Goal: Task Accomplishment & Management: Manage account settings

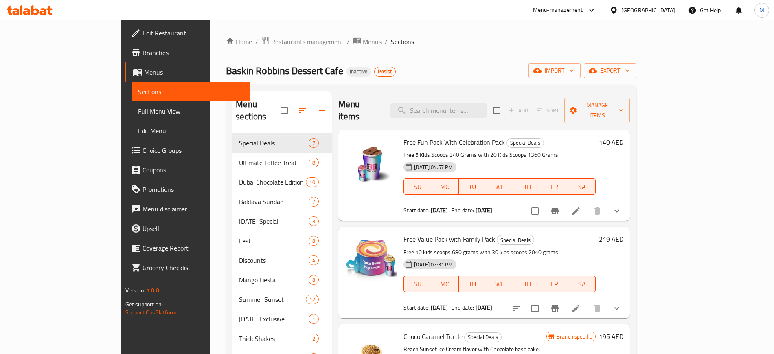
click at [646, 11] on div "[GEOGRAPHIC_DATA]" at bounding box center [648, 10] width 54 height 9
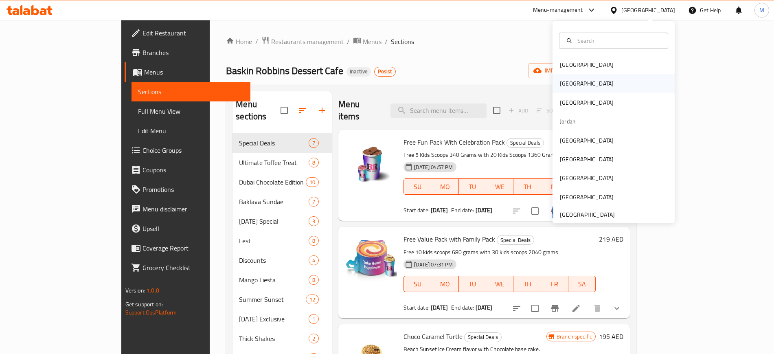
click at [572, 80] on div "[GEOGRAPHIC_DATA]" at bounding box center [586, 83] width 67 height 19
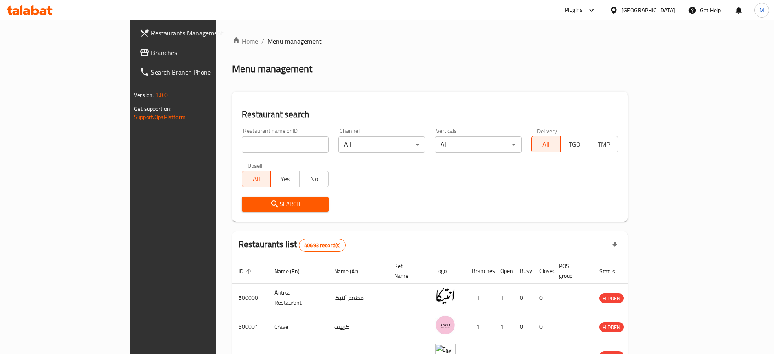
click at [242, 138] on input "search" at bounding box center [285, 144] width 87 height 16
paste input "695139"
type input "695139"
click button "Search" at bounding box center [285, 204] width 87 height 15
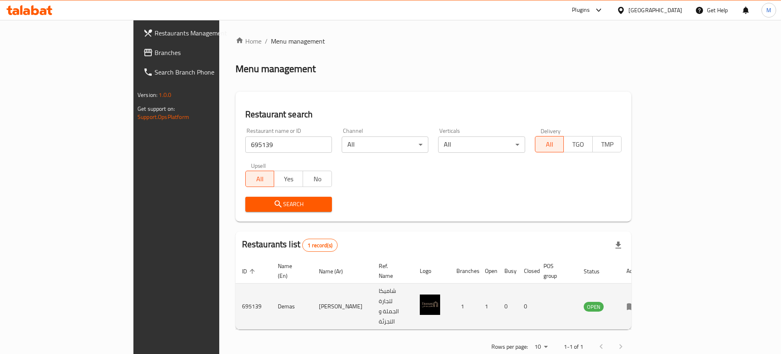
click at [648, 295] on td "enhanced table" at bounding box center [634, 306] width 28 height 46
click at [636, 301] on icon "enhanced table" at bounding box center [632, 306] width 10 height 10
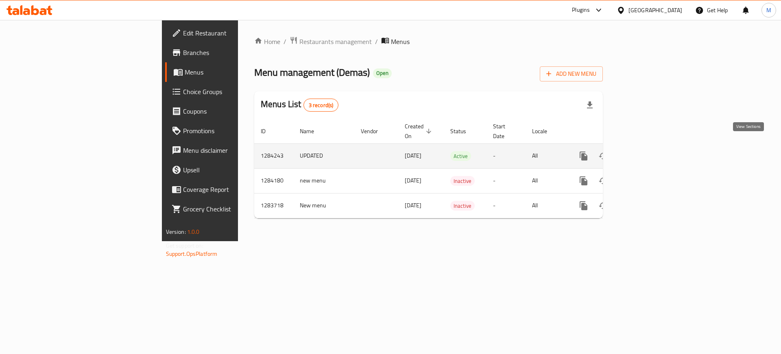
click at [652, 146] on link "enhanced table" at bounding box center [643, 156] width 20 height 20
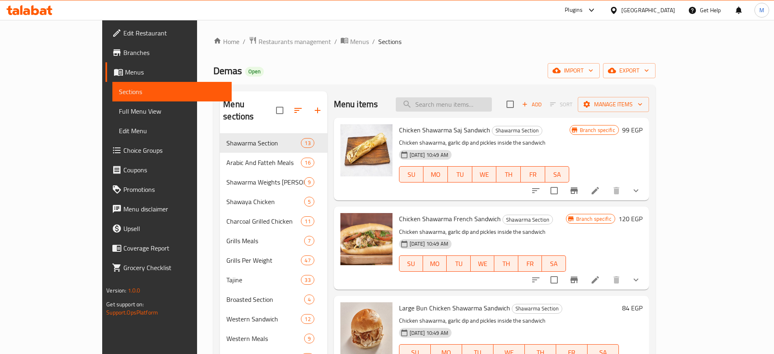
paste input "وجبة عربي لحمة + ماريا لحمة"
click at [479, 108] on input "وجبة عربي لحمة + ماريا لحمة" at bounding box center [444, 104] width 96 height 14
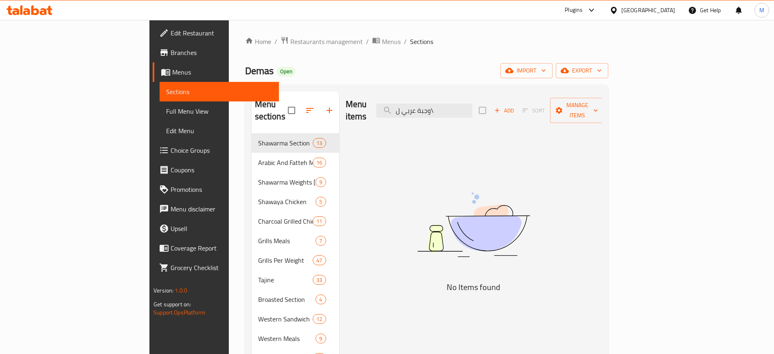
click at [496, 225] on img at bounding box center [473, 224] width 203 height 108
click at [472, 103] on input "وجبة عربي ل\" at bounding box center [424, 110] width 96 height 14
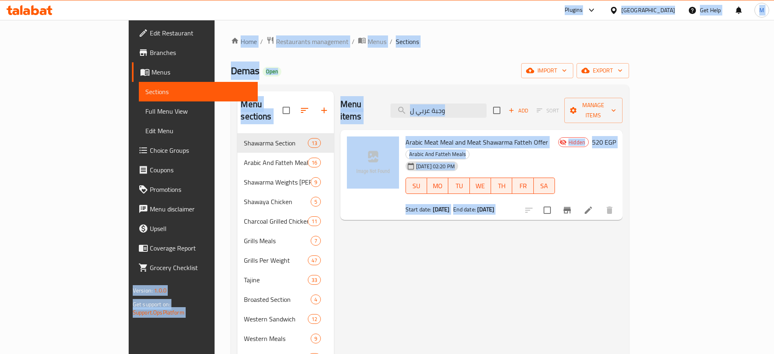
click at [486, 103] on input "وجبة عربي ل" at bounding box center [438, 110] width 96 height 14
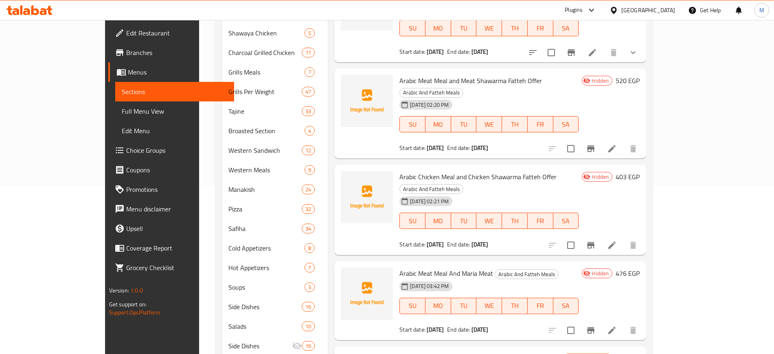
scroll to position [212, 0]
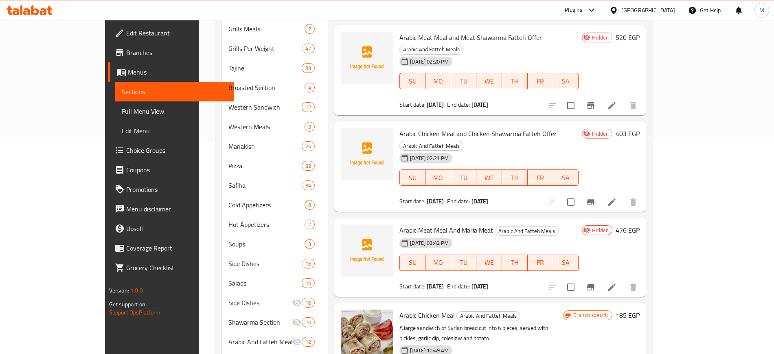
type input "arabic"
drag, startPoint x: 504, startPoint y: 226, endPoint x: 451, endPoint y: 169, distance: 78.0
click at [451, 224] on span "Arabic Meat Meal And Maria Meat" at bounding box center [446, 230] width 94 height 12
click at [425, 231] on div "Arabic Meat Meal And Maria Meat Arabic And Fatteh Meals 14-08-2025 03:42 PM SU …" at bounding box center [490, 257] width 312 height 79
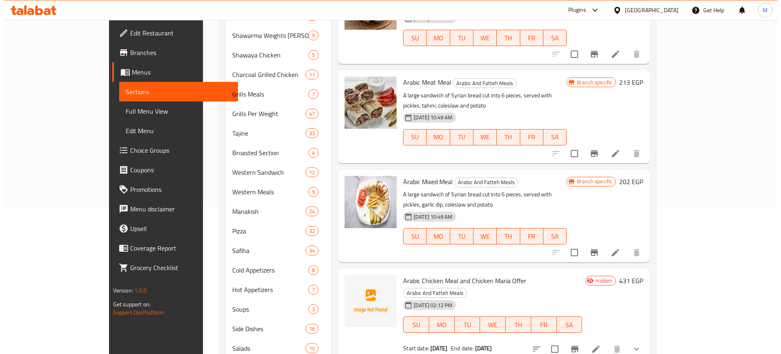
scroll to position [0, 0]
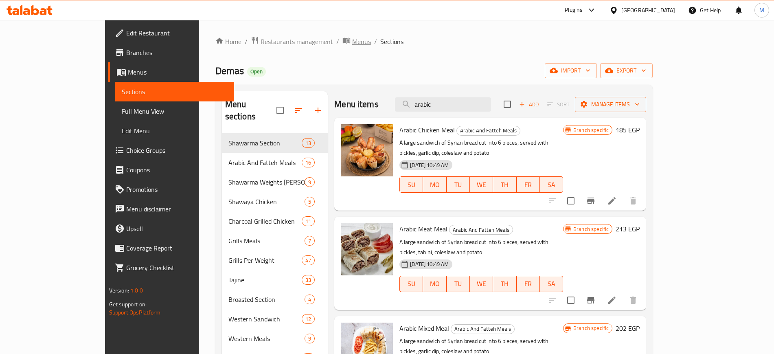
click at [352, 40] on span "Menus" at bounding box center [361, 42] width 19 height 10
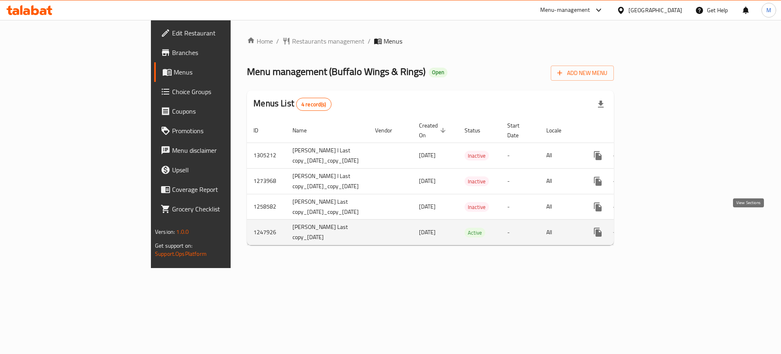
click at [667, 222] on link "enhanced table" at bounding box center [657, 232] width 20 height 20
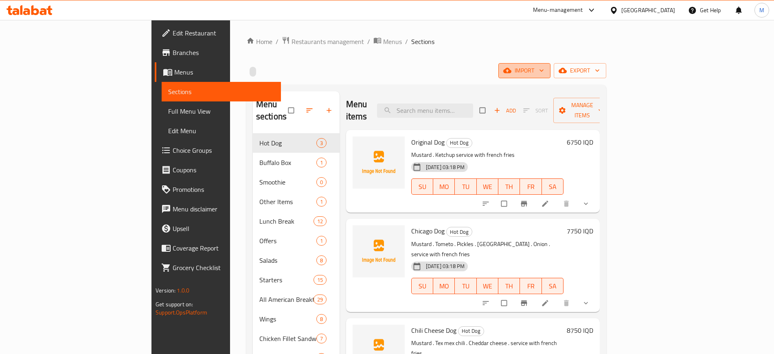
click at [550, 76] on button "import" at bounding box center [524, 70] width 52 height 15
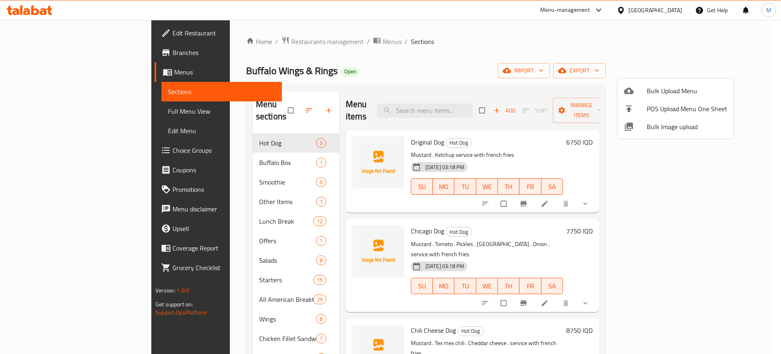
click at [488, 212] on div at bounding box center [390, 177] width 781 height 354
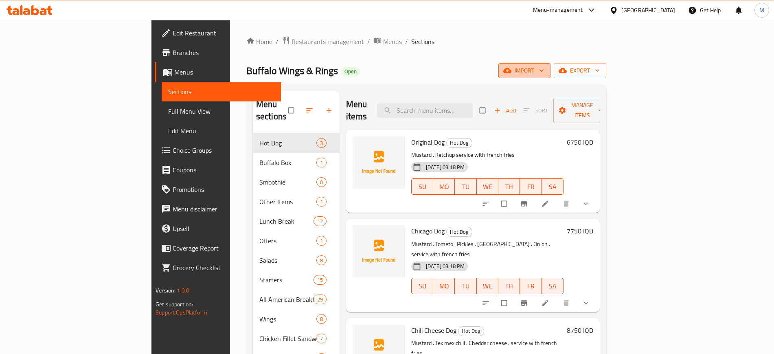
click at [550, 76] on button "import" at bounding box center [524, 70] width 52 height 15
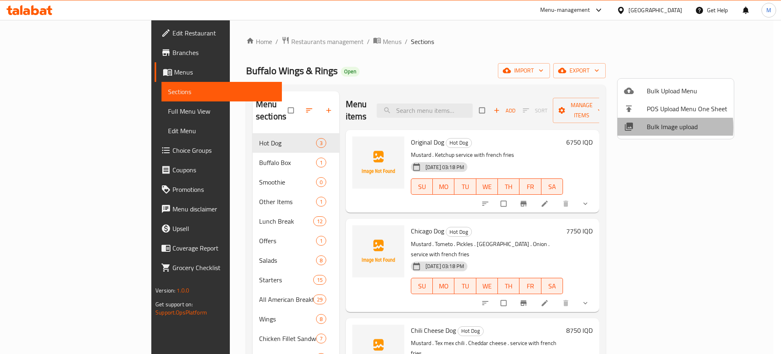
click at [648, 127] on span "Bulk Image upload" at bounding box center [687, 127] width 81 height 10
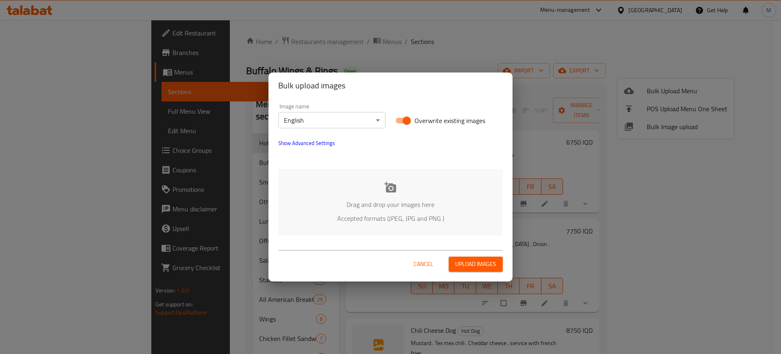
click at [417, 197] on div "Drag and drop your images here Accepted formats (JPEG, JPG and PNG )" at bounding box center [390, 202] width 225 height 66
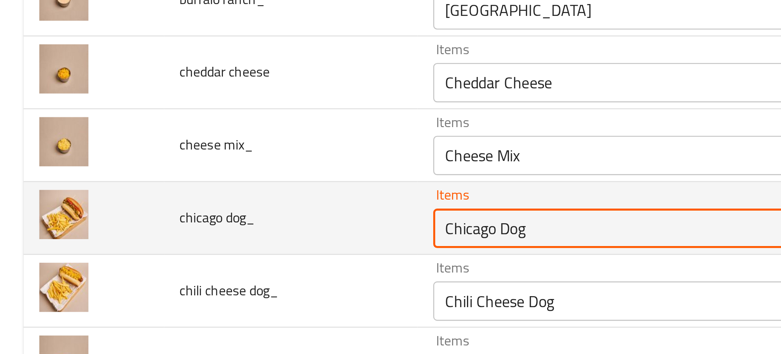
click at [196, 263] on dog_ "Chicago Dog" at bounding box center [285, 263] width 206 height 11
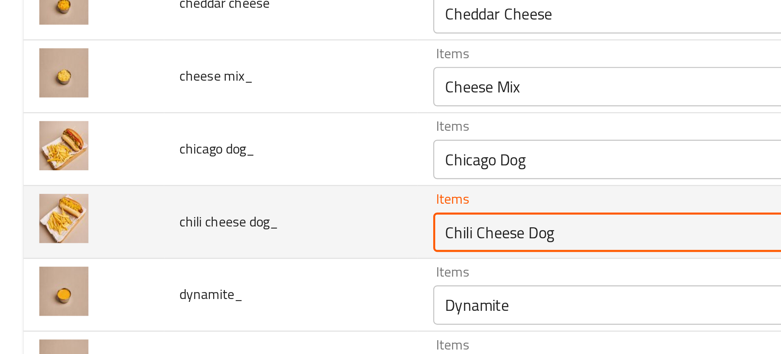
click at [194, 264] on dog_ "Chili Cheese Dog" at bounding box center [285, 265] width 206 height 11
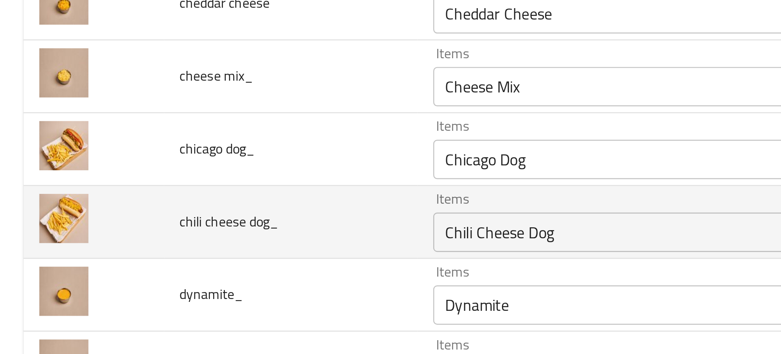
click at [117, 267] on td "chili cheese dog_" at bounding box center [120, 262] width 105 height 30
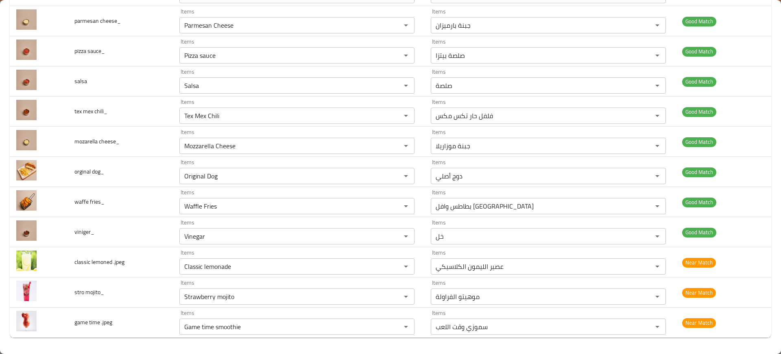
scroll to position [0, 0]
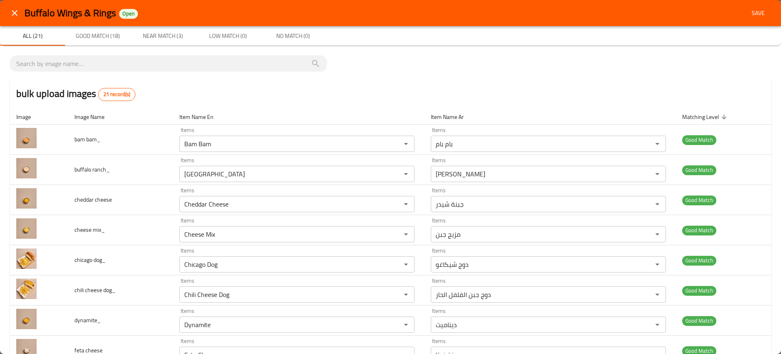
click at [757, 14] on span "Save" at bounding box center [759, 13] width 20 height 10
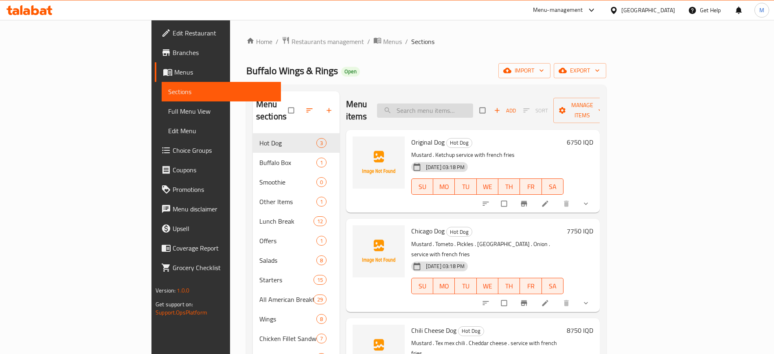
paste input "Chicago Dog"
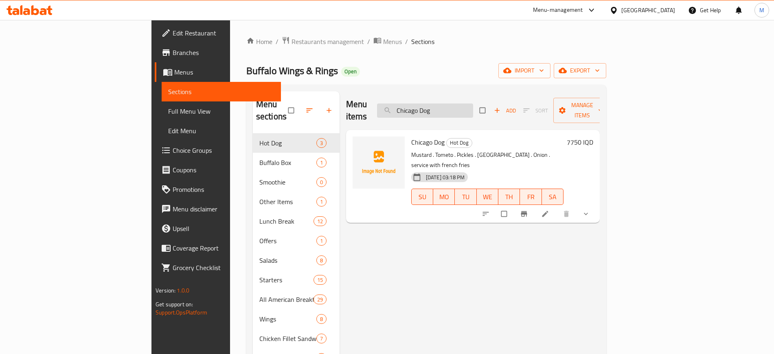
click at [473, 104] on input "Chicago Dog" at bounding box center [425, 110] width 96 height 14
paste input "li Cheese"
type input "Chili Cheese Dog"
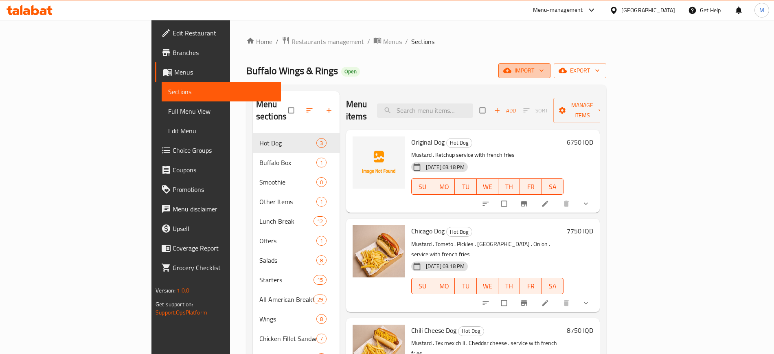
click at [550, 76] on button "import" at bounding box center [524, 70] width 52 height 15
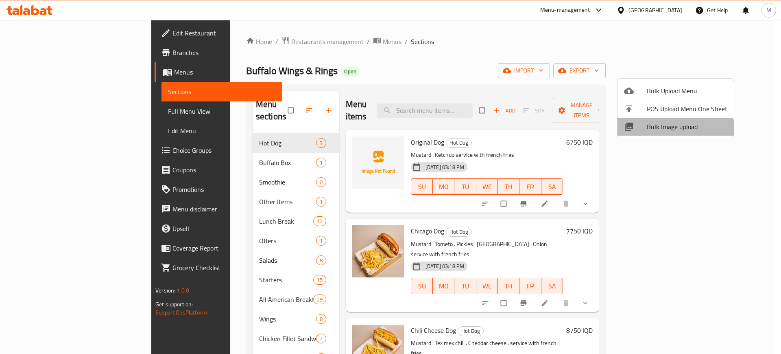
click at [668, 131] on span "Bulk Image upload" at bounding box center [687, 127] width 81 height 10
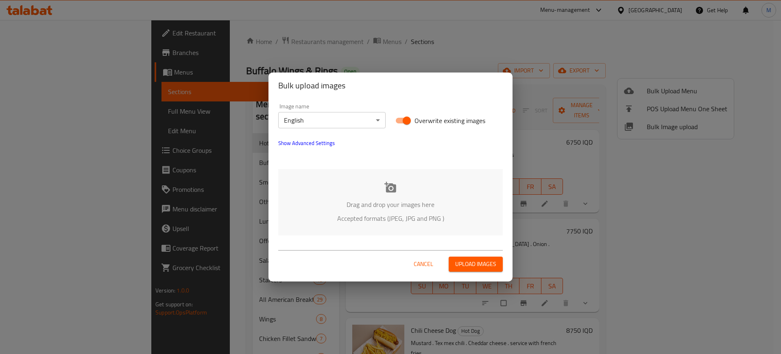
click at [386, 200] on p "Drag and drop your images here" at bounding box center [391, 204] width 200 height 10
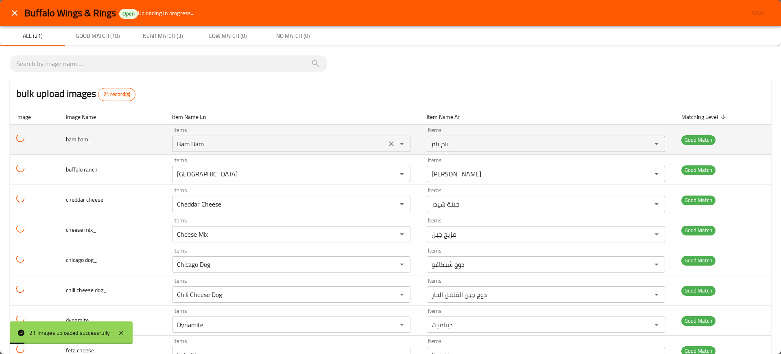
click at [200, 142] on bam_ "Bam Bam" at bounding box center [280, 143] width 210 height 11
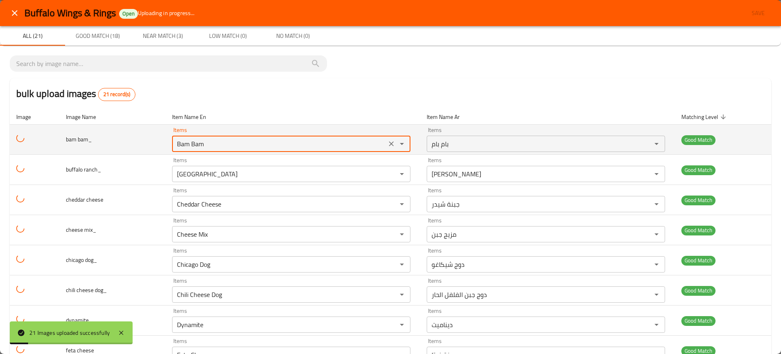
click at [200, 142] on bam_ "Bam Bam" at bounding box center [280, 143] width 210 height 11
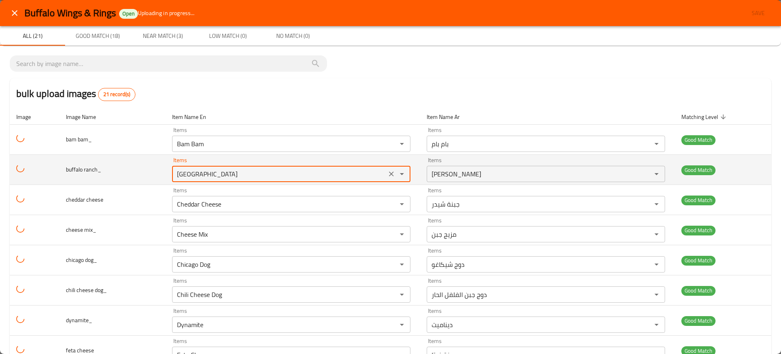
click at [260, 172] on ranch_ "[GEOGRAPHIC_DATA]" at bounding box center [280, 173] width 210 height 11
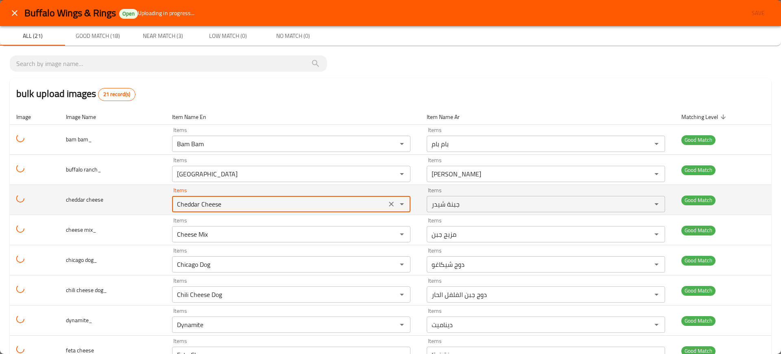
click at [305, 206] on cheese "Cheddar Cheese" at bounding box center [280, 203] width 210 height 11
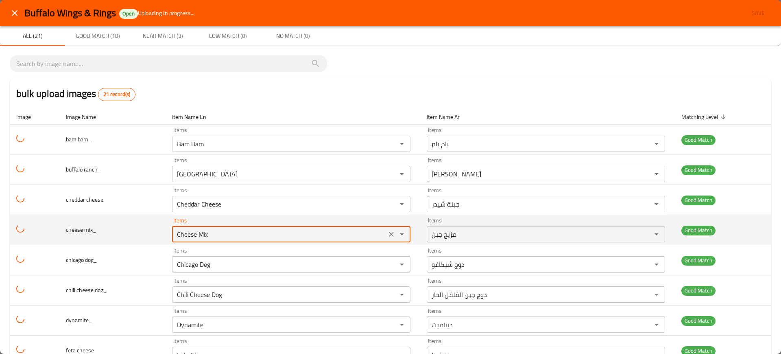
click at [271, 228] on mix_ "Cheese Mix" at bounding box center [280, 233] width 210 height 11
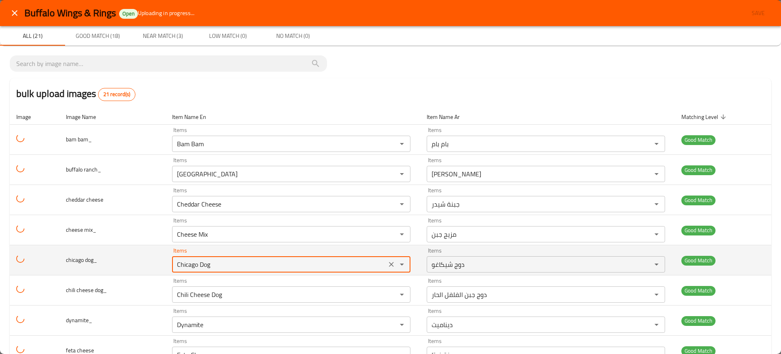
click at [256, 262] on dog_ "Chicago Dog" at bounding box center [280, 263] width 210 height 11
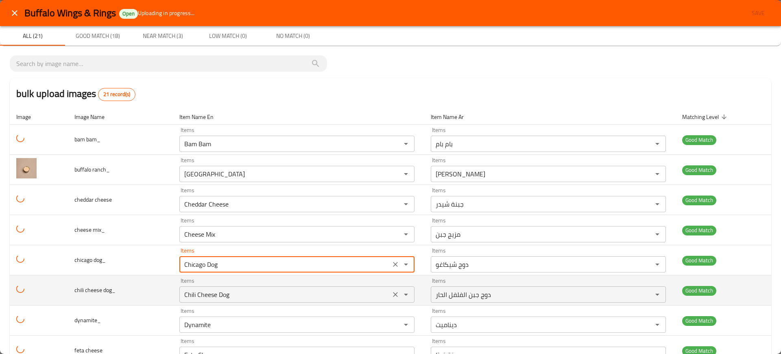
click at [245, 300] on div "Chili Cheese Dog Items" at bounding box center [296, 294] width 235 height 16
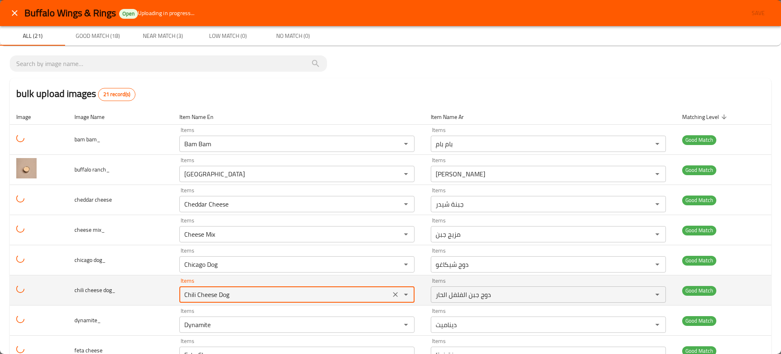
click at [245, 300] on div "Chili Cheese Dog Items" at bounding box center [296, 294] width 235 height 16
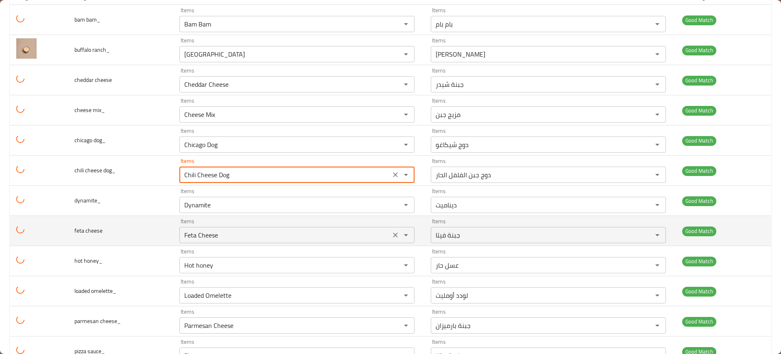
scroll to position [125, 0]
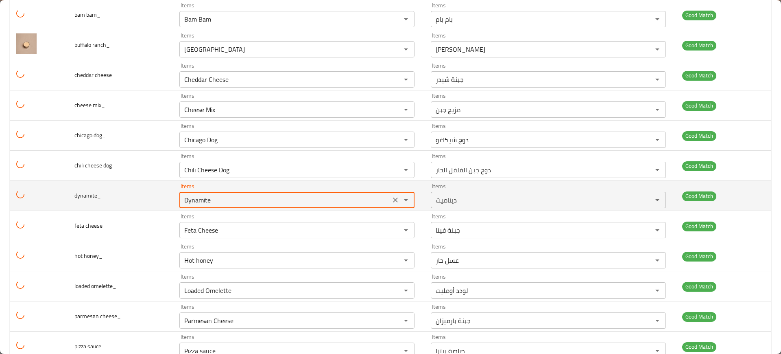
click at [212, 201] on input "Dynamite" at bounding box center [285, 199] width 206 height 11
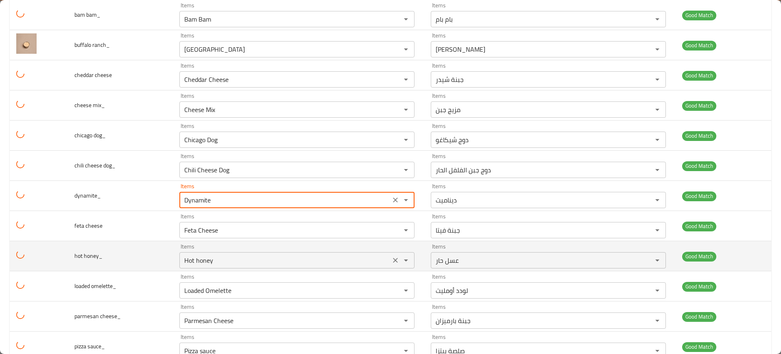
click at [295, 258] on honey_ "Hot honey" at bounding box center [285, 259] width 206 height 11
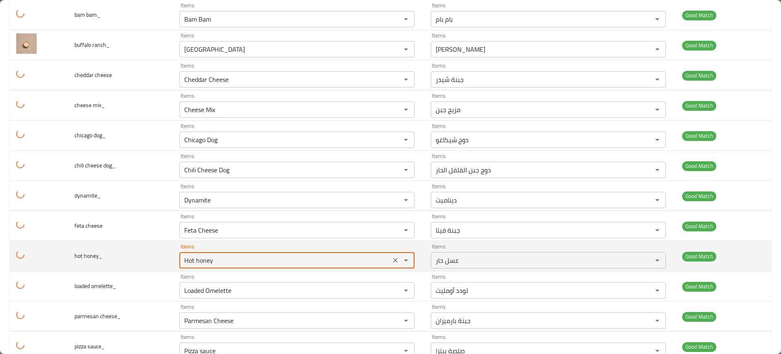
click at [295, 258] on honey_ "Hot honey" at bounding box center [285, 259] width 206 height 11
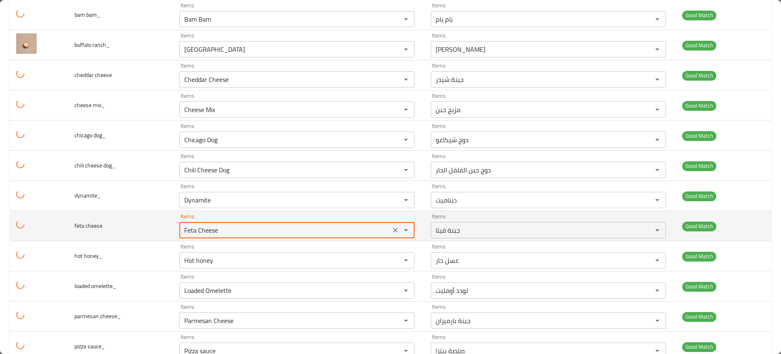
click at [237, 232] on cheese "Feta Cheese" at bounding box center [285, 229] width 206 height 11
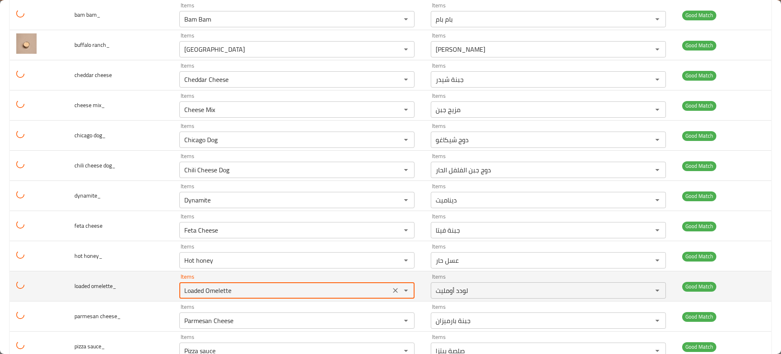
click at [299, 285] on omelette_ "Loaded Omelette" at bounding box center [285, 289] width 206 height 11
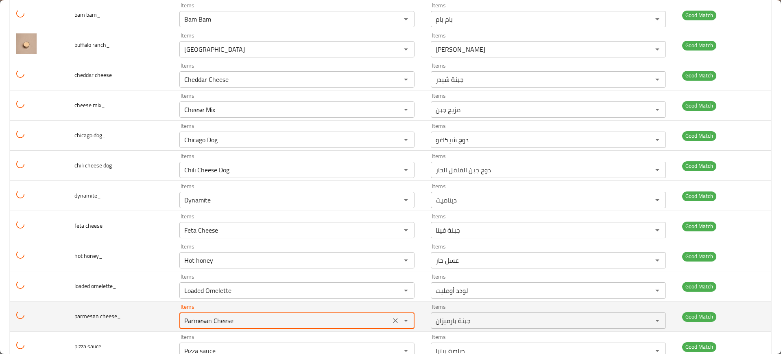
click at [251, 325] on cheese_ "Parmesan Cheese" at bounding box center [285, 320] width 206 height 11
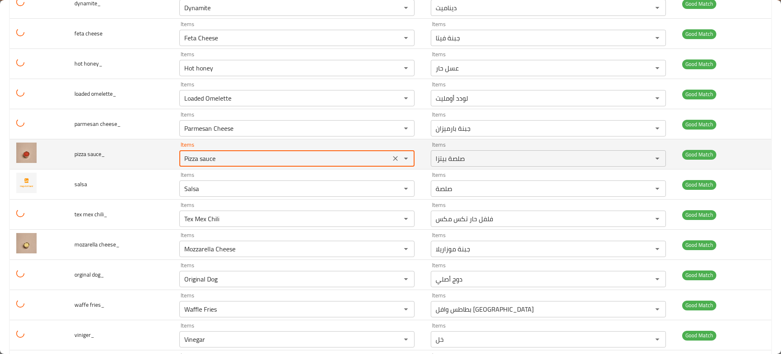
click at [216, 153] on sauce_ "Pizza sauce" at bounding box center [285, 158] width 206 height 11
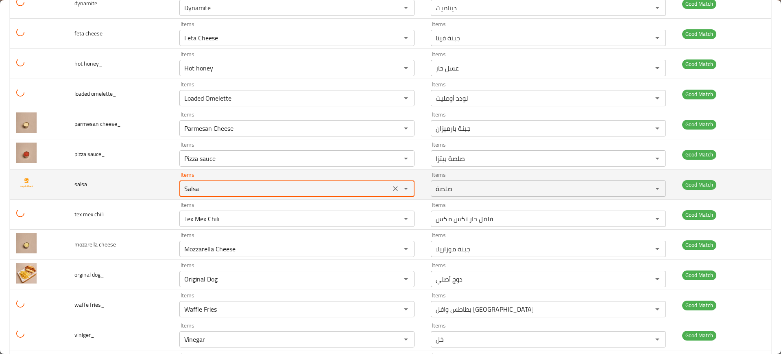
click at [224, 191] on input "Salsa" at bounding box center [285, 188] width 206 height 11
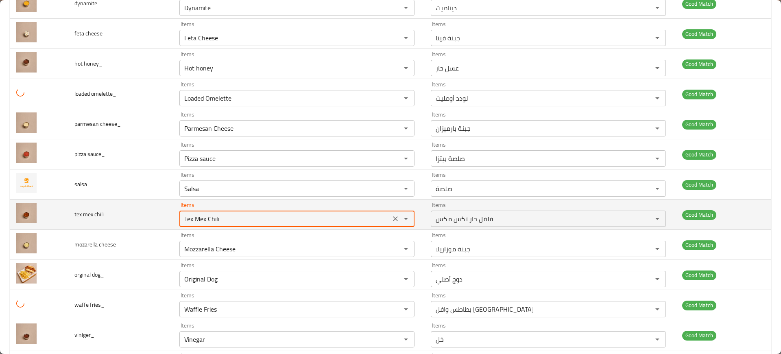
click at [228, 222] on chili_ "Tex Mex Chili" at bounding box center [285, 218] width 206 height 11
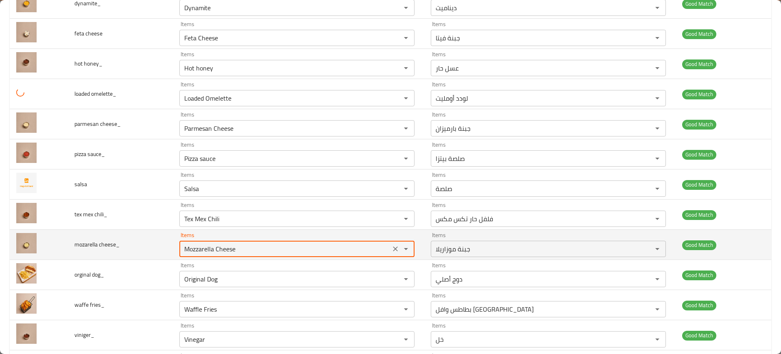
click at [242, 243] on cheese_ "Mozzarella Cheese" at bounding box center [285, 248] width 206 height 11
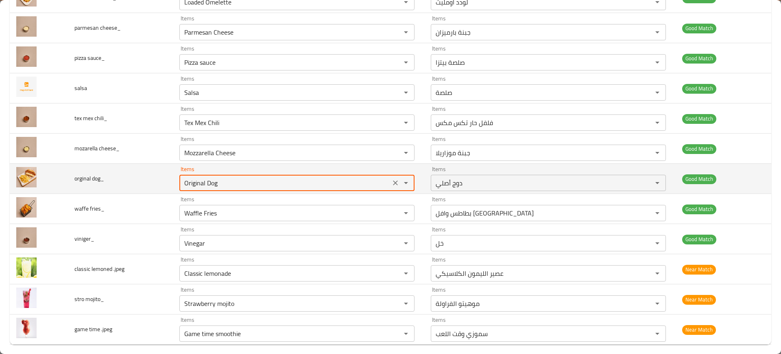
click at [212, 184] on dog_ "Original Dog" at bounding box center [285, 182] width 206 height 11
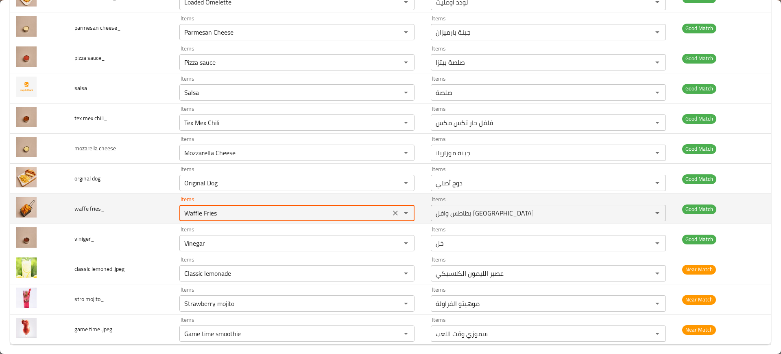
click at [219, 208] on fries_ "Waffle Fries" at bounding box center [285, 212] width 206 height 11
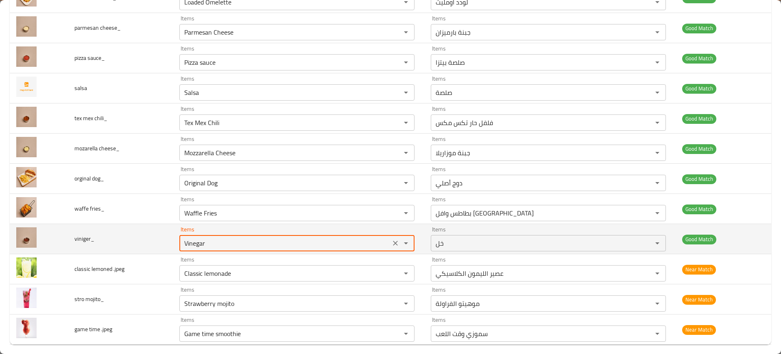
click at [248, 240] on input "Vinegar" at bounding box center [285, 242] width 206 height 11
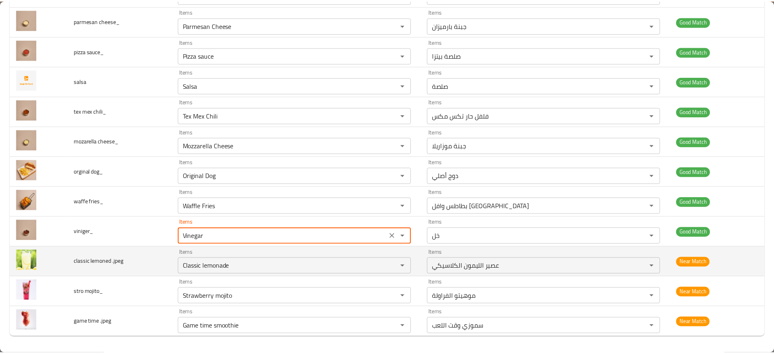
scroll to position [419, 0]
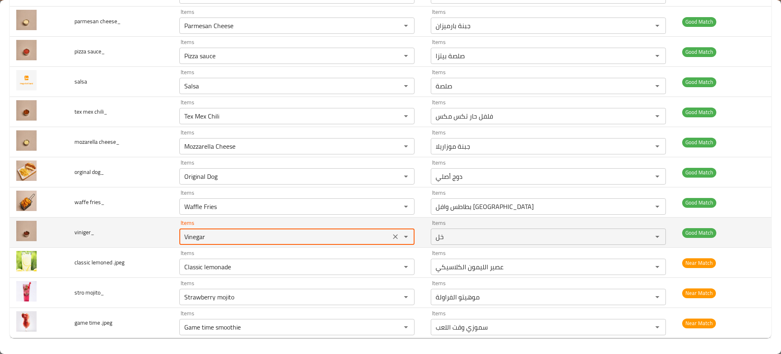
click at [190, 243] on div "Vinegar Items" at bounding box center [296, 236] width 235 height 16
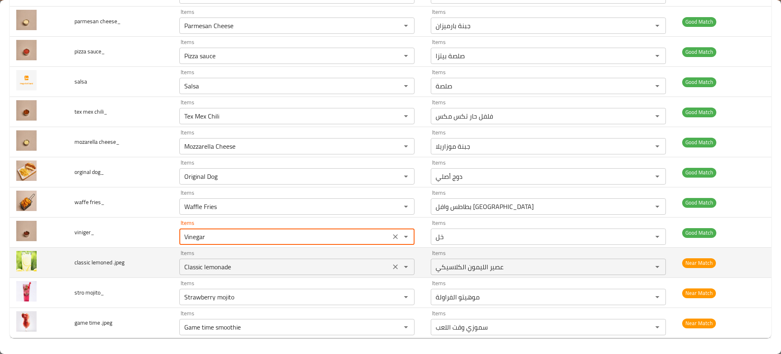
click at [206, 267] on __jpeg "Classic lemonade" at bounding box center [285, 266] width 206 height 11
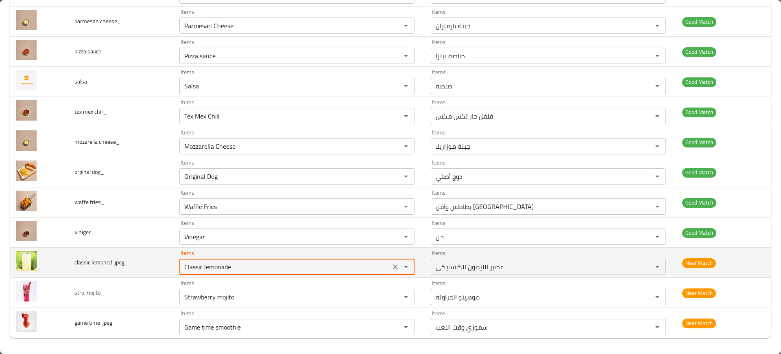
click at [206, 267] on __jpeg "Classic lemonade" at bounding box center [285, 266] width 206 height 11
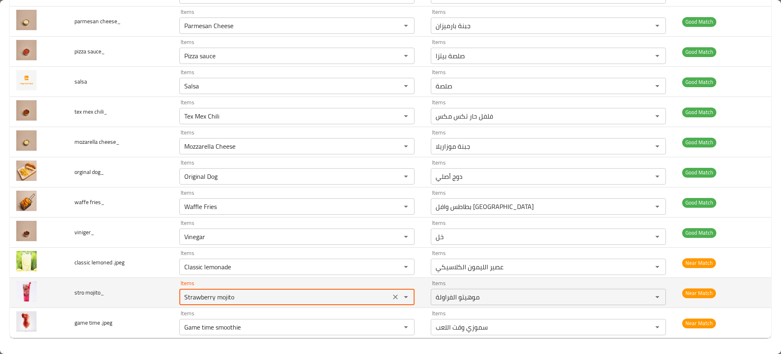
click at [212, 292] on mojito_ "Strawberry mojito" at bounding box center [285, 296] width 206 height 11
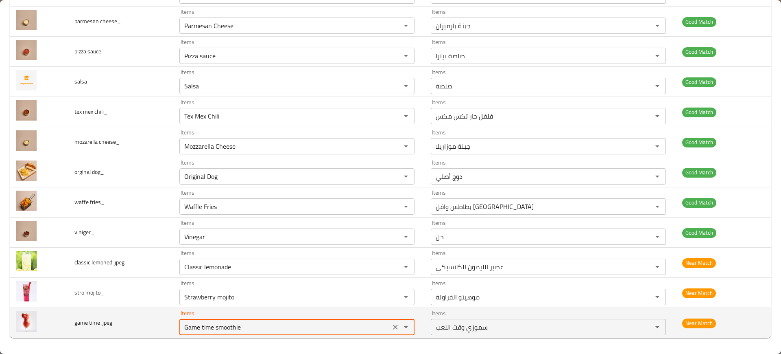
click at [220, 325] on __jpeg "Game time smoothie" at bounding box center [285, 326] width 206 height 11
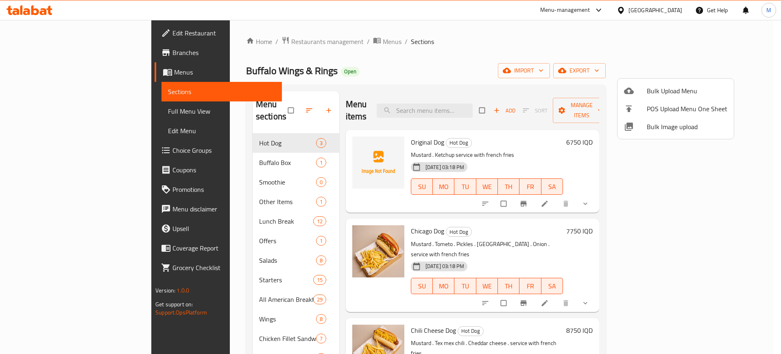
click at [457, 107] on div at bounding box center [390, 177] width 781 height 354
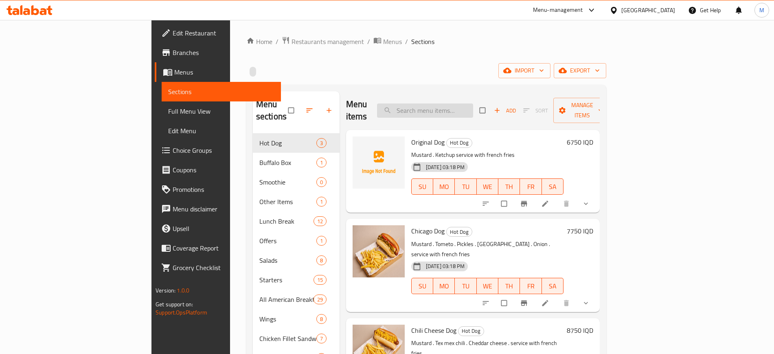
click at [470, 103] on input "search" at bounding box center [425, 110] width 96 height 14
paste input "Bam Bam"
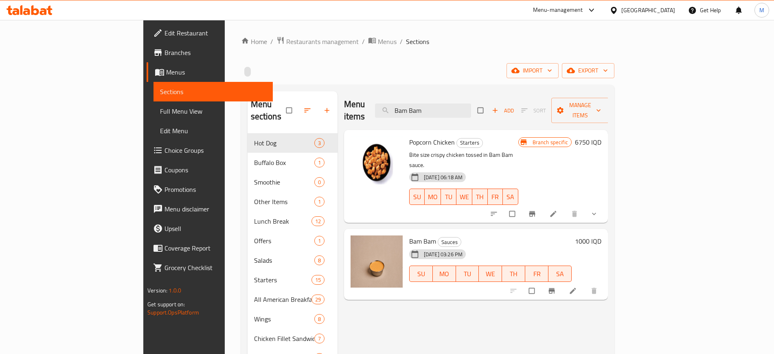
paste input "uffalo Ranch"
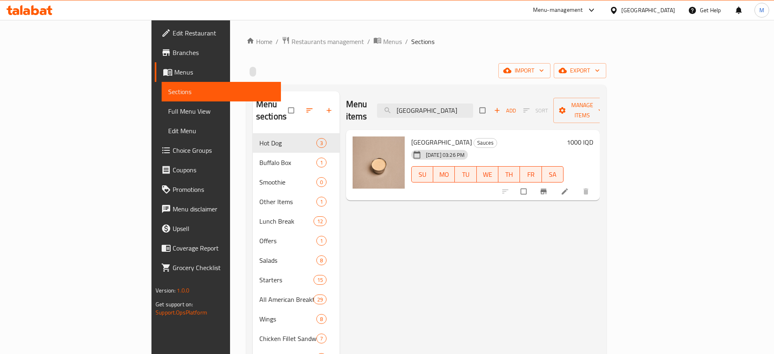
paste input "Cheddar Cheese"
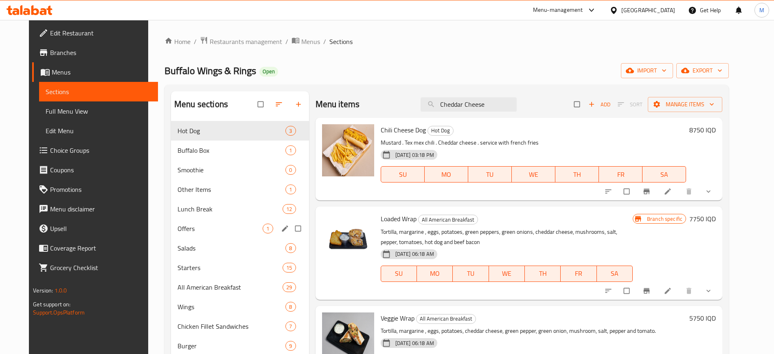
paste input "ese Mix"
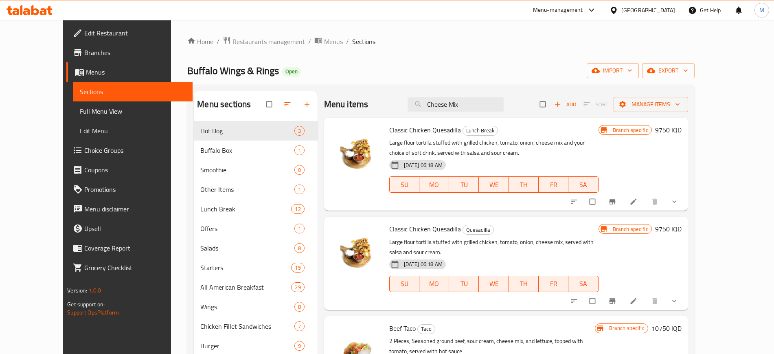
paste input "icago Dog"
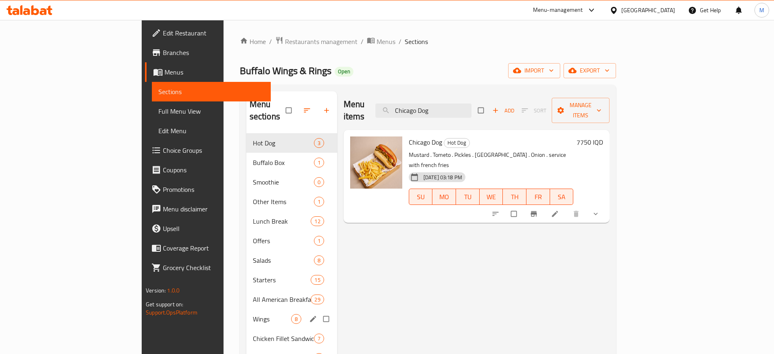
paste input "li Cheese"
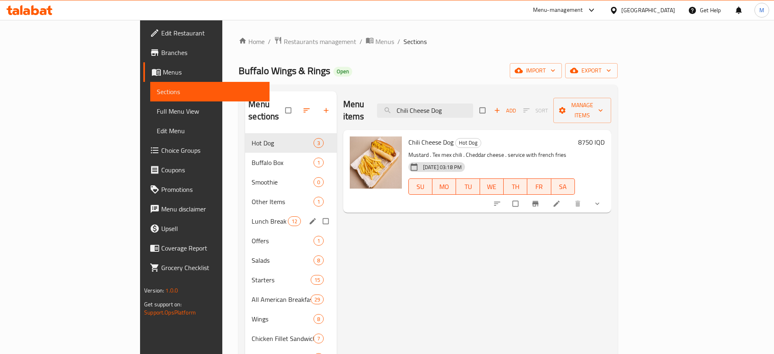
paste input "Dynamite"
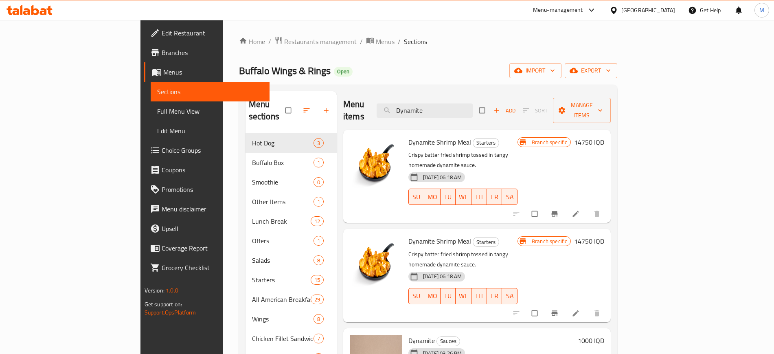
scroll to position [184, 0]
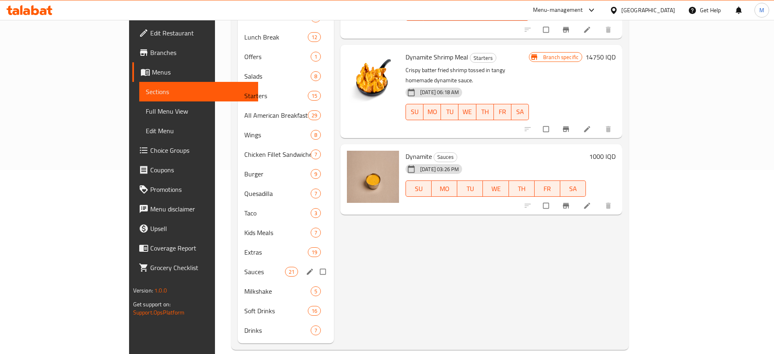
paste input "Hot honey"
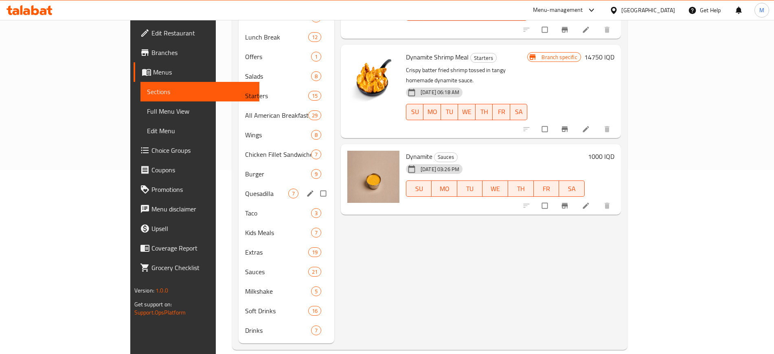
scroll to position [98, 0]
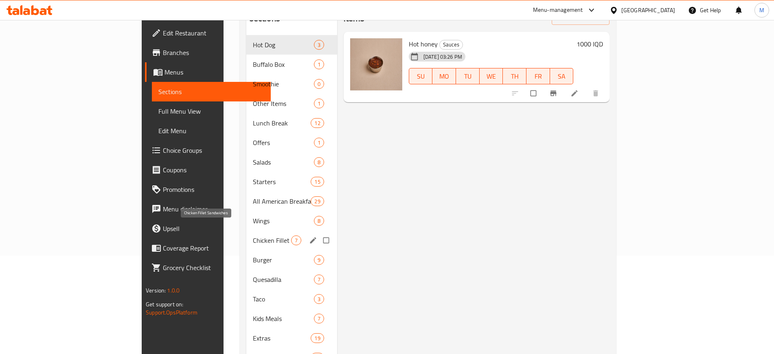
paste input "Feta Cheese"
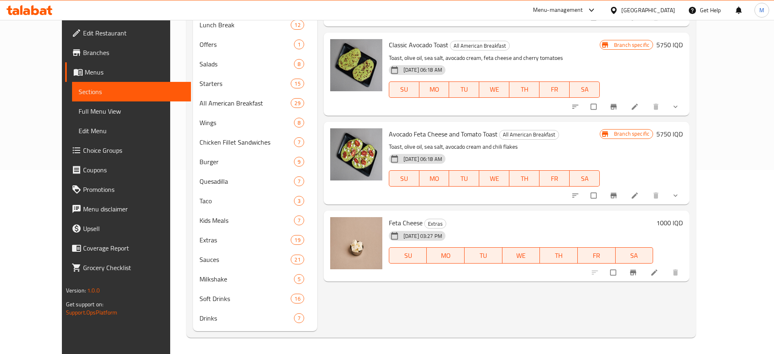
scroll to position [0, 0]
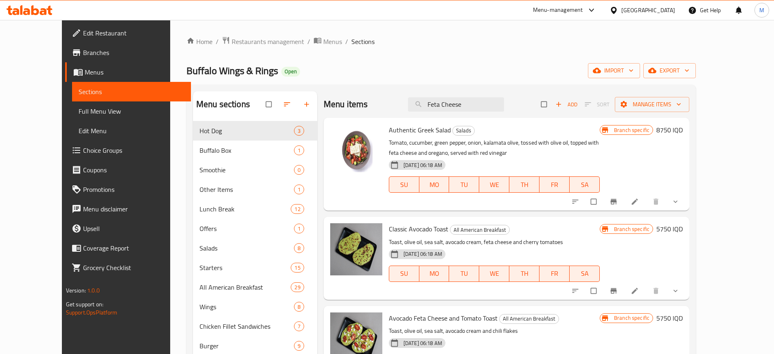
paste input "Loaded Omelett"
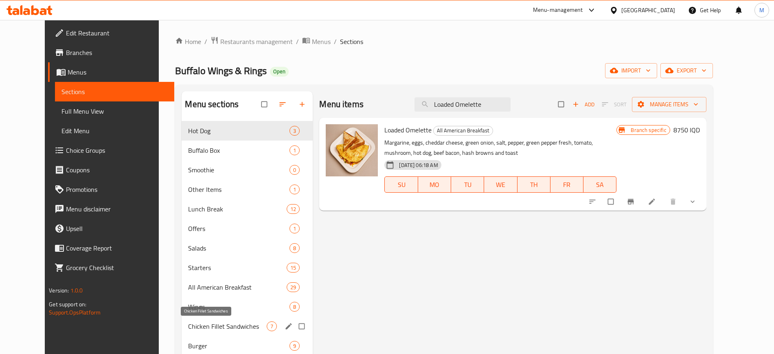
paste input "Parmesan Chees"
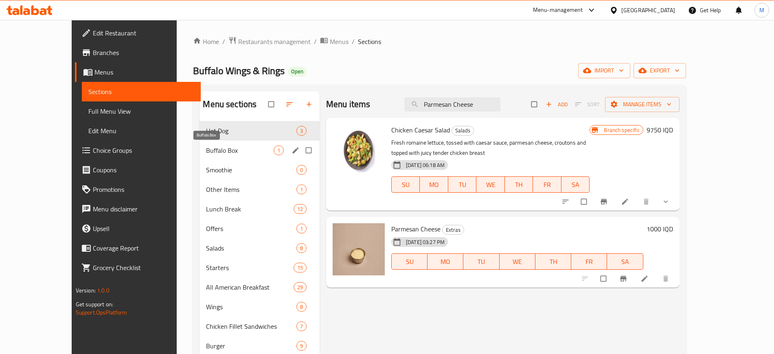
paste input "izza sauc"
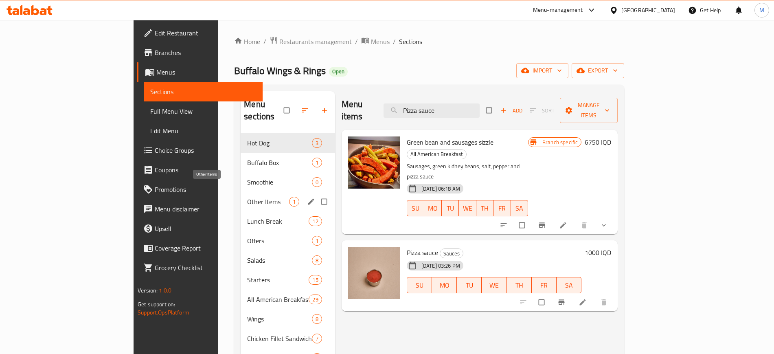
paste input "Salsa"
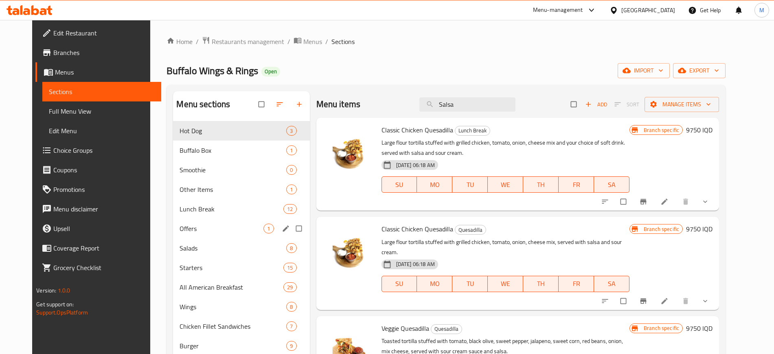
paste input "Tex Mex Chili"
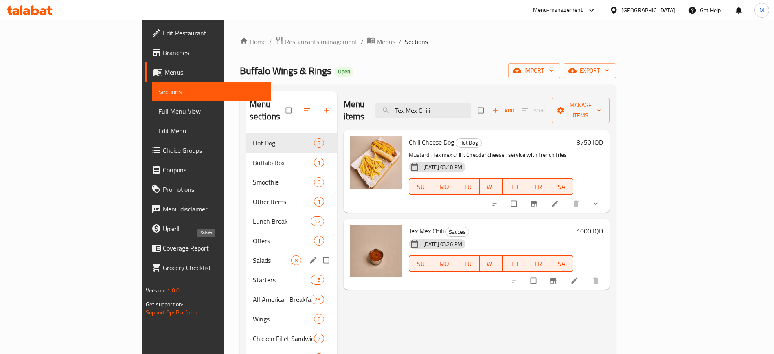
paste input "Mozzarella Cheese"
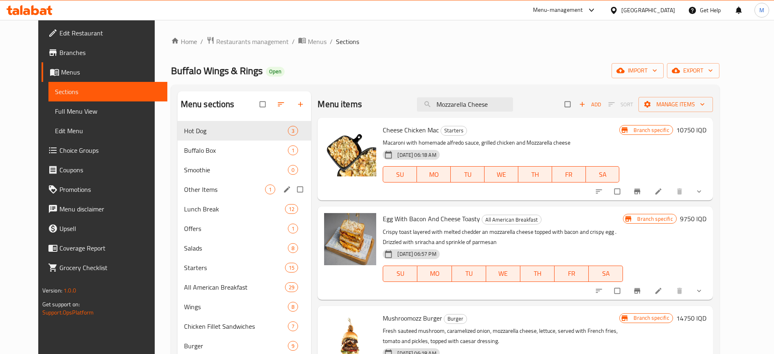
paste input "Original Dog"
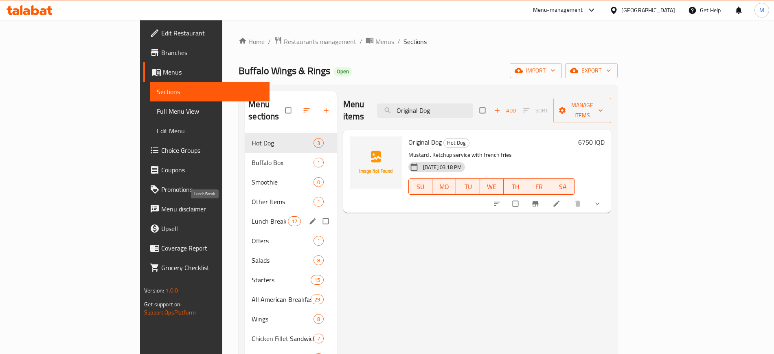
paste input "Waffle Fries"
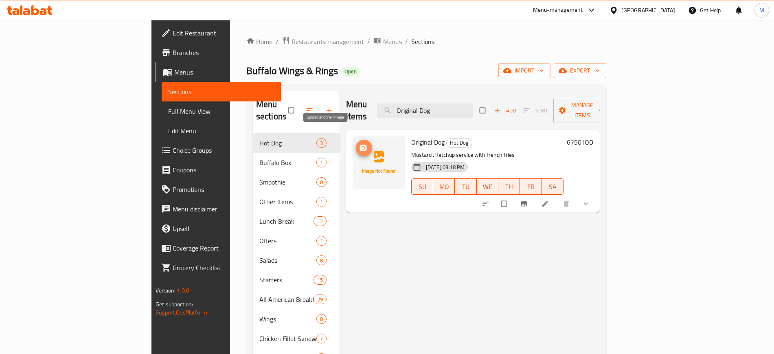
click at [360, 144] on icon "upload picture" at bounding box center [363, 147] width 7 height 6
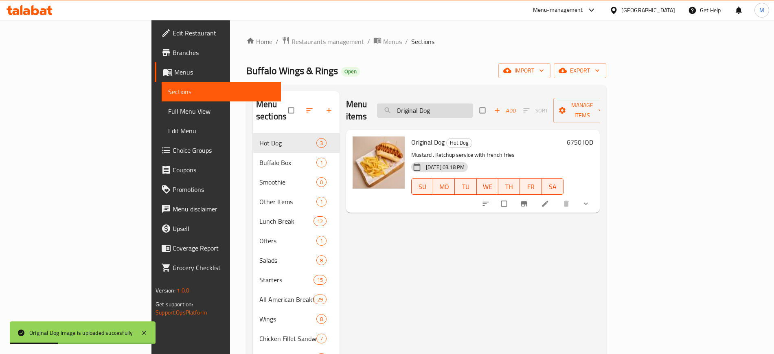
click at [457, 107] on input "Original Dog" at bounding box center [425, 110] width 96 height 14
paste input "Game time smoothie"
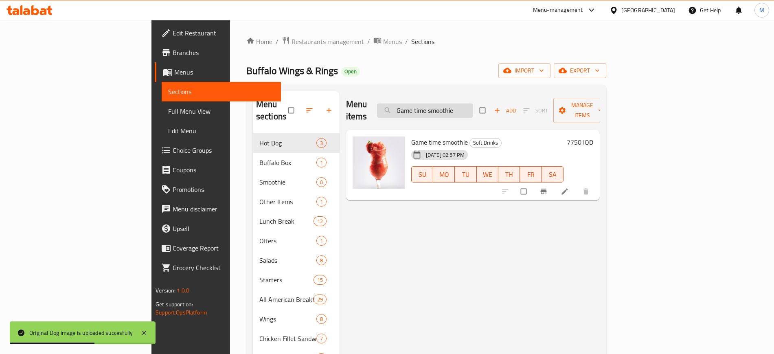
type input "Original Dog"
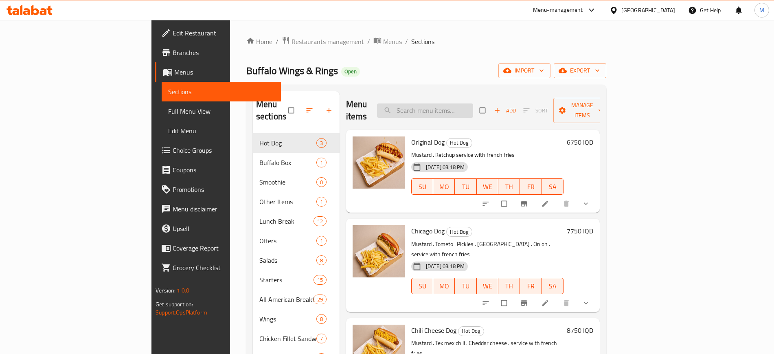
click at [473, 106] on input "search" at bounding box center [425, 110] width 96 height 14
paste input "Strawberry mojito"
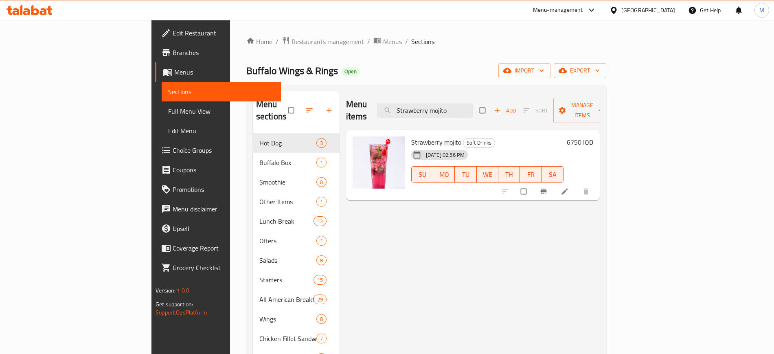
paste input "Classic lemonade"
paste input "Vinegar"
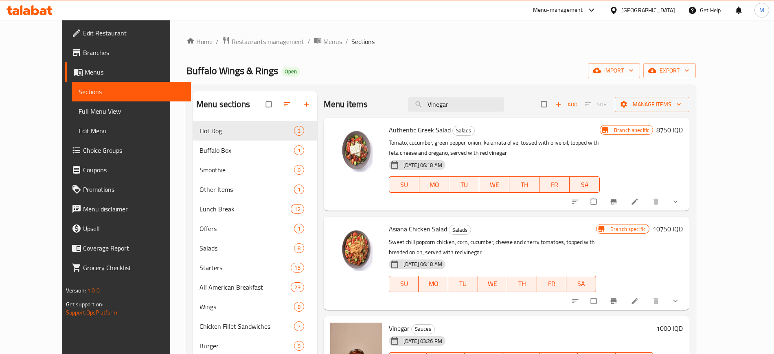
scroll to position [0, 0]
type input "Vinegar"
click at [79, 114] on span "Full Menu View" at bounding box center [132, 111] width 106 height 10
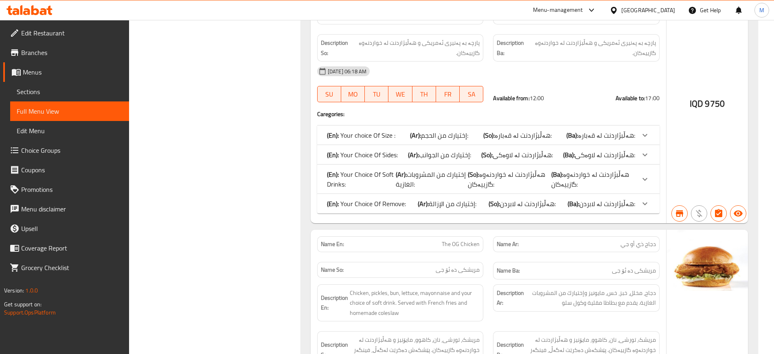
scroll to position [2360, 0]
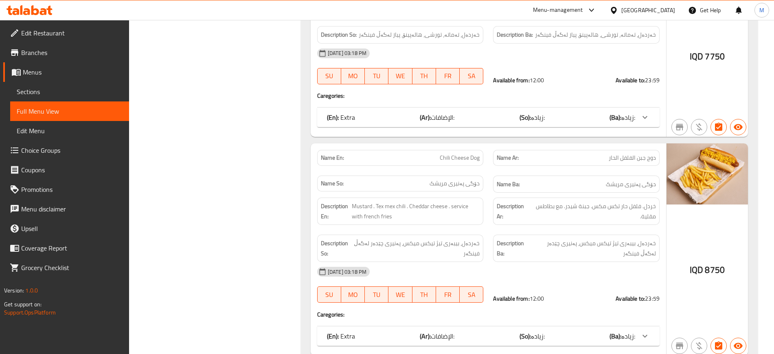
scroll to position [441, 0]
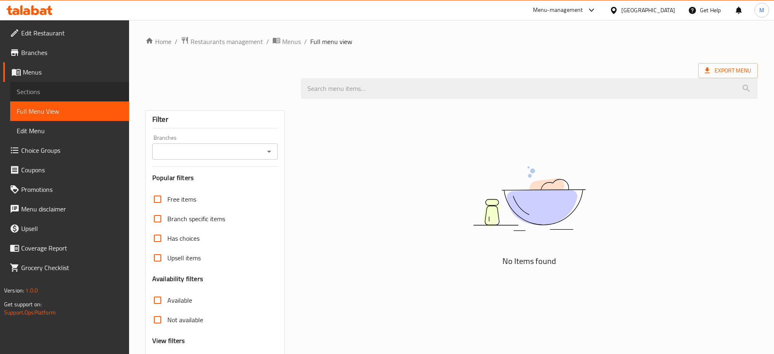
click at [46, 96] on span "Sections" at bounding box center [70, 92] width 106 height 10
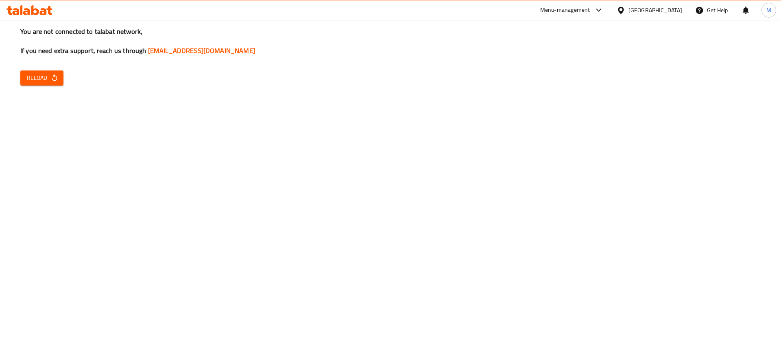
click at [675, 343] on div "You are not connected to talabat network, If you need extra support, reach us t…" at bounding box center [390, 177] width 781 height 354
click at [47, 84] on button "Reload" at bounding box center [41, 77] width 43 height 15
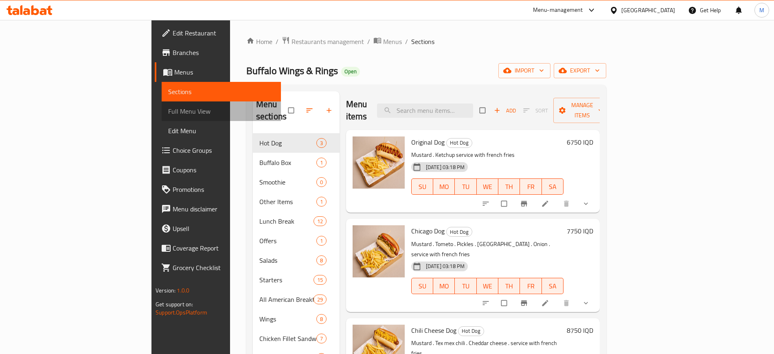
click at [168, 107] on span "Full Menu View" at bounding box center [221, 111] width 106 height 10
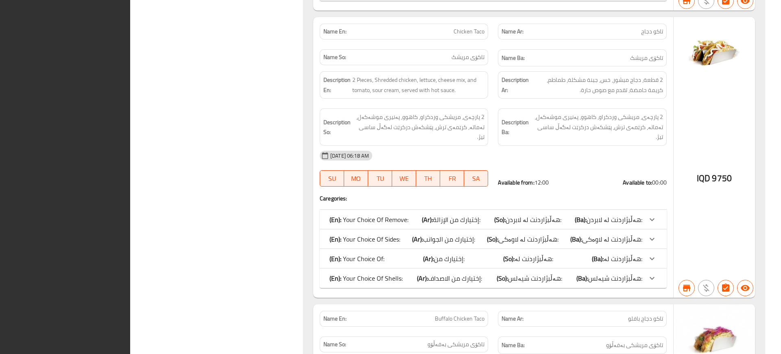
scroll to position [25241, 0]
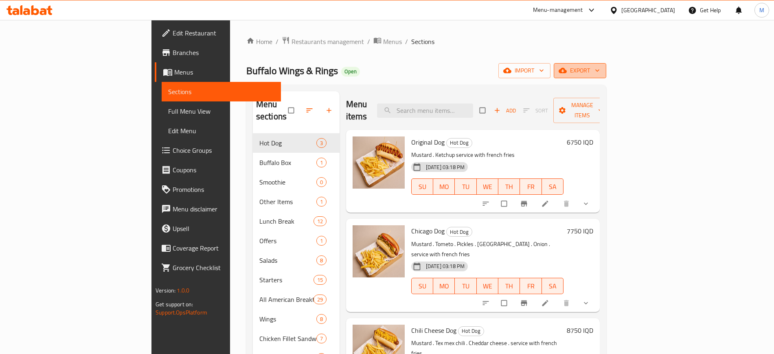
click at [599, 71] on span "export" at bounding box center [579, 71] width 39 height 10
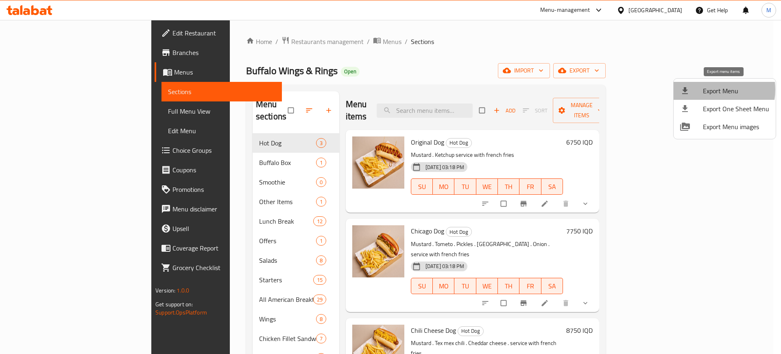
click at [711, 90] on span "Export Menu" at bounding box center [736, 91] width 66 height 10
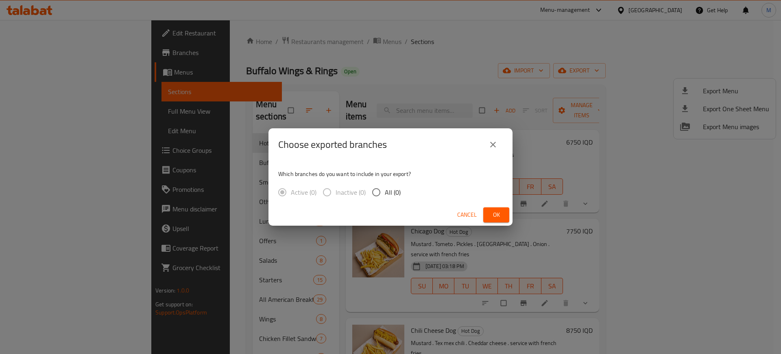
click at [389, 190] on span "All (0)" at bounding box center [393, 192] width 16 height 10
click at [385, 190] on input "All (0)" at bounding box center [376, 192] width 17 height 17
radio input "true"
click at [492, 215] on span "Ok" at bounding box center [496, 215] width 13 height 10
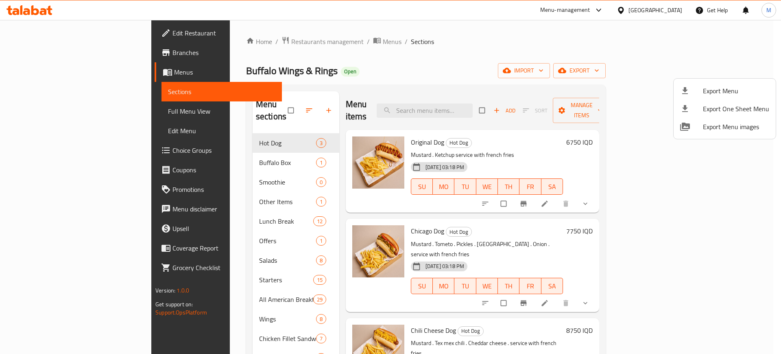
click at [525, 25] on div at bounding box center [390, 177] width 781 height 354
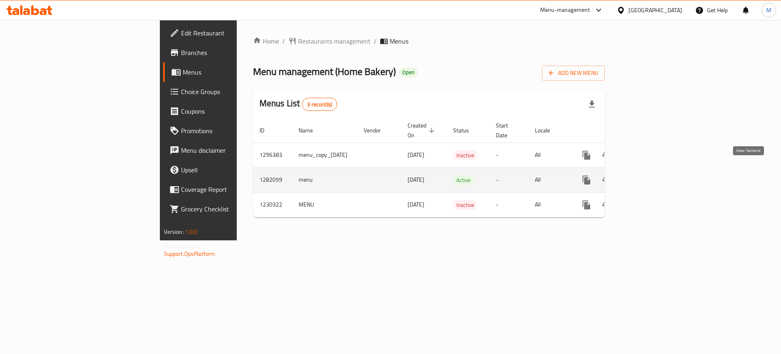
click at [655, 170] on link "enhanced table" at bounding box center [646, 180] width 20 height 20
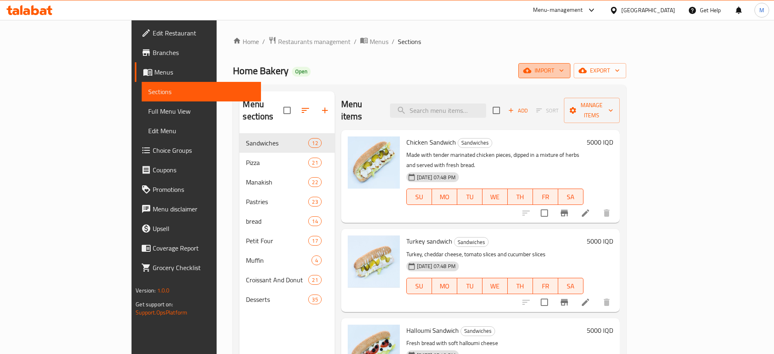
click at [564, 72] on span "import" at bounding box center [544, 71] width 39 height 10
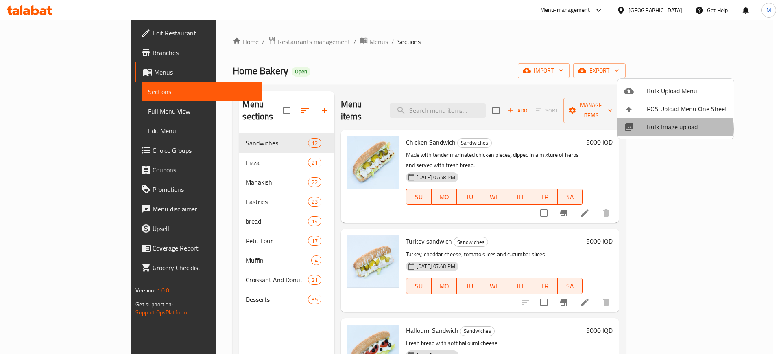
click at [669, 129] on span "Bulk Image upload" at bounding box center [687, 127] width 81 height 10
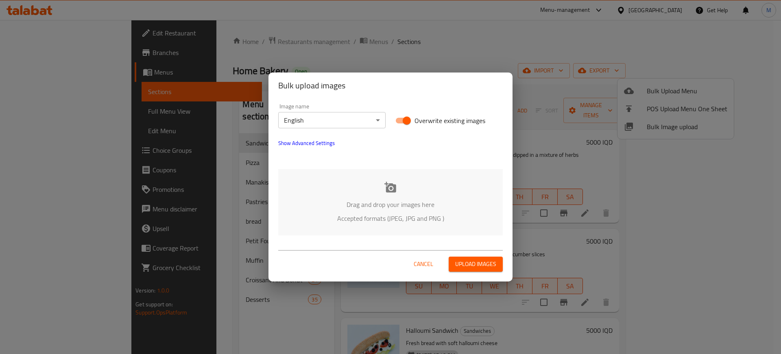
click at [423, 204] on p "Drag and drop your images here" at bounding box center [391, 204] width 200 height 10
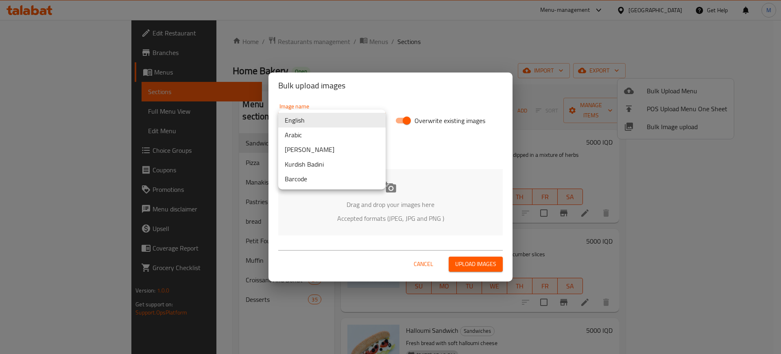
click at [310, 122] on body "​ Menu-management [GEOGRAPHIC_DATA] Get Help M Edit Restaurant Branches Menus S…" at bounding box center [390, 187] width 781 height 334
click at [317, 135] on li "Arabic" at bounding box center [331, 134] width 107 height 15
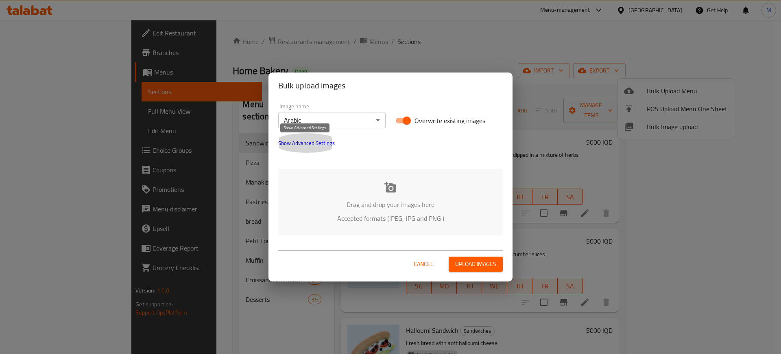
click at [317, 143] on span "Show Advanced Settings" at bounding box center [306, 143] width 57 height 10
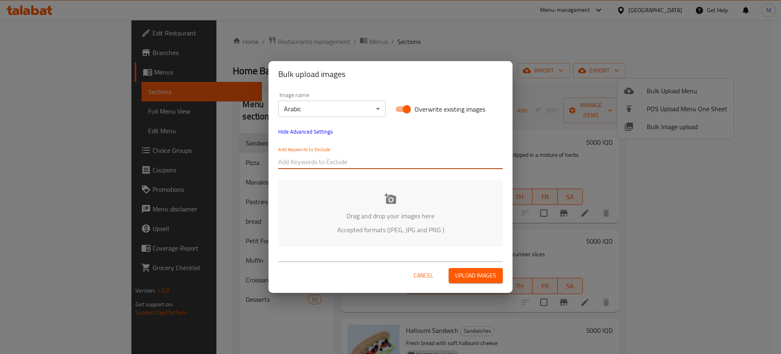
paste input "_Shkar [PERSON_NAME]"
type input "_Shkar [PERSON_NAME]"
drag, startPoint x: 330, startPoint y: 173, endPoint x: 356, endPoint y: 163, distance: 27.7
click at [356, 163] on div "Add Keywords to Exclude _Shkar Faisal" at bounding box center [390, 157] width 234 height 33
click at [359, 163] on input "text" at bounding box center [431, 161] width 144 height 13
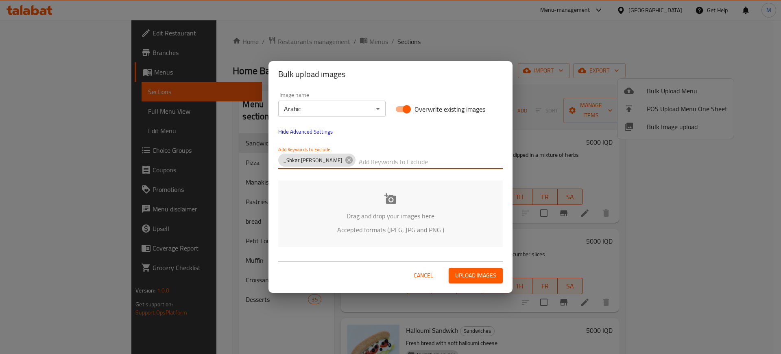
paste input "Home Bakery_"
type input "Home Bakery_"
click at [317, 212] on p "Drag and drop your images here" at bounding box center [391, 216] width 200 height 10
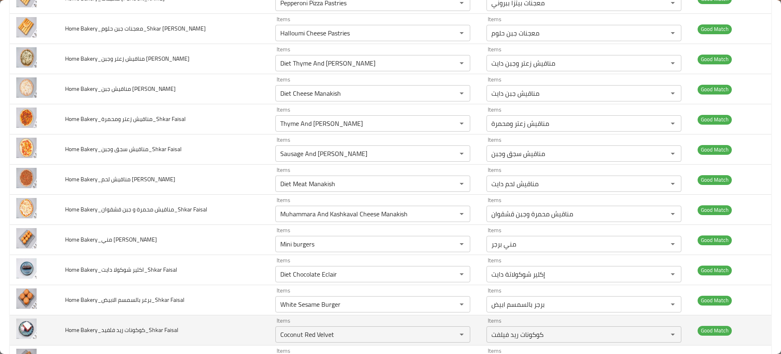
scroll to position [811, 0]
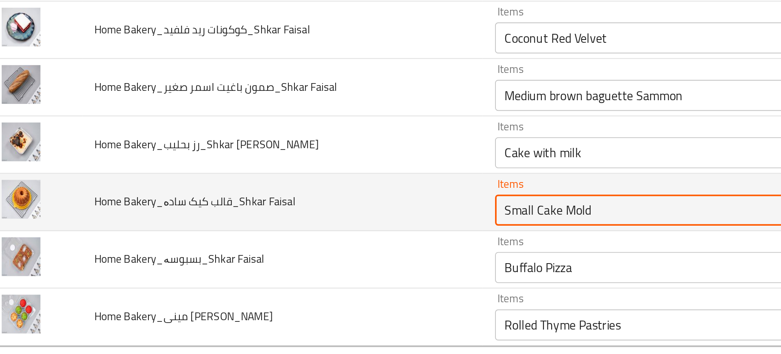
click at [328, 267] on Faisal "Small Cake Mold" at bounding box center [361, 265] width 166 height 11
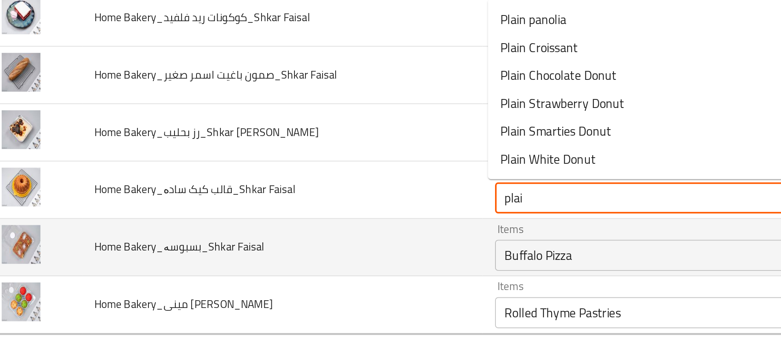
type Faisal "plain"
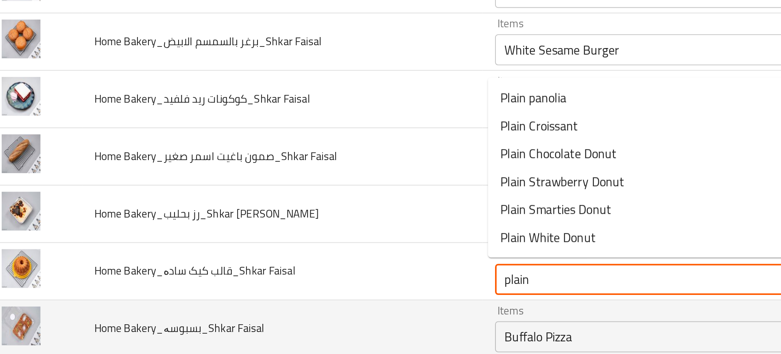
scroll to position [768, 0]
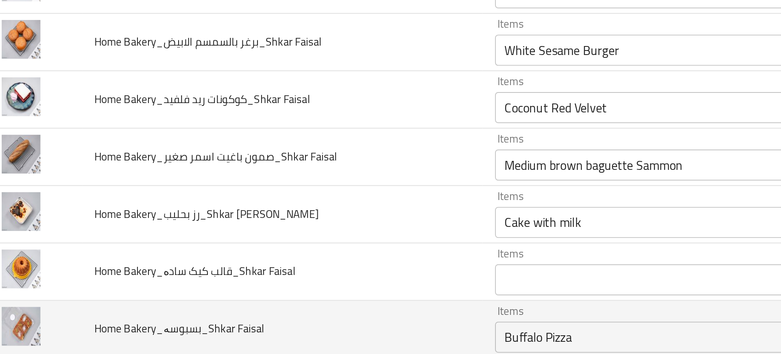
click at [227, 293] on td "Home Bakery_قالب کیک سادە_Shkar Faisal" at bounding box center [164, 305] width 211 height 30
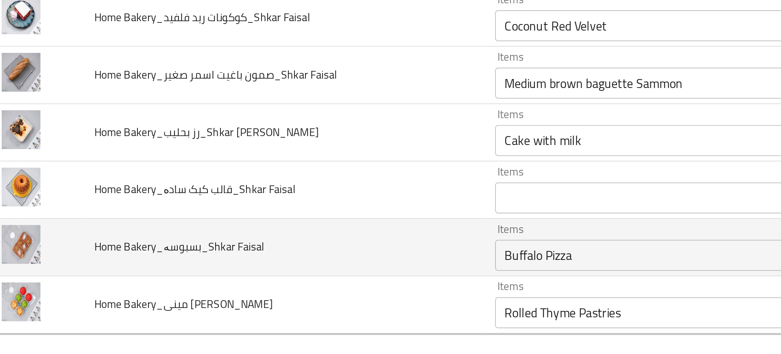
scroll to position [811, 0]
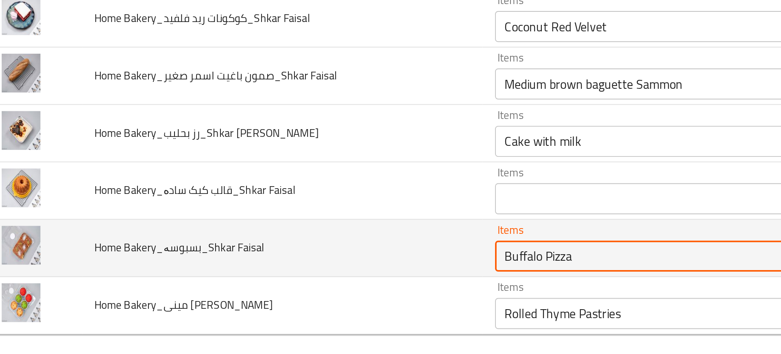
click at [292, 296] on Faisal "Buffalo Pizza" at bounding box center [361, 296] width 166 height 11
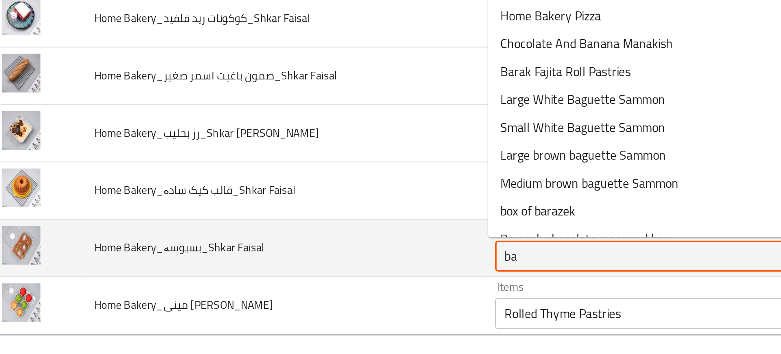
type Faisal "bas"
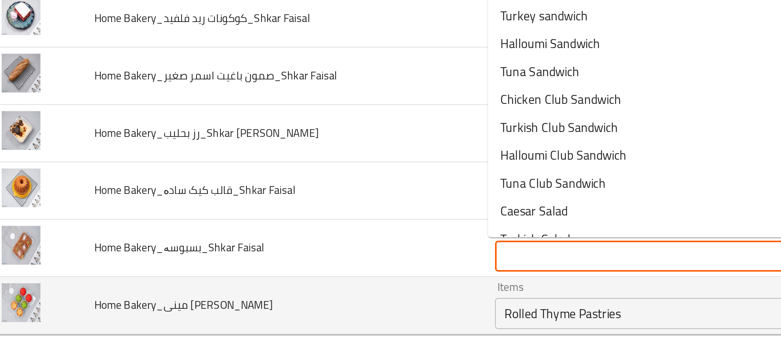
click at [302, 325] on Faisal "Rolled Thyme Pastries" at bounding box center [361, 326] width 166 height 11
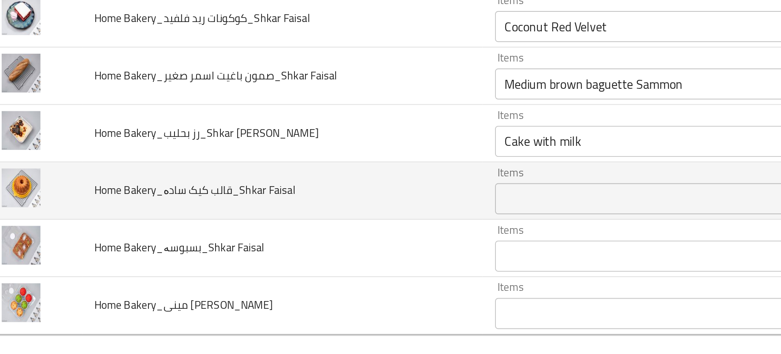
click at [68, 263] on span "Home Bakery_قالب کیک سادە_Shkar Faisal" at bounding box center [117, 262] width 105 height 11
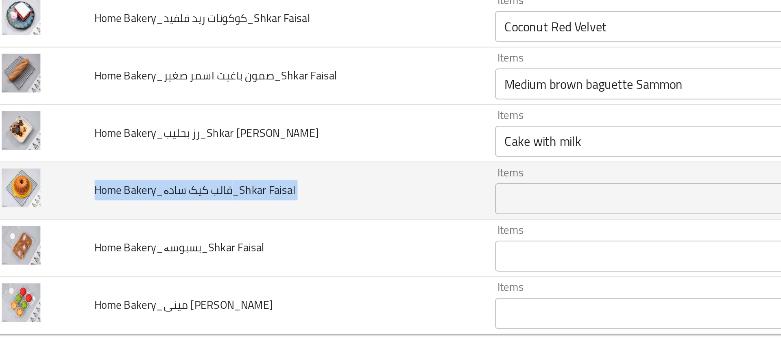
click at [68, 263] on span "Home Bakery_قالب کیک سادە_Shkar Faisal" at bounding box center [117, 262] width 105 height 11
copy span "Home Bakery_قالب کیک سادە_Shkar Faisal"
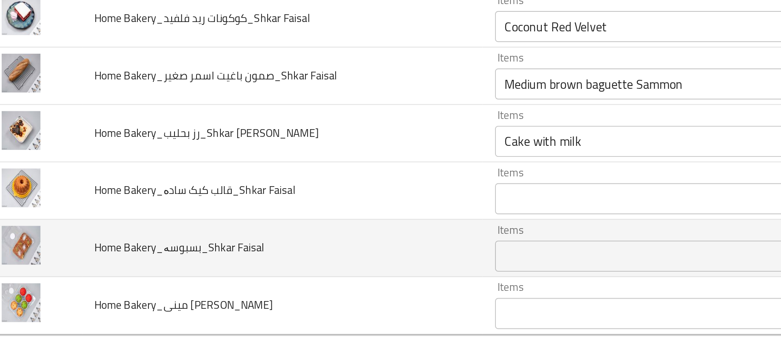
click at [97, 285] on td "Home Bakery_بسبوسە_Shkar Faisal" at bounding box center [164, 293] width 211 height 30
click at [100, 289] on span "Home Bakery_بسبوسە_Shkar Faisal" at bounding box center [109, 292] width 89 height 11
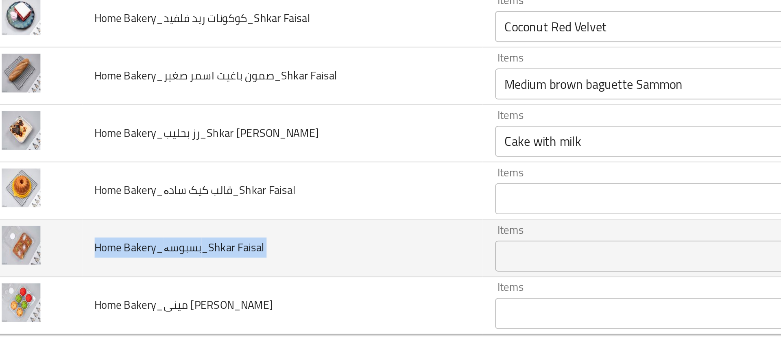
click at [100, 289] on span "Home Bakery_بسبوسە_Shkar Faisal" at bounding box center [109, 292] width 89 height 11
copy span "Home Bakery_بسبوسە_Shkar Faisal"
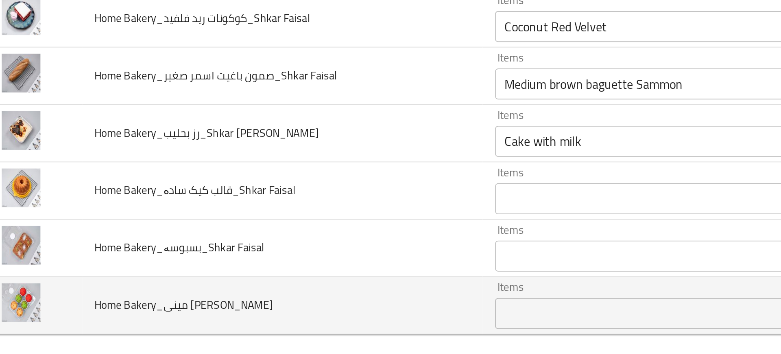
click at [126, 318] on span "Home Bakery_مینی مافن کیک_Shkar Faisal" at bounding box center [112, 322] width 94 height 11
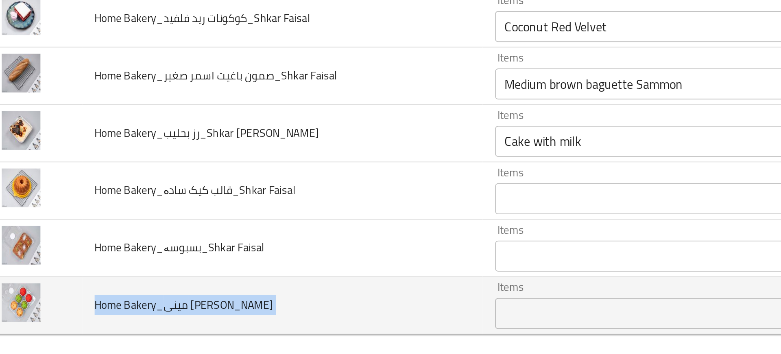
click at [126, 318] on span "Home Bakery_مینی مافن کیک_Shkar Faisal" at bounding box center [112, 322] width 94 height 11
copy span "Home Bakery_مینی مافن کیک_Shkar Faisal"
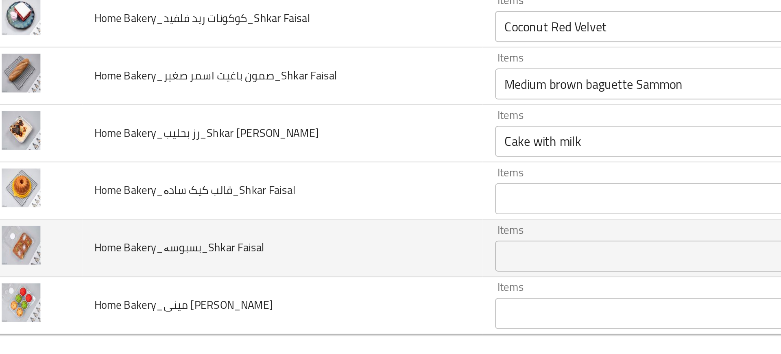
click at [202, 280] on td "Home Bakery_بسبوسە_Shkar Faisal" at bounding box center [164, 293] width 211 height 30
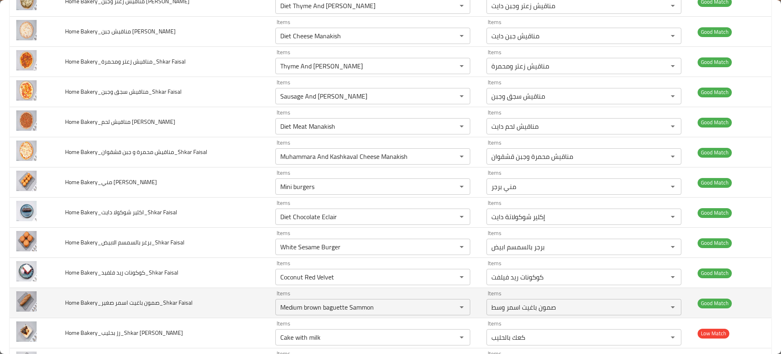
scroll to position [811, 0]
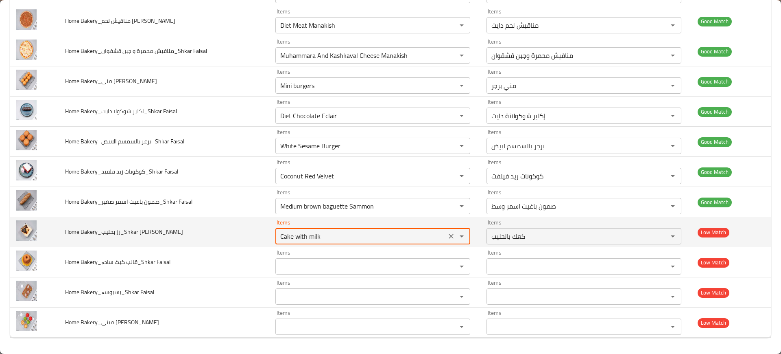
click at [309, 235] on Faisal "Cake with milk" at bounding box center [361, 235] width 166 height 11
type Faisal "r"
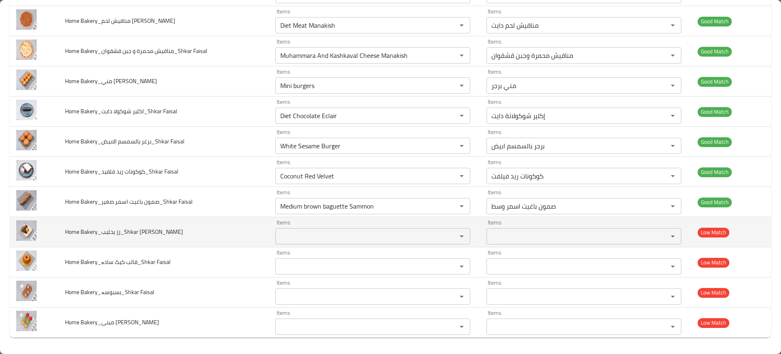
click at [114, 226] on span "Home Bakery_رز بحلیب_Shkar Faisal" at bounding box center [124, 231] width 118 height 11
copy span "Home Bakery_رز بحلیب_Shkar Faisal"
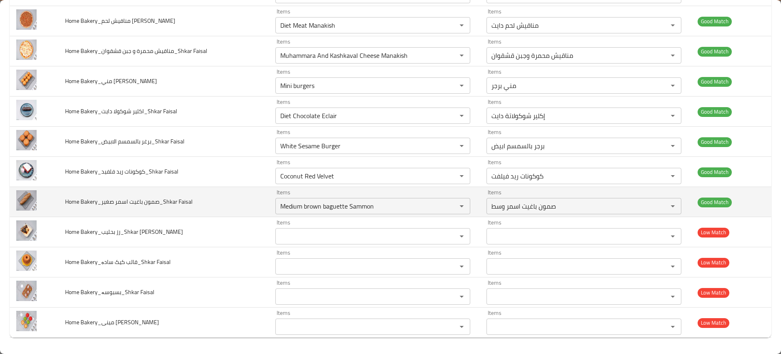
click at [186, 205] on span "Home Bakery_صمون باغيت اسمر صغير_Shkar Faisal" at bounding box center [128, 201] width 127 height 11
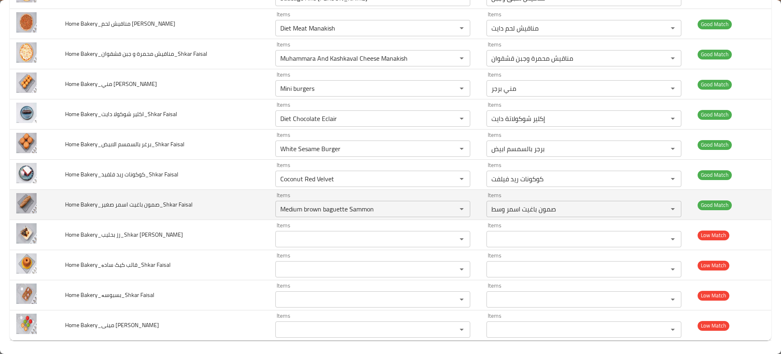
scroll to position [807, 0]
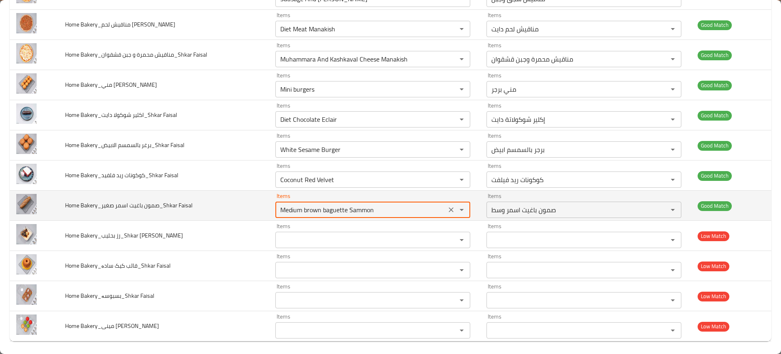
drag, startPoint x: 302, startPoint y: 209, endPoint x: 200, endPoint y: 210, distance: 101.7
click at [200, 210] on tr "Home Bakery_صمون باغيت اسمر صغير_Shkar Faisal Items Medium brown baguette Sammo…" at bounding box center [391, 205] width 762 height 30
type Faisal "brown baguette Sammon"
click at [448, 207] on icon "Clear" at bounding box center [451, 209] width 8 height 8
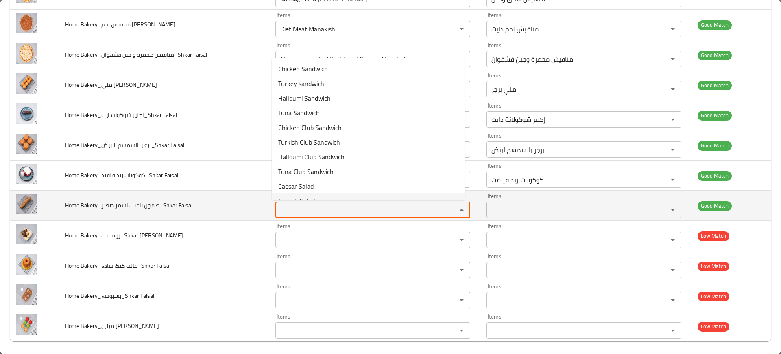
click at [188, 206] on span "Home Bakery_صمون باغيت اسمر صغير_Shkar Faisal" at bounding box center [128, 205] width 127 height 11
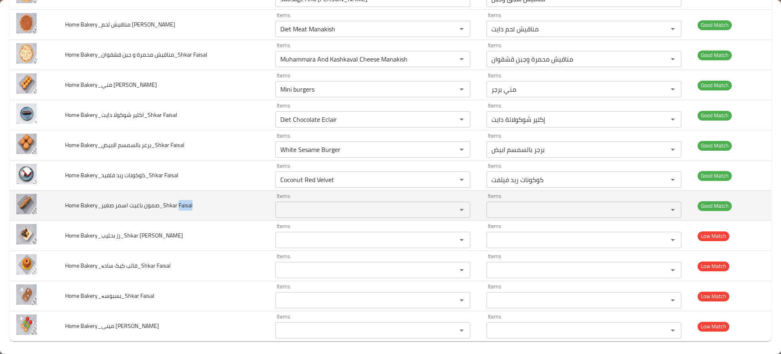
click at [188, 206] on span "Home Bakery_صمون باغيت اسمر صغير_Shkar Faisal" at bounding box center [128, 205] width 127 height 11
copy span "Home Bakery_صمون باغيت اسمر صغير_Shkar Faisal"
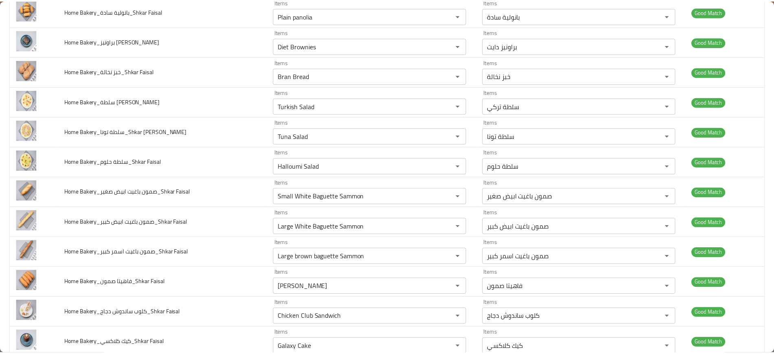
scroll to position [0, 0]
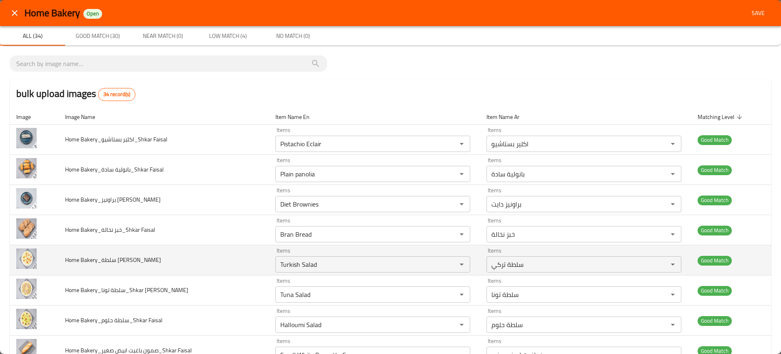
click at [224, 271] on td "Home Bakery_سلطة تركي_Shkar Faisal" at bounding box center [164, 260] width 211 height 30
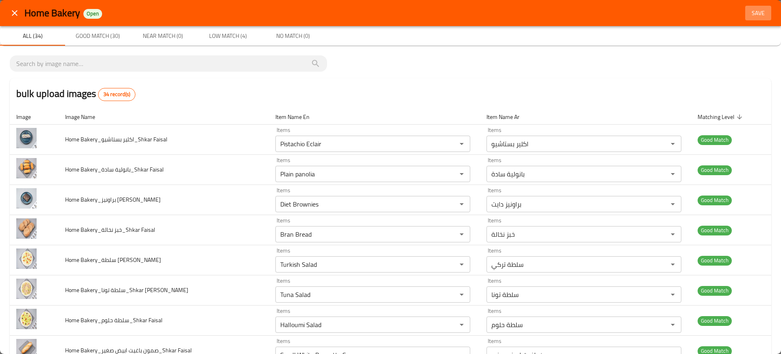
click at [753, 18] on button "Save" at bounding box center [758, 13] width 26 height 15
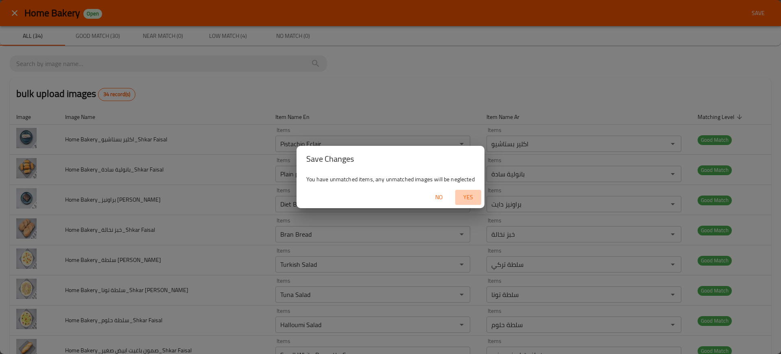
click at [476, 204] on button "Yes" at bounding box center [468, 197] width 26 height 15
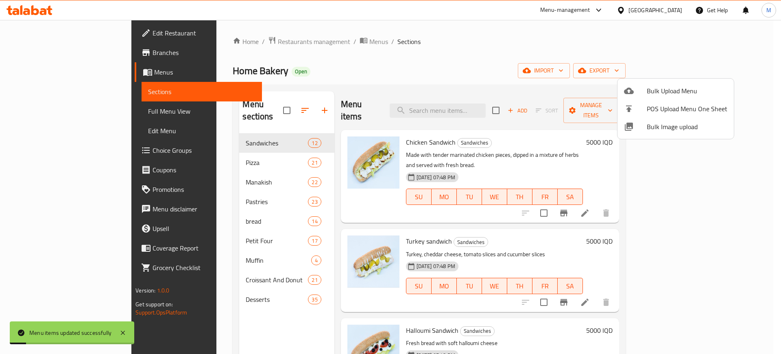
click at [238, 330] on div at bounding box center [390, 177] width 781 height 354
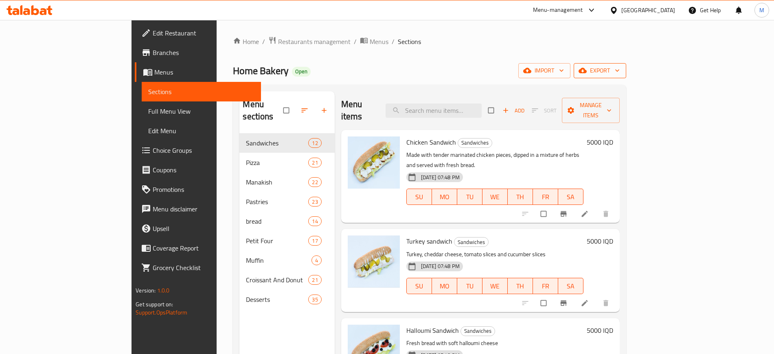
click at [619, 70] on span "export" at bounding box center [599, 71] width 39 height 10
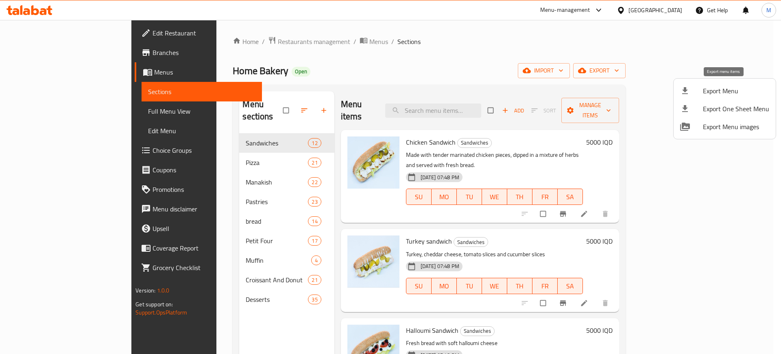
click at [720, 93] on span "Export Menu" at bounding box center [736, 91] width 66 height 10
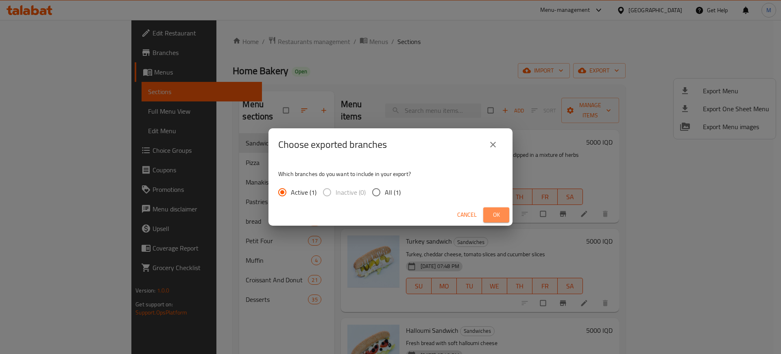
click at [493, 213] on span "Ok" at bounding box center [496, 215] width 13 height 10
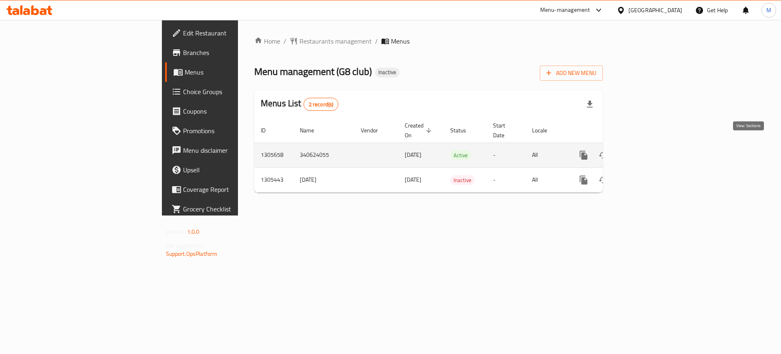
click at [647, 150] on icon "enhanced table" at bounding box center [643, 155] width 10 height 10
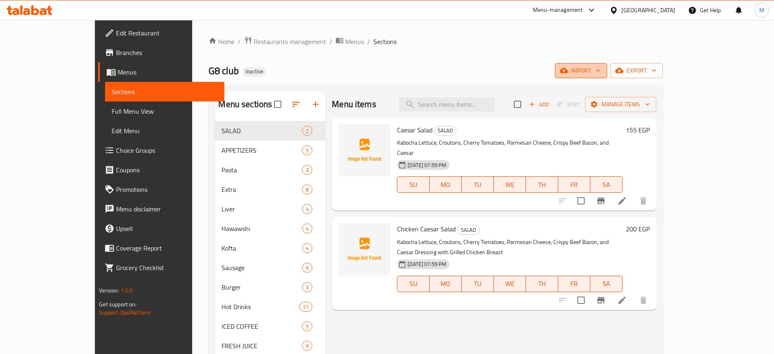
click at [600, 66] on span "import" at bounding box center [580, 71] width 39 height 10
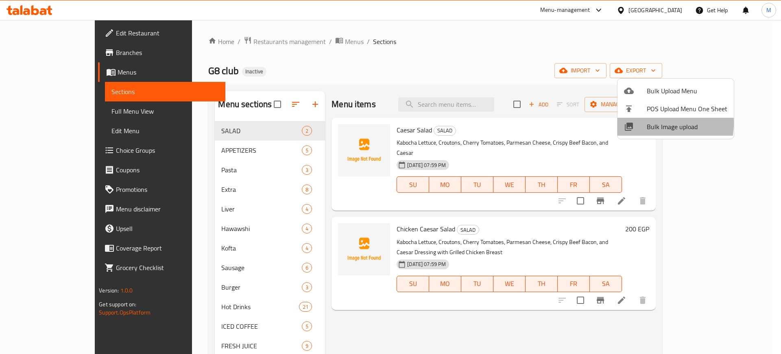
click at [651, 123] on span "Bulk Image upload" at bounding box center [687, 127] width 81 height 10
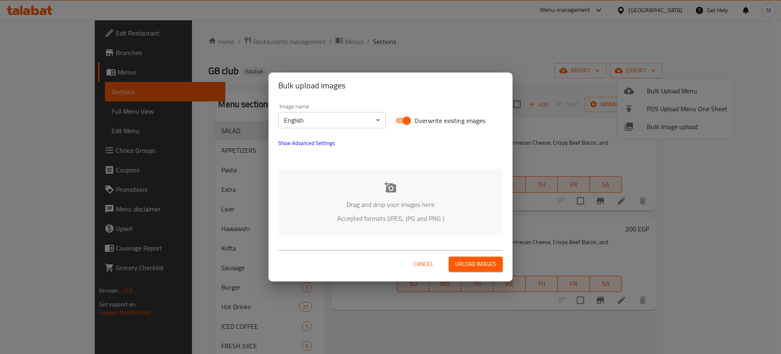
click at [389, 203] on p "Drag and drop your images here" at bounding box center [391, 204] width 200 height 10
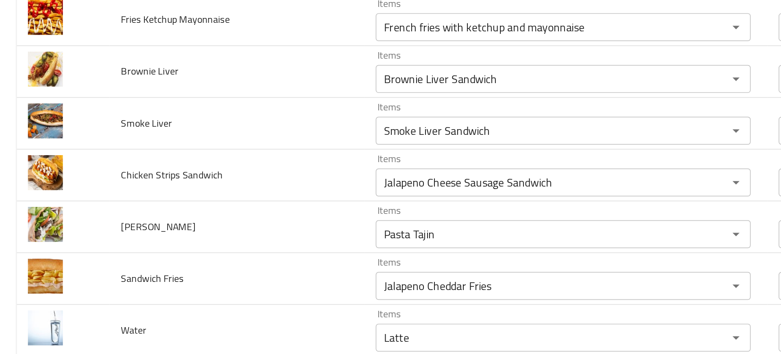
scroll to position [569, 0]
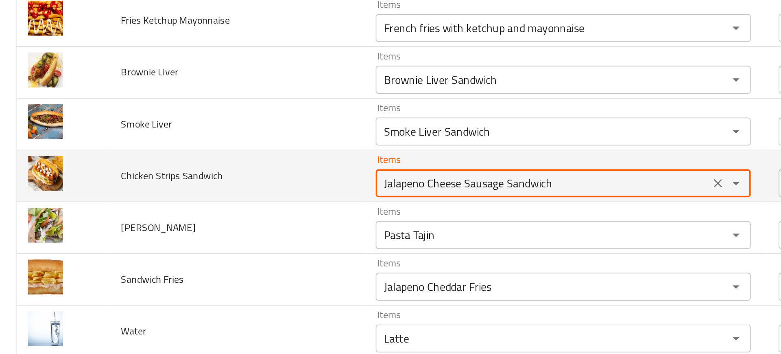
click at [242, 210] on Sandwich "Jalapeno Cheese Sausage Sandwich" at bounding box center [316, 206] width 190 height 11
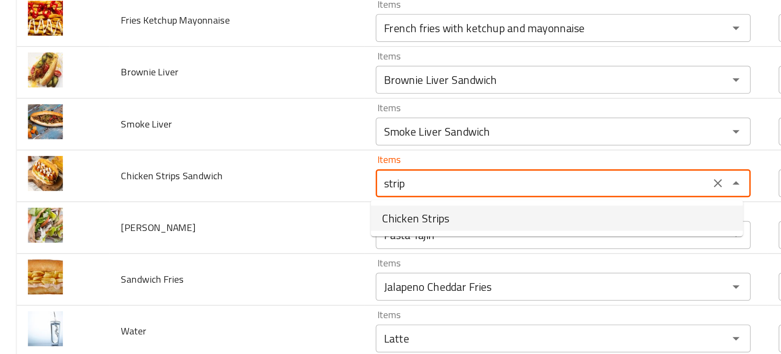
click at [249, 224] on span "Chicken Strips" at bounding box center [242, 227] width 39 height 10
type Sandwich "Chicken Strips"
type Sandwich-ar "دجاج إستريبس"
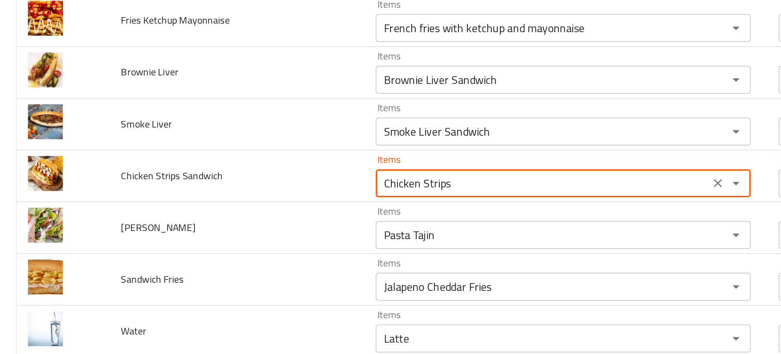
type Sandwich "Chicken Strips"
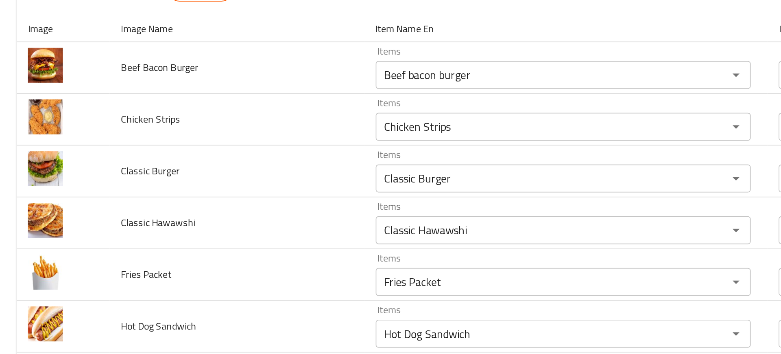
scroll to position [595, 0]
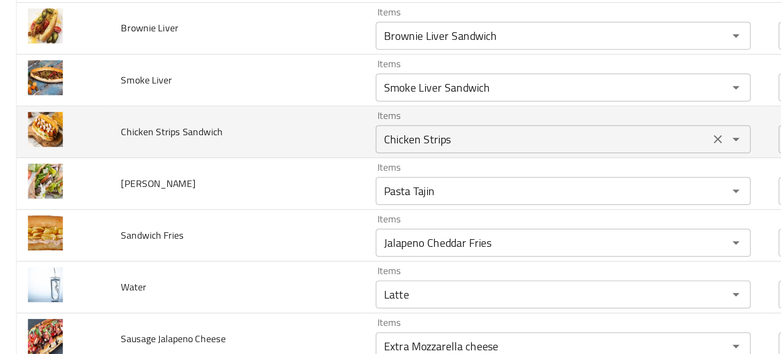
click at [264, 180] on Sandwich "Chicken Strips" at bounding box center [316, 180] width 190 height 11
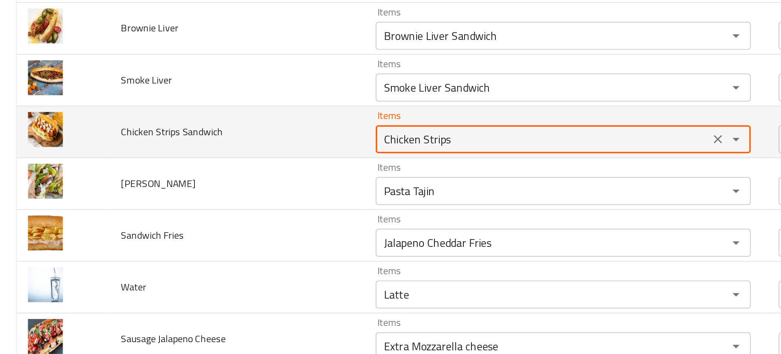
click at [264, 180] on Sandwich "Chicken Strips" at bounding box center [316, 180] width 190 height 11
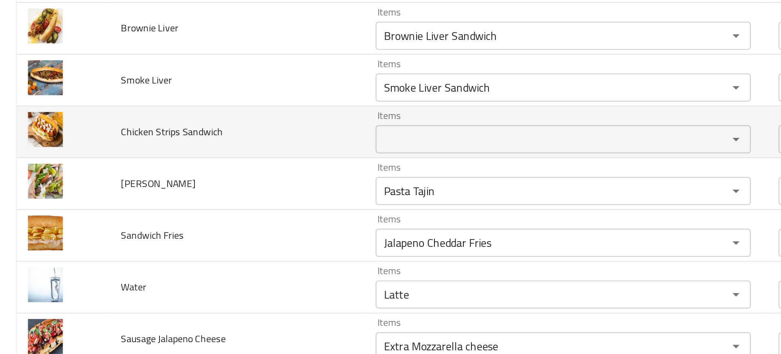
click at [196, 187] on td "Chicken Strips Sandwich" at bounding box center [138, 177] width 148 height 30
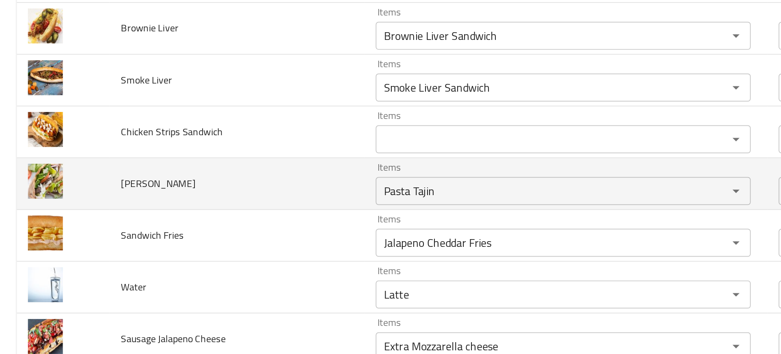
click at [160, 192] on td "Kofta Lamon" at bounding box center [138, 207] width 148 height 30
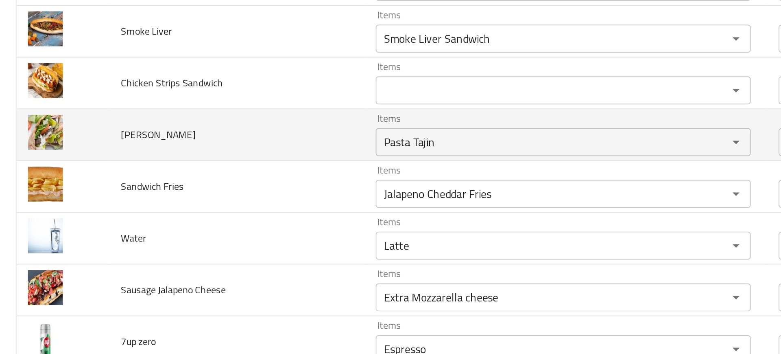
scroll to position [624, 0]
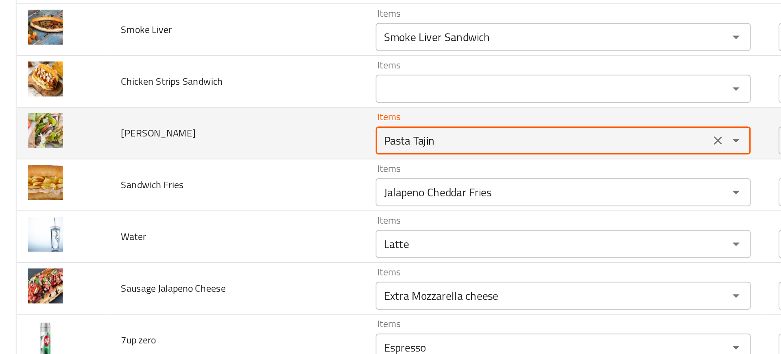
click at [225, 182] on Lamon "Pasta Tajin" at bounding box center [316, 181] width 190 height 11
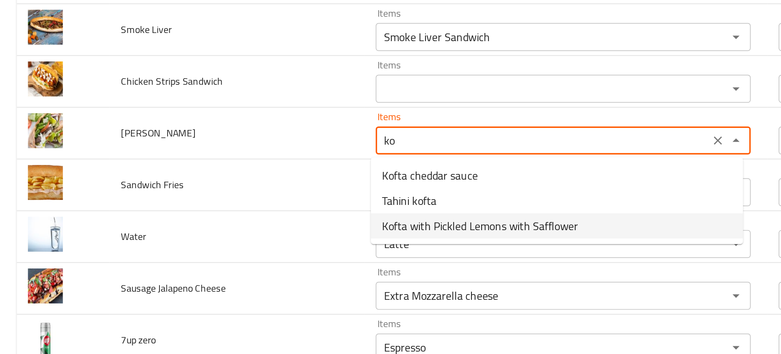
click at [240, 227] on span "Kofta with Pickled Lemons with Safflower" at bounding box center [280, 232] width 114 height 10
type Lamon "Kofta with Pickled Lemons with Safflower"
type Lamon-ar "كفتة بالليمون المعصفر"
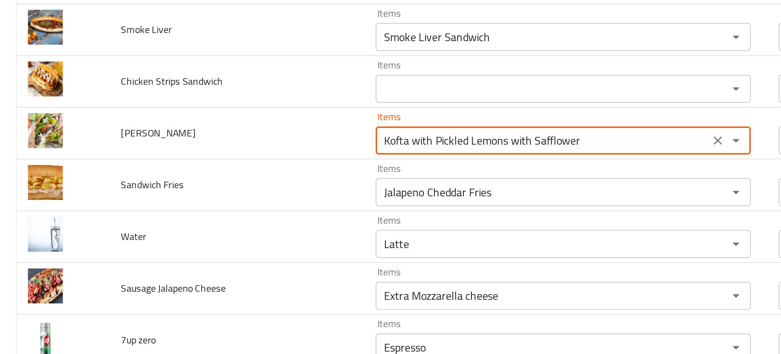
type Lamon "Kofta with Pickled Lemons with Safflower"
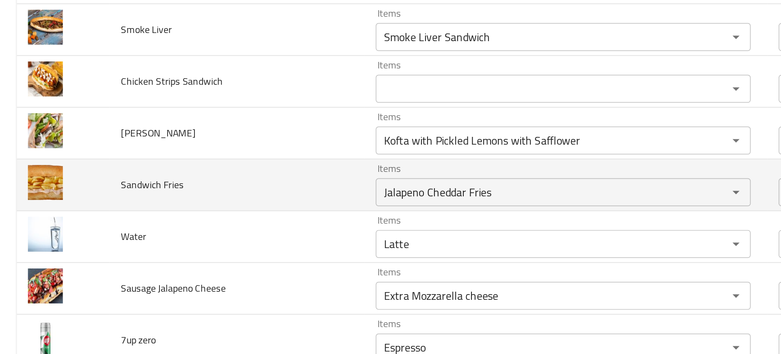
click at [195, 205] on td "Sandwich Fries" at bounding box center [138, 208] width 148 height 30
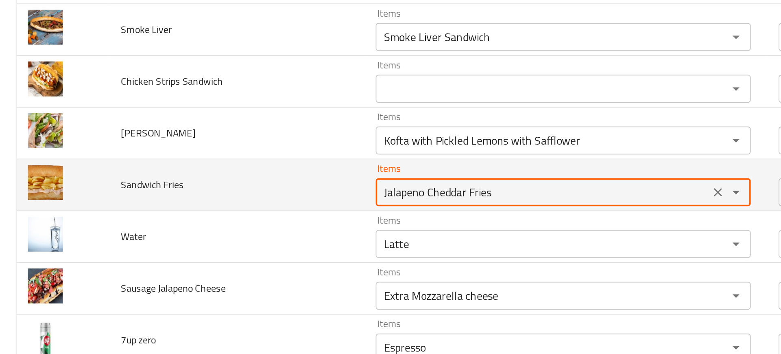
click at [243, 214] on Fries "Jalapeno Cheddar Fries" at bounding box center [316, 211] width 190 height 11
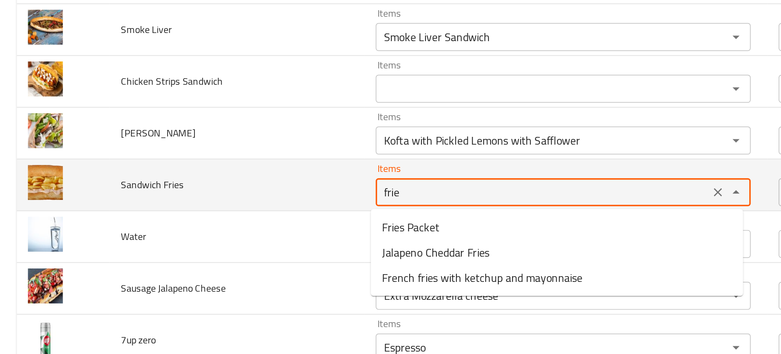
type Fries "fries"
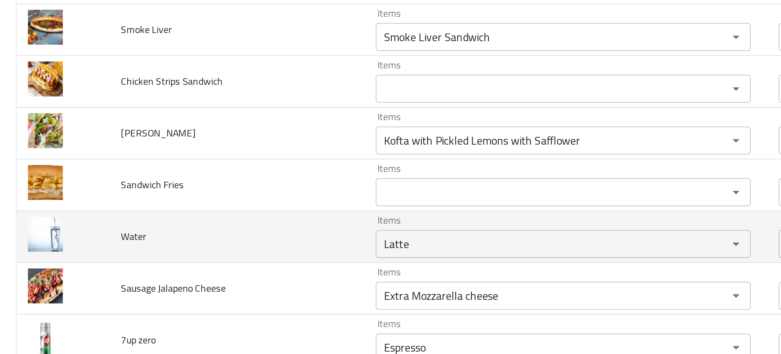
click at [192, 249] on td "Water" at bounding box center [138, 238] width 148 height 30
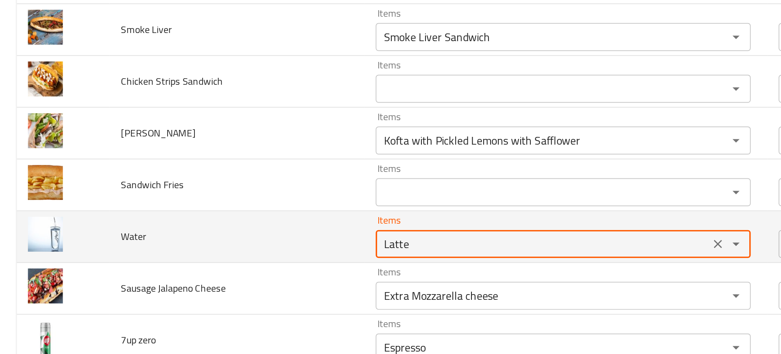
click at [248, 242] on input "Latte" at bounding box center [316, 241] width 190 height 11
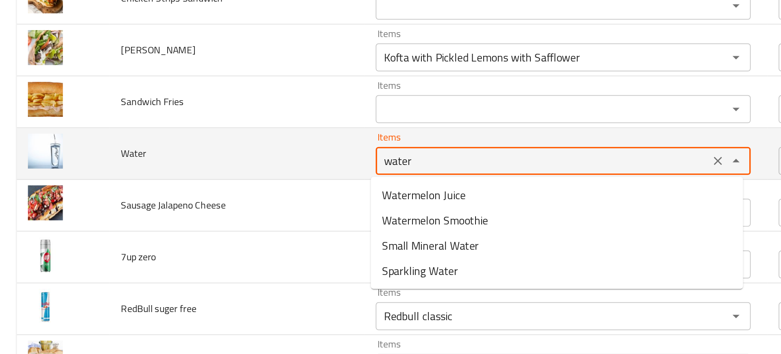
scroll to position [674, 0]
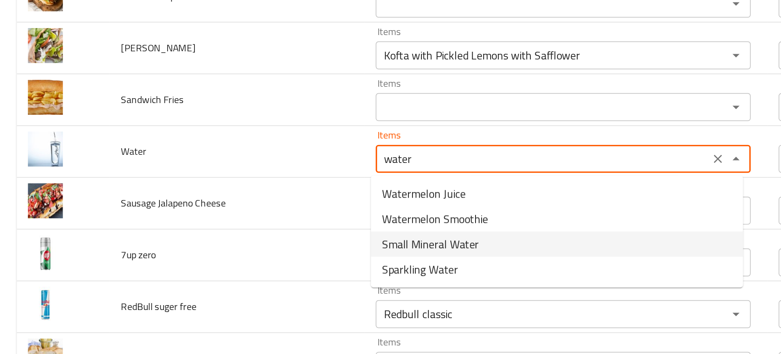
click at [253, 240] on span "Small Mineral Water" at bounding box center [251, 242] width 57 height 10
type input "Small Mineral Water"
type input "مياه معدنية صغيرة"
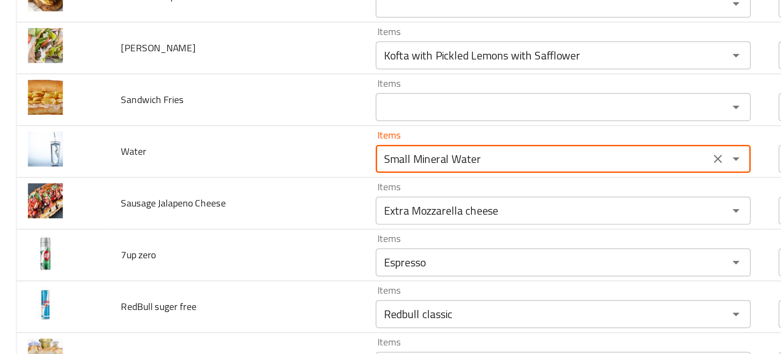
type input "Small Mineral Water"
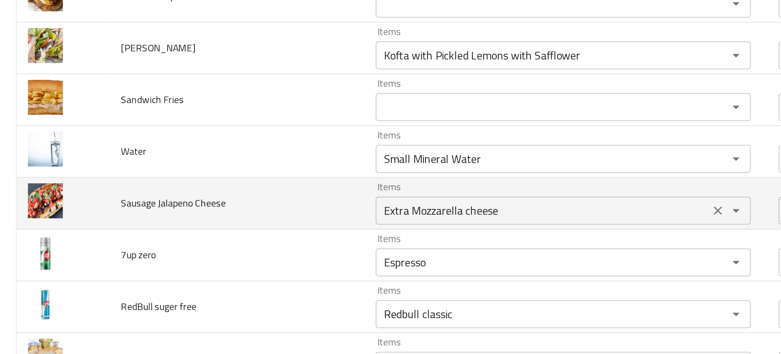
click at [247, 219] on Cheese "Extra Mozzarella cheese" at bounding box center [316, 222] width 190 height 11
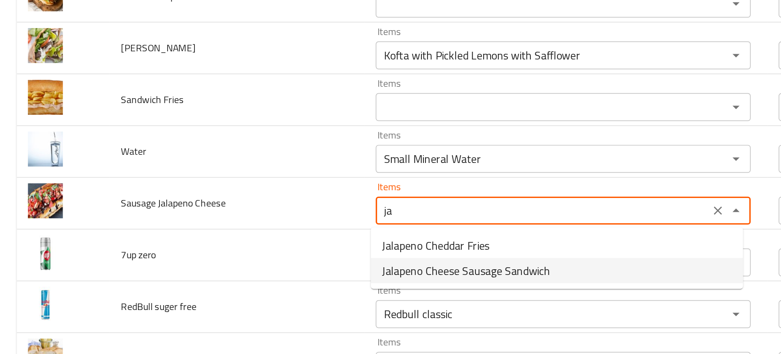
click at [265, 257] on span "Jalapeno Cheese Sausage Sandwich" at bounding box center [272, 258] width 98 height 10
type Cheese "Jalapeno Cheese Sausage Sandwich"
type Cheese-ar "ساندويتش سجق بالجبنة والهالبينو"
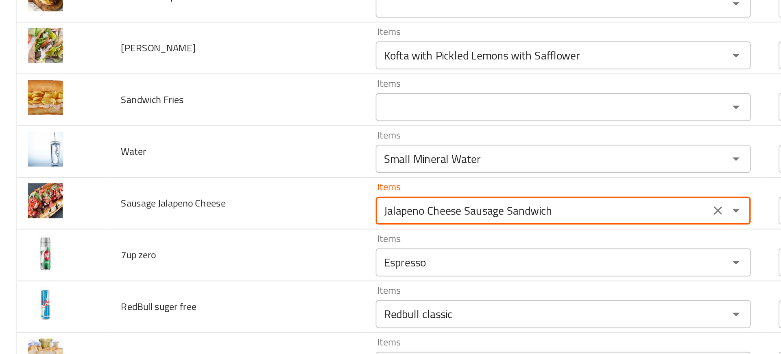
type Cheese "Jalapeno Cheese Sausage Sandwich"
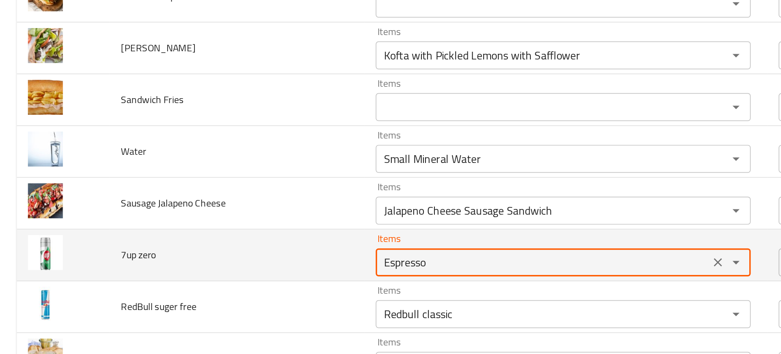
click at [262, 256] on zero "Espresso" at bounding box center [316, 252] width 190 height 11
type zero "7"
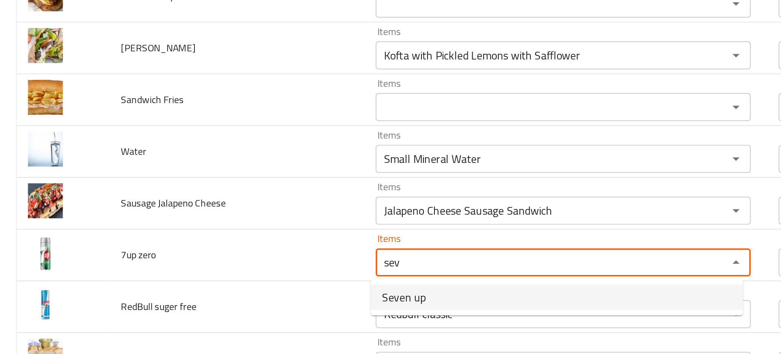
click at [234, 269] on span "Seven up" at bounding box center [236, 273] width 26 height 10
type zero "Seven up"
type zero-ar "سفن اب"
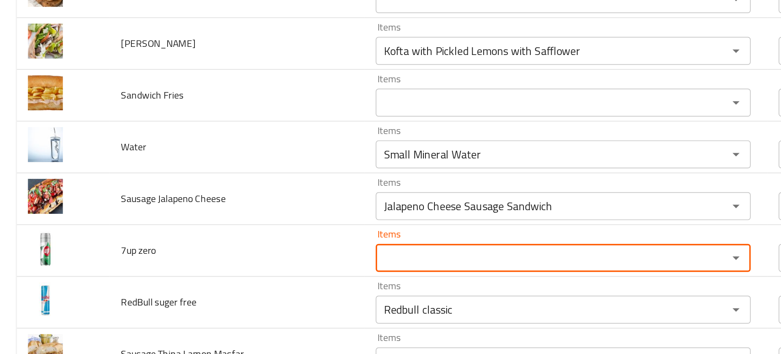
scroll to position [710, 0]
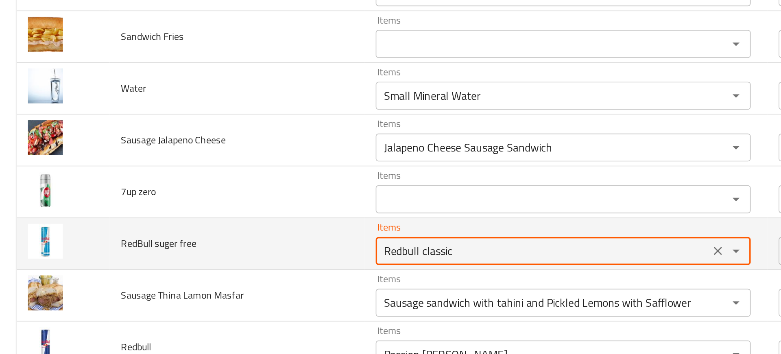
click at [233, 245] on free "Redbull classic" at bounding box center [316, 245] width 190 height 11
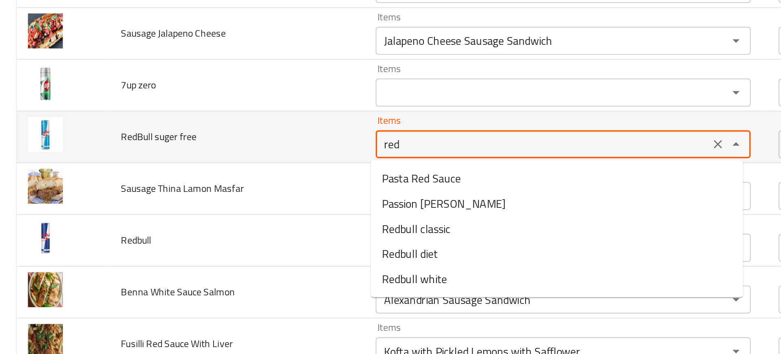
scroll to position [774, 0]
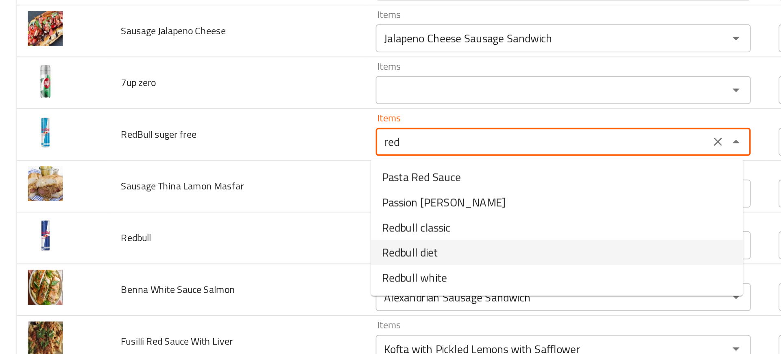
click at [227, 247] on span "Redbull diet" at bounding box center [239, 247] width 33 height 10
type free "Redbull diet"
type free-ar "ريدبول دايت"
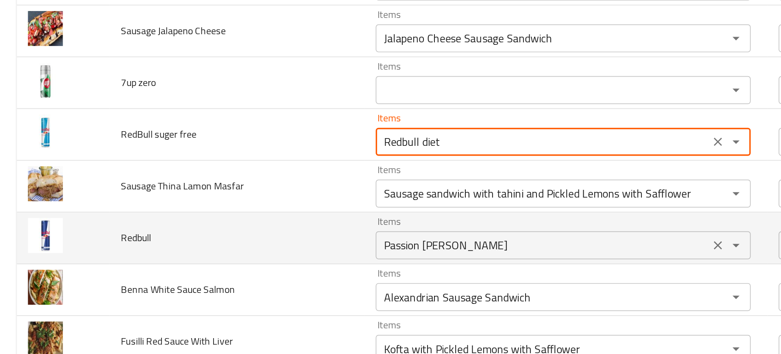
type free "Redbull diet"
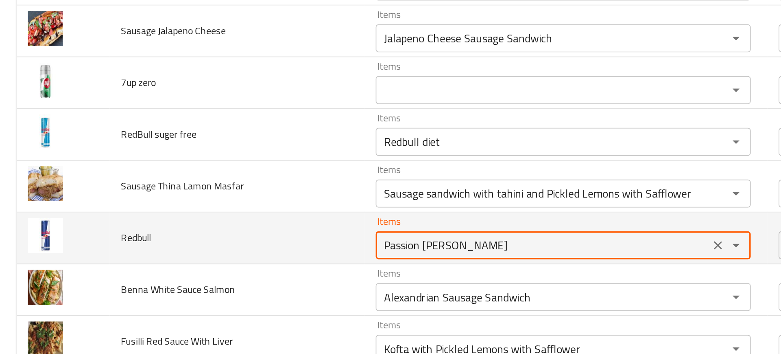
click at [241, 240] on input "Passion mojito redbull" at bounding box center [316, 242] width 190 height 11
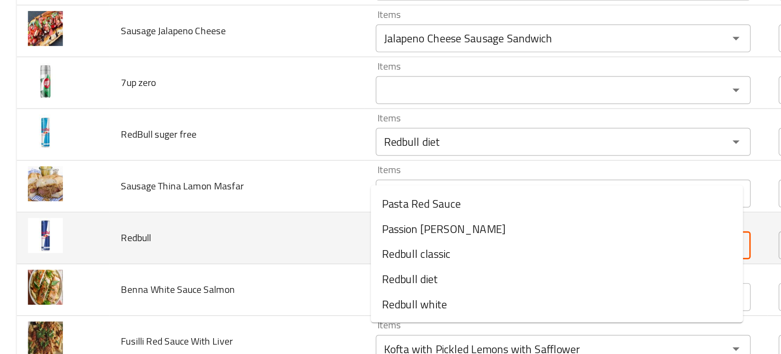
scroll to position [822, 0]
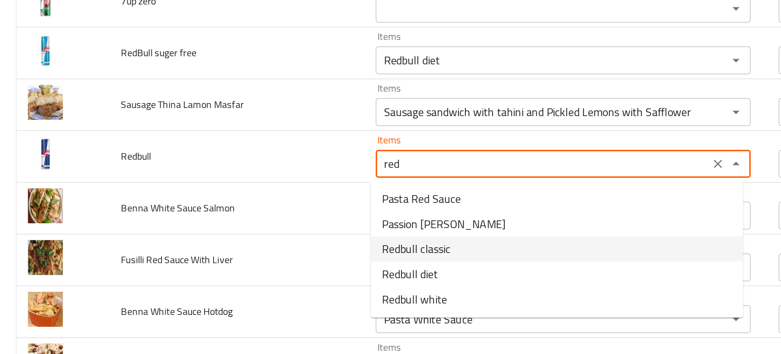
click at [224, 242] on span "Redbull classic" at bounding box center [243, 245] width 40 height 10
type input "Redbull classic"
type input "ريدبول كلاسيك"
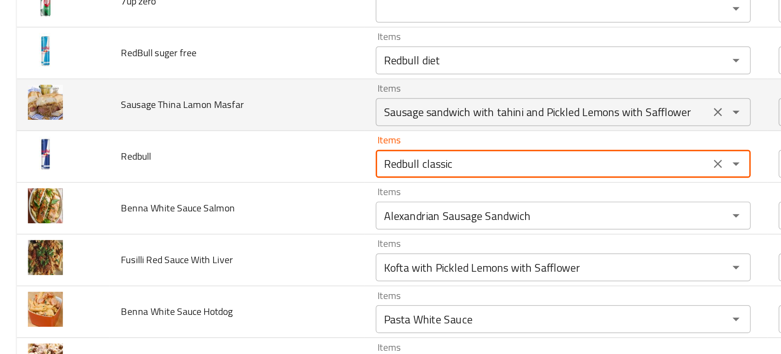
type input "Redbull classic"
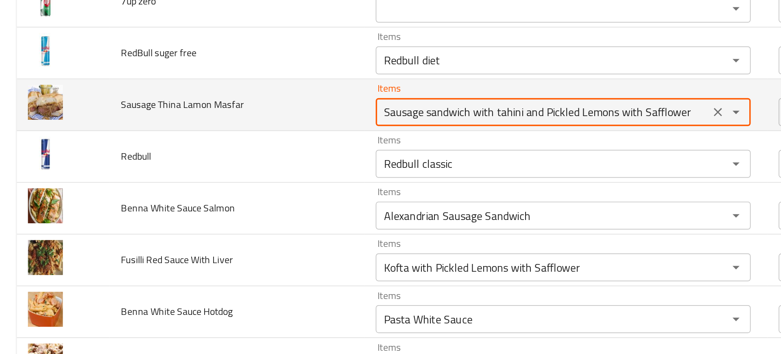
click at [227, 169] on Masfar "Sausage sandwich with tahini and Pickled Lemons with Safflower" at bounding box center [316, 165] width 190 height 11
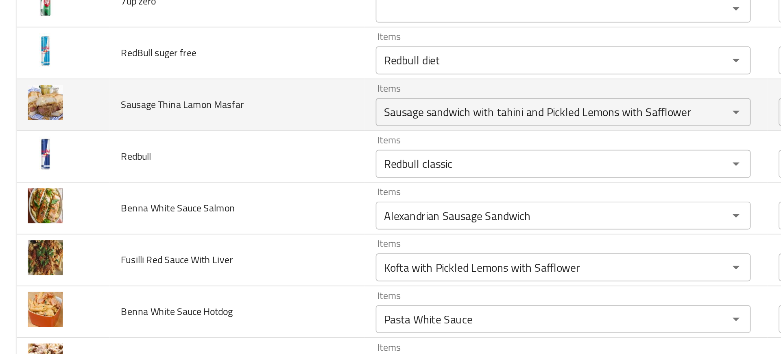
click at [191, 171] on td "Sausage Thina Lamon Masfar" at bounding box center [138, 161] width 148 height 30
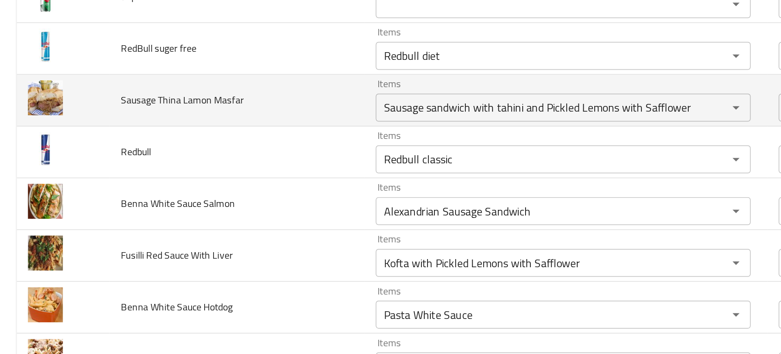
scroll to position [842, 0]
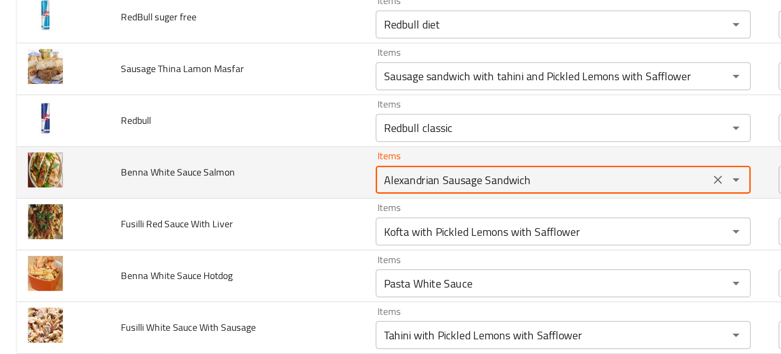
click at [244, 207] on Salmon "Alexandrian Sausage Sandwich" at bounding box center [316, 204] width 190 height 11
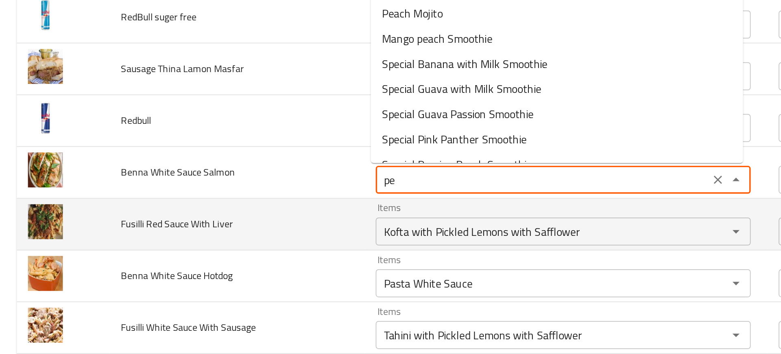
type Salmon "pen"
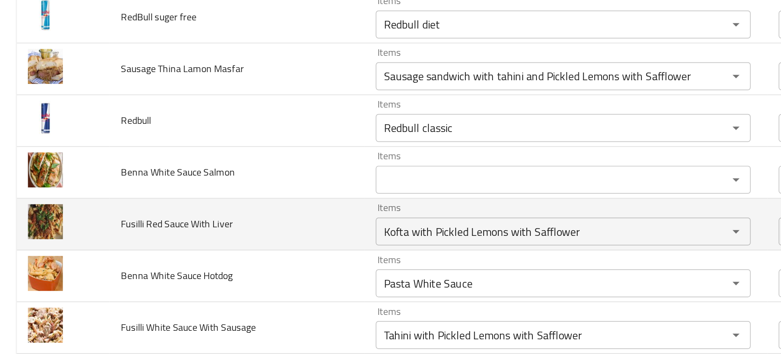
click at [172, 222] on td "Fusilli Red Sauce With Liver" at bounding box center [138, 231] width 148 height 30
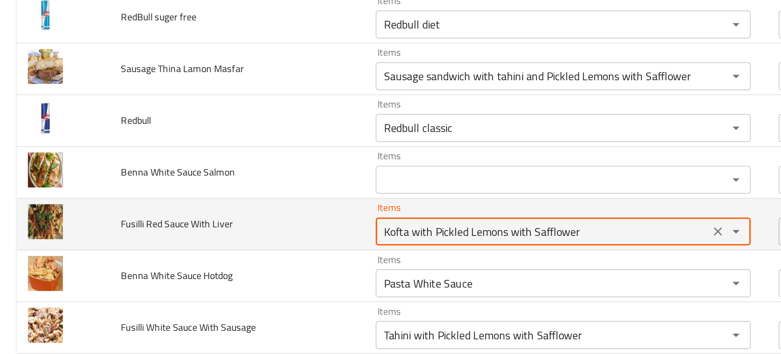
click at [241, 239] on Liver "Kofta with Pickled Lemons with Safflower" at bounding box center [316, 234] width 190 height 11
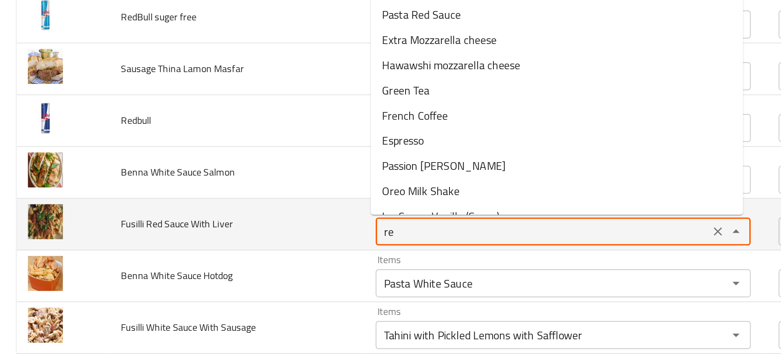
type Liver "red"
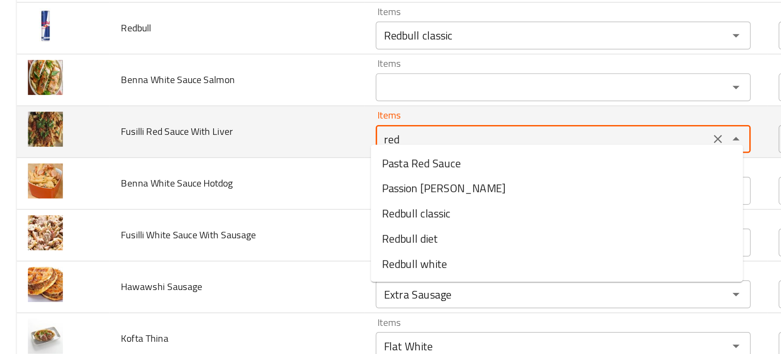
scroll to position [903, 0]
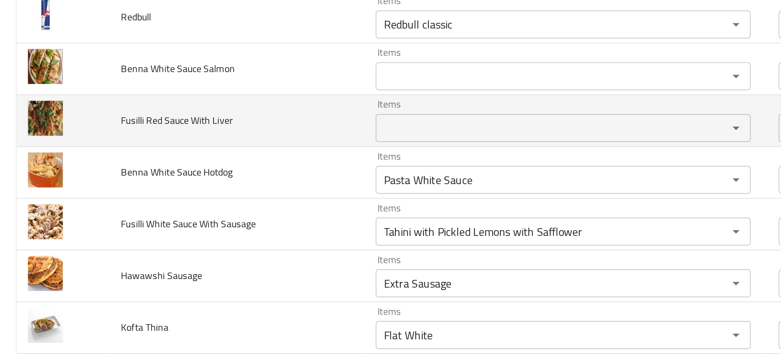
click at [184, 239] on td "Fusilli White Sauce With Sausage" at bounding box center [138, 231] width 148 height 30
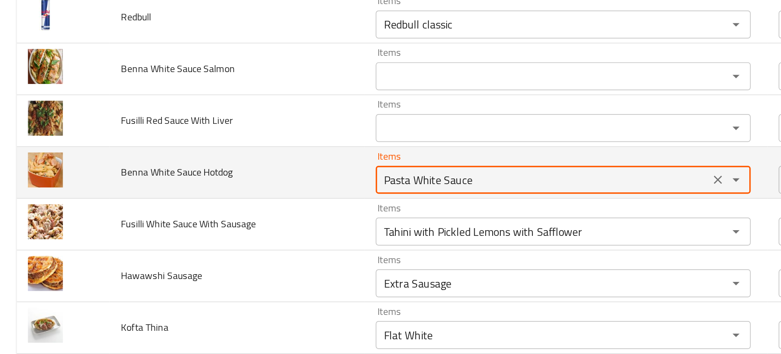
click at [250, 209] on Hotdog "Pasta White Sauce" at bounding box center [316, 204] width 190 height 11
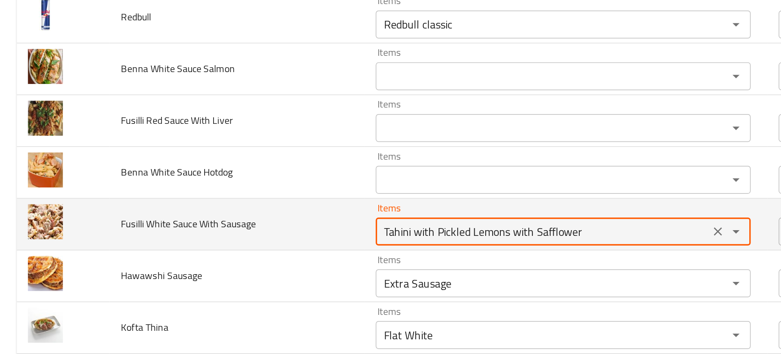
click at [271, 233] on Sausage "Tahini with Pickled Lemons with Safflower" at bounding box center [316, 234] width 190 height 11
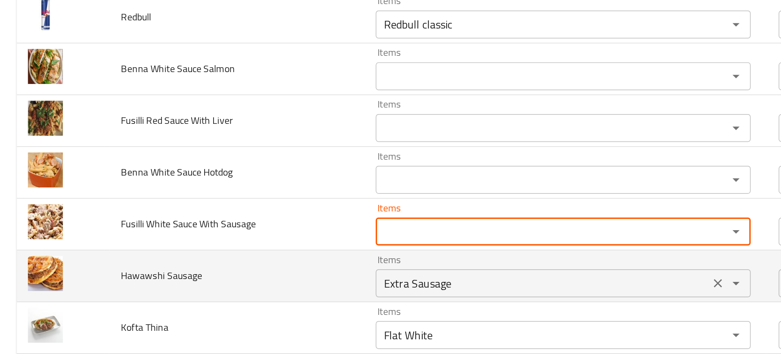
click at [285, 263] on Sausage "Extra Sausage" at bounding box center [316, 264] width 190 height 11
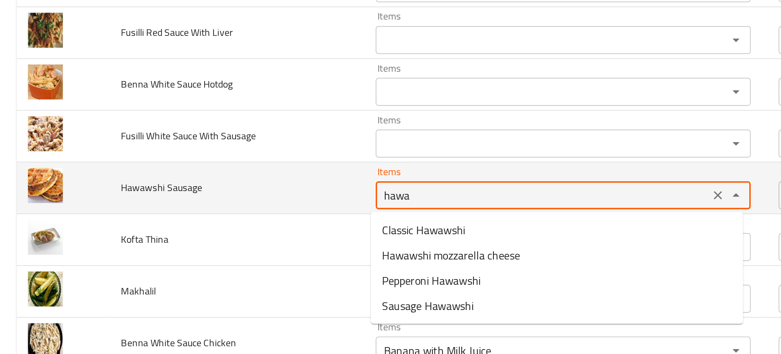
scroll to position [955, 0]
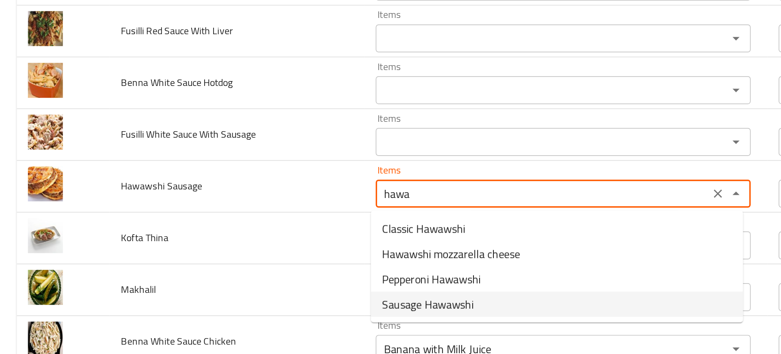
click at [254, 277] on span "Sausage Hawawshi" at bounding box center [249, 277] width 53 height 10
type Sausage "Sausage Hawawshi"
type Sausage-ar "حواوشي سجق"
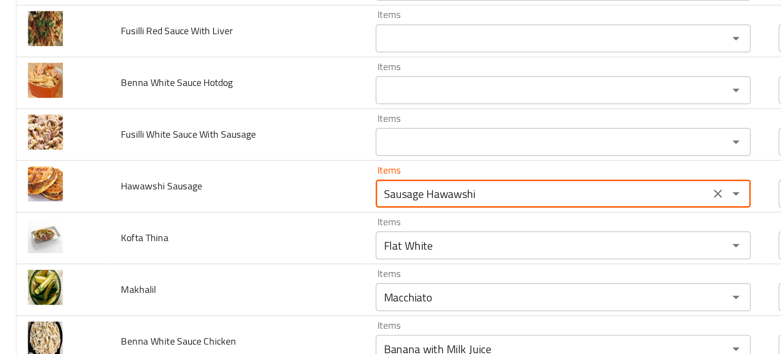
type Sausage "Sausage Hawawshi"
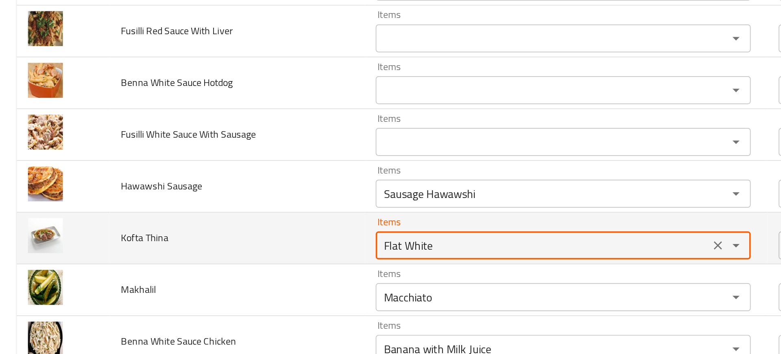
click at [233, 241] on Thina "Flat White" at bounding box center [316, 242] width 190 height 11
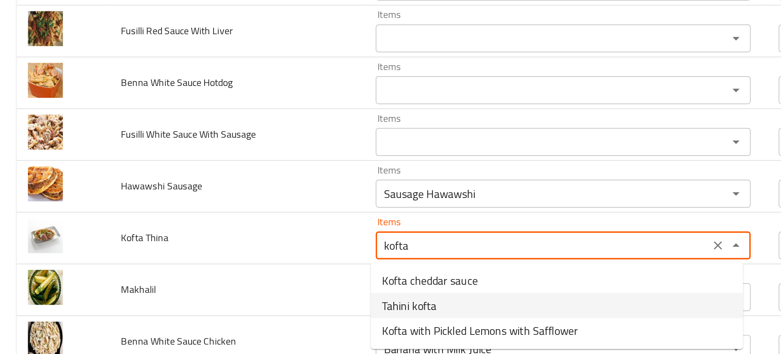
click at [227, 282] on span "Tahini kofta" at bounding box center [239, 278] width 32 height 10
type Thina "Tahini kofta"
type Thina-ar "كفتة طحينة"
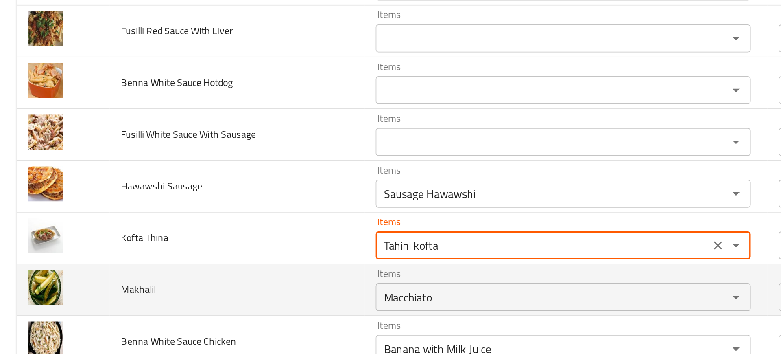
type Thina "Tahini kofta"
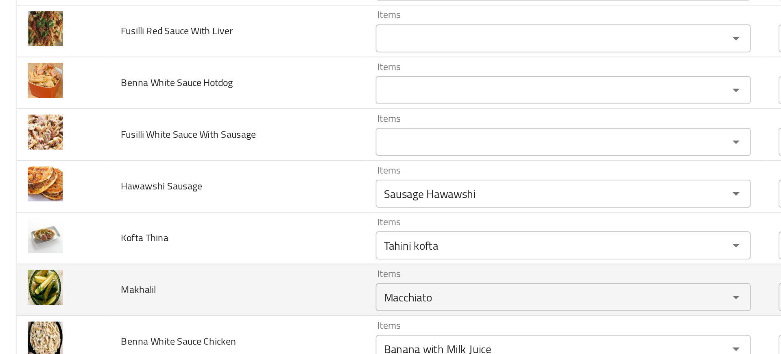
click at [180, 258] on td "Makhalil" at bounding box center [138, 269] width 148 height 30
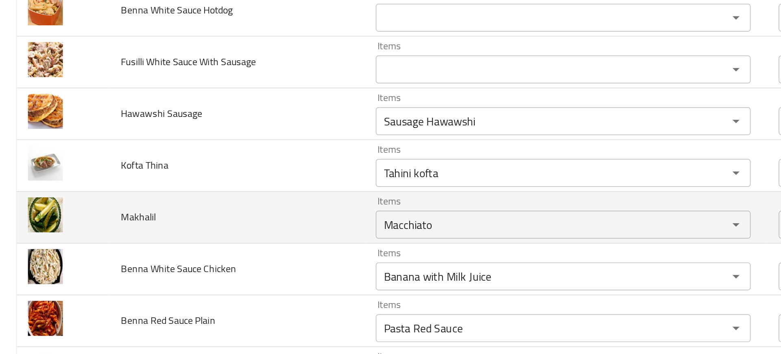
scroll to position [1003, 0]
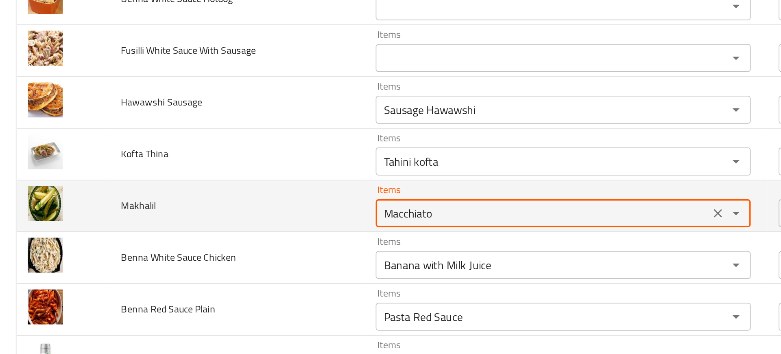
click at [245, 228] on input "Macchiato" at bounding box center [316, 224] width 190 height 11
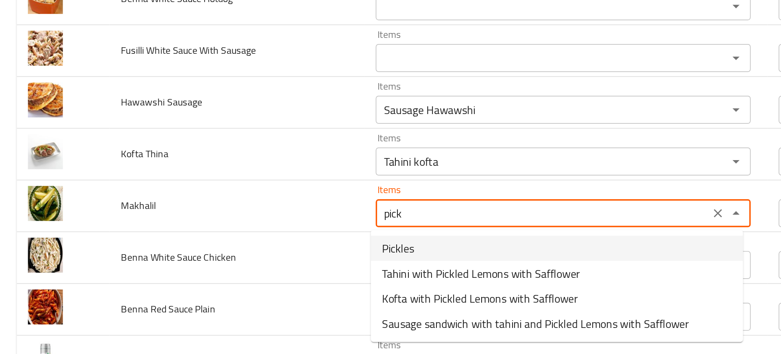
click at [242, 248] on li "Pickles" at bounding box center [324, 244] width 217 height 15
type input "Pickles"
type input "مخلل"
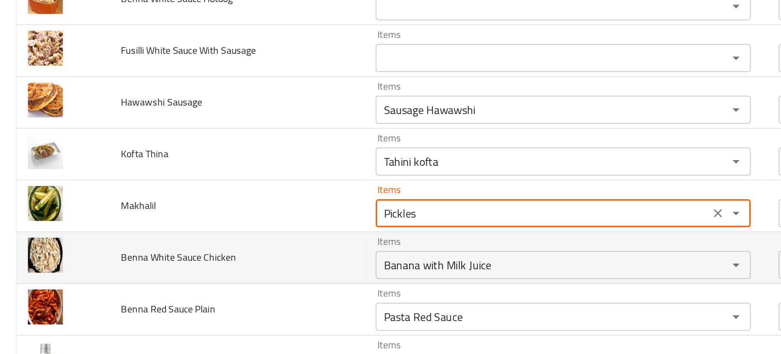
type input "Pickles"
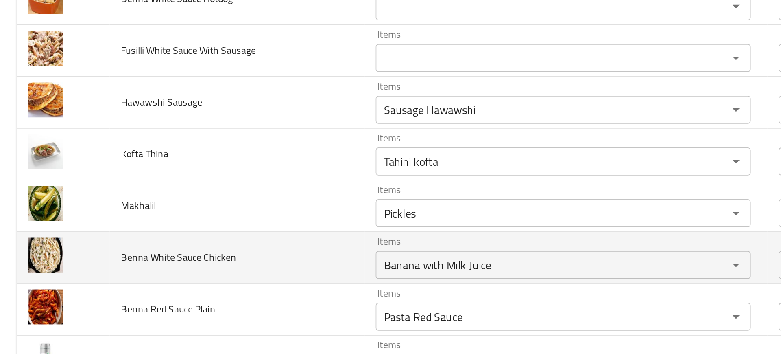
click at [198, 257] on td "Benna White Sauce Chicken" at bounding box center [138, 250] width 148 height 30
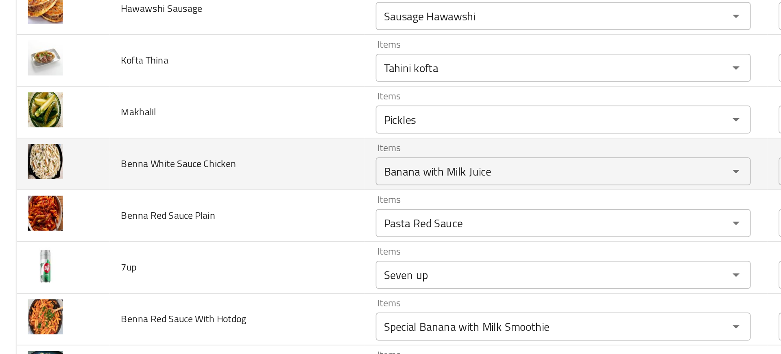
scroll to position [1059, 0]
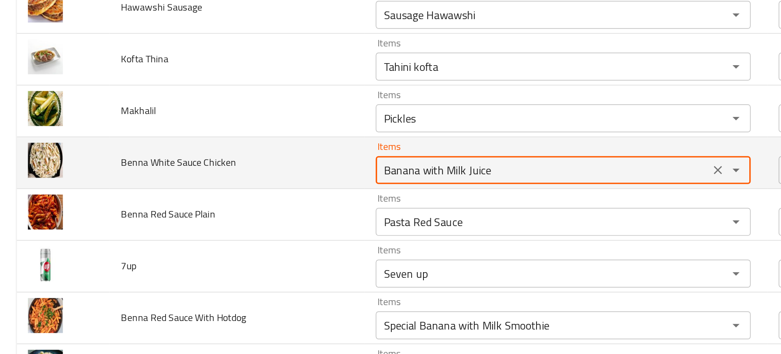
click at [243, 200] on Chicken "Banana with Milk Juice" at bounding box center [316, 198] width 190 height 11
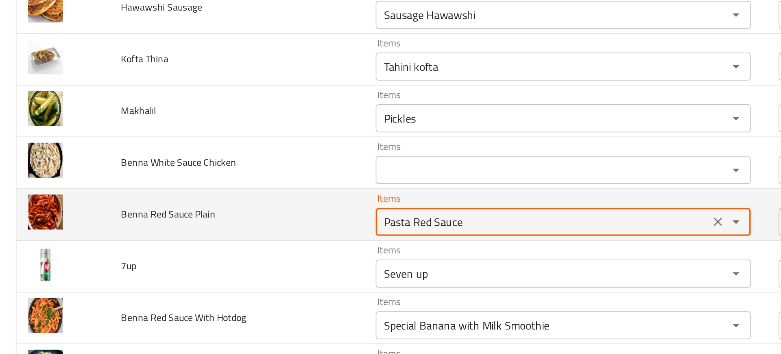
click at [265, 225] on Plain "Pasta Red Sauce" at bounding box center [316, 228] width 190 height 11
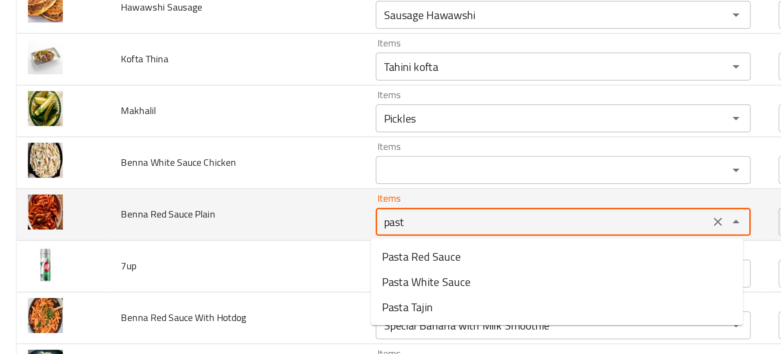
type Plain "pasta"
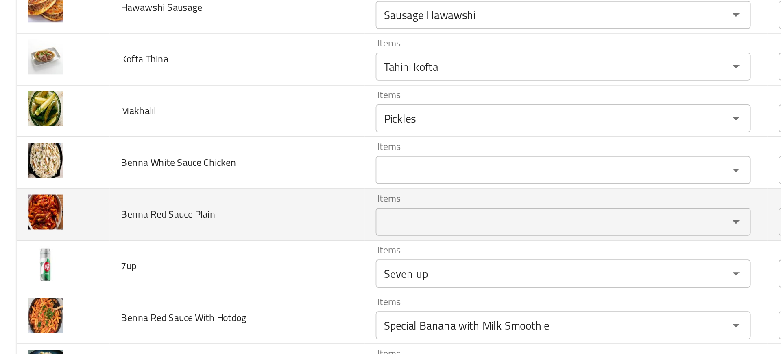
click at [183, 234] on td "Benna Red Sauce Plain" at bounding box center [138, 225] width 148 height 30
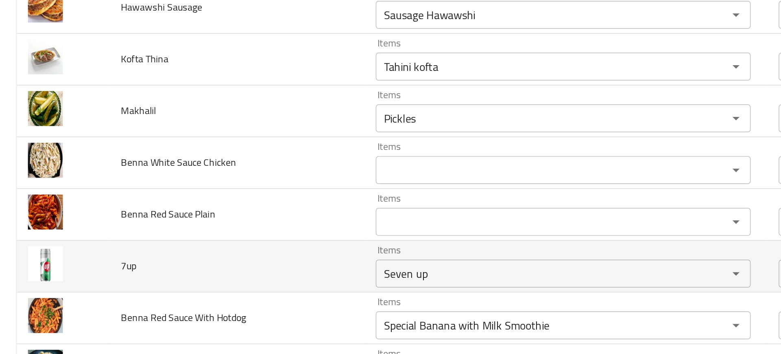
click at [151, 267] on td "7up" at bounding box center [138, 255] width 148 height 30
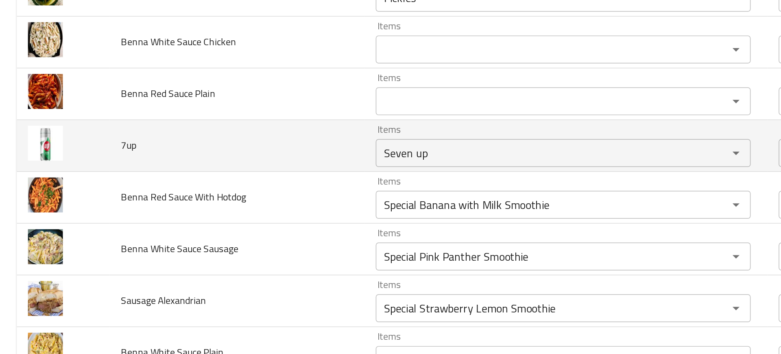
scroll to position [1129, 0]
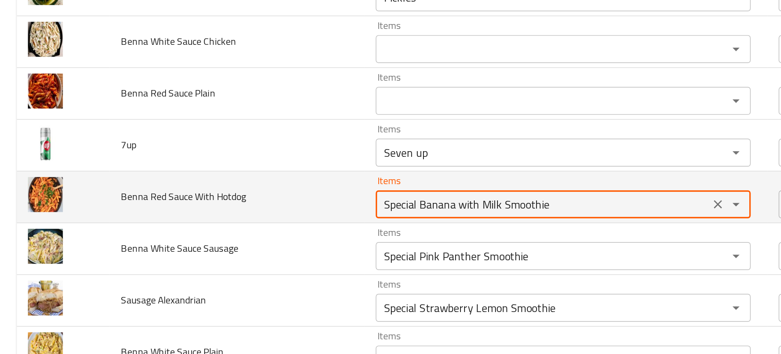
click at [236, 217] on Hotdog "Special Banana with Milk Smoothie" at bounding box center [316, 218] width 190 height 11
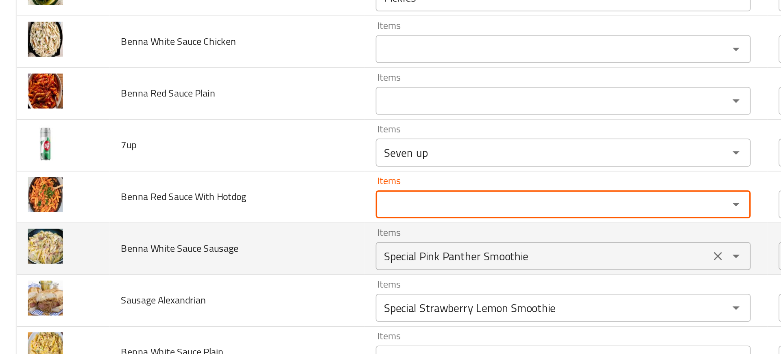
click at [232, 242] on div "Special Pink Panther Smoothie Items" at bounding box center [328, 249] width 219 height 16
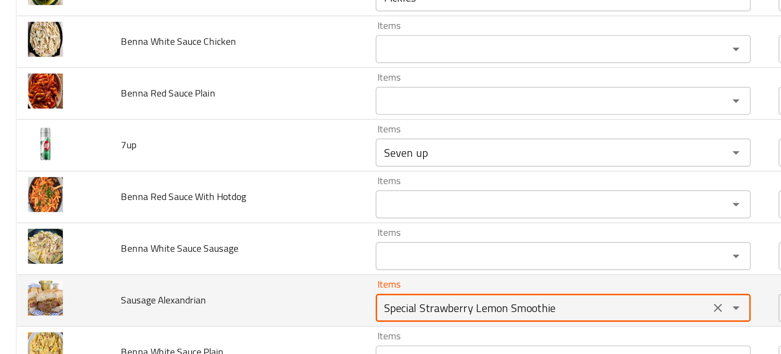
click at [266, 278] on Alexandrian "Special Strawberry Lemon Smoothie" at bounding box center [316, 278] width 190 height 11
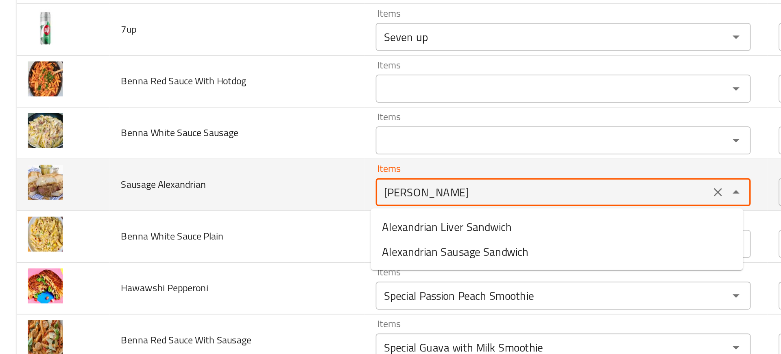
scroll to position [1197, 0]
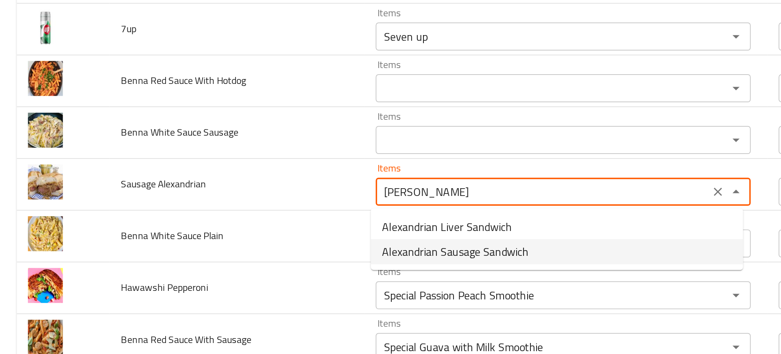
click at [233, 249] on span "Alexandrian Sausage Sandwich" at bounding box center [265, 247] width 85 height 10
type Alexandrian "Alexandrian Sausage Sandwich"
type Alexandrian-ar "ساندويتش سجق إسكندراني"
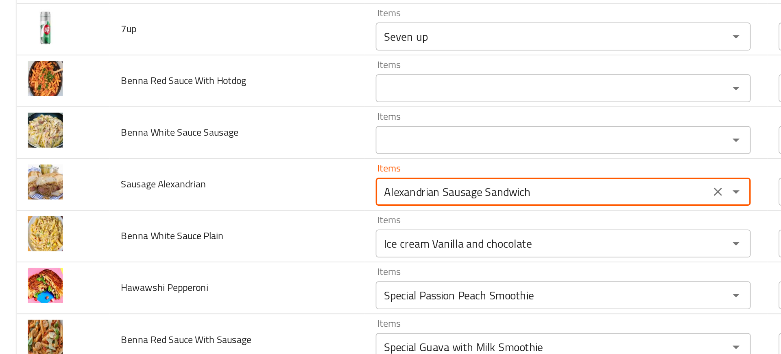
type Alexandrian "Alexandrian Sausage Sandwich"
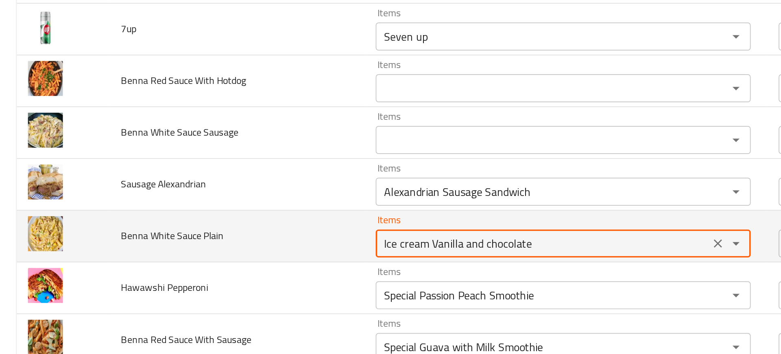
click at [243, 242] on Plain "Ice cream Vanilla and chocolate" at bounding box center [316, 241] width 190 height 11
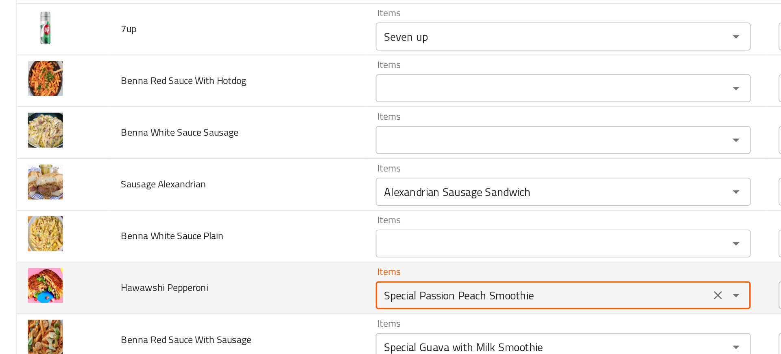
click at [259, 268] on Pepperoni "Special Passion Peach Smoothie" at bounding box center [316, 271] width 190 height 11
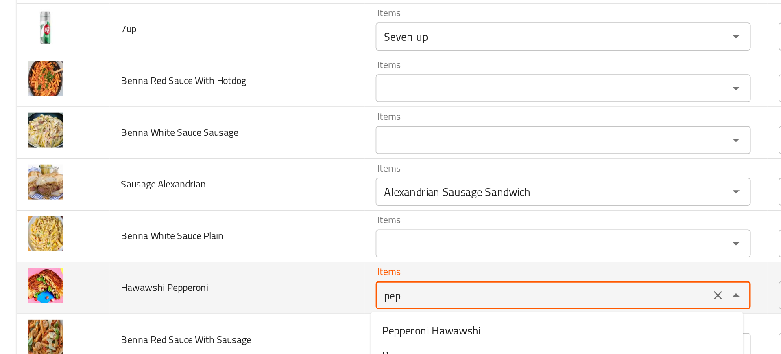
scroll to position [1251, 0]
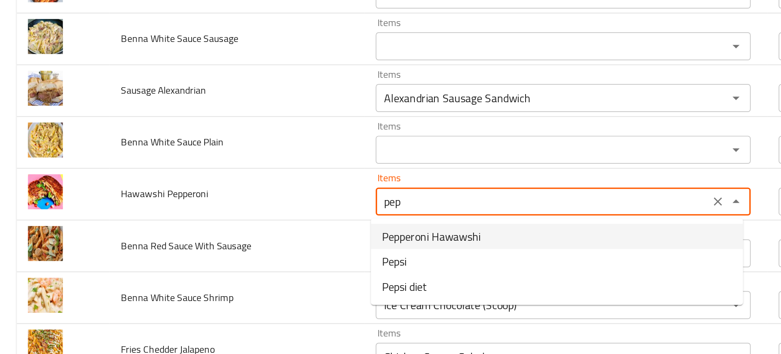
click at [239, 240] on span "Pepperoni Hawawshi" at bounding box center [251, 238] width 57 height 10
type Pepperoni "Pepperoni Hawawshi"
type Pepperoni-ar "حواوشي بيبروني"
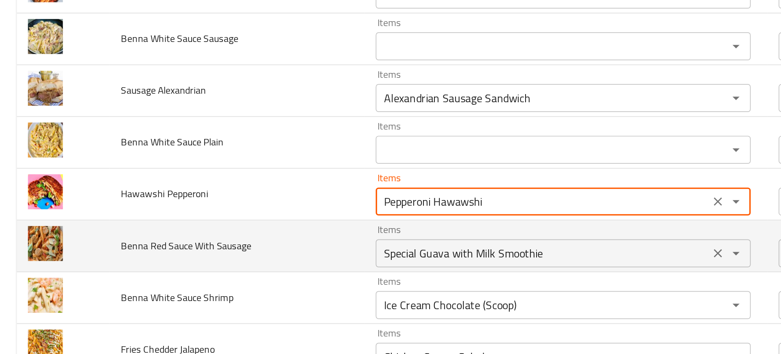
type Pepperoni "Pepperoni Hawawshi"
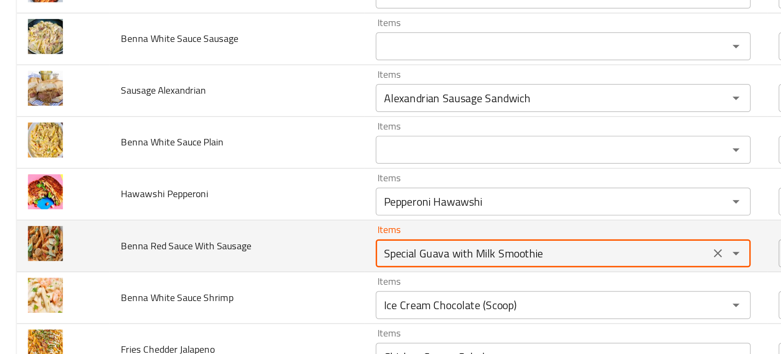
click at [251, 249] on Sausage "Special Guava with Milk Smoothie" at bounding box center [316, 247] width 190 height 11
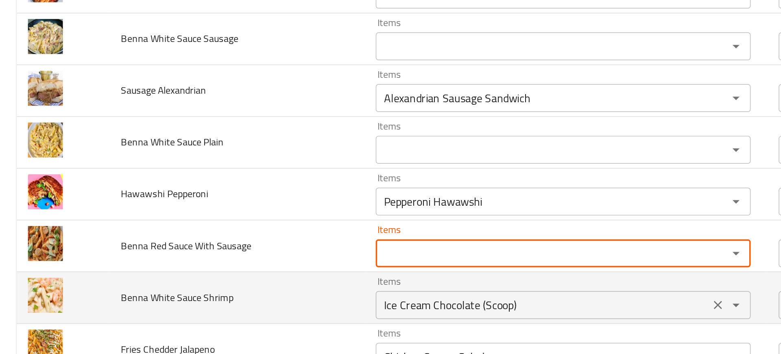
click at [258, 270] on div "Ice Cream Chocolate (Scoop) Items" at bounding box center [328, 277] width 219 height 16
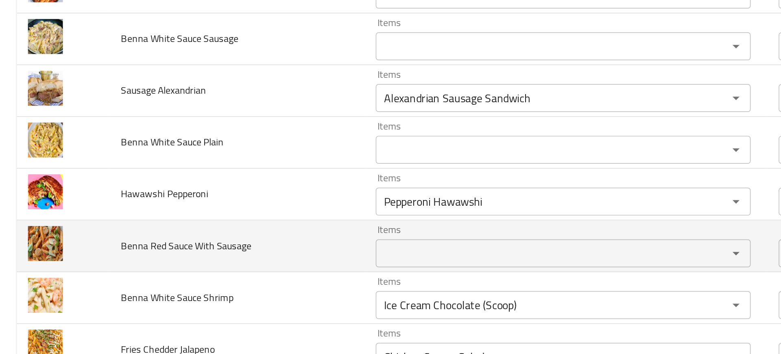
click at [199, 236] on td "Benna Red Sauce With Sausage" at bounding box center [138, 243] width 148 height 30
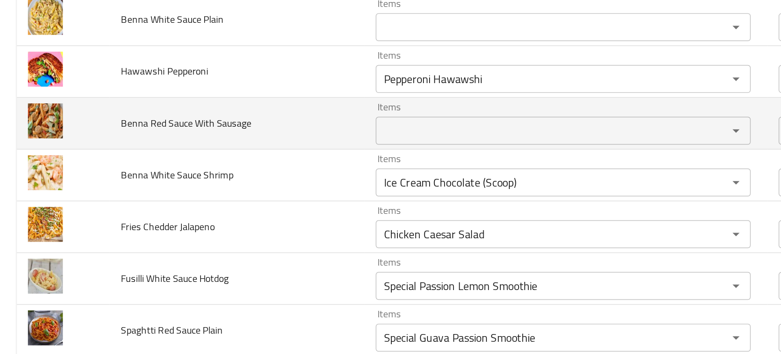
scroll to position [1329, 0]
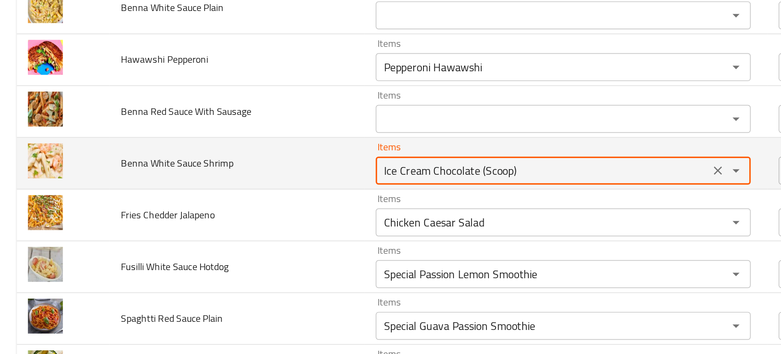
click at [261, 201] on Shrimp "Ice Cream Chocolate (Scoop)" at bounding box center [316, 199] width 190 height 11
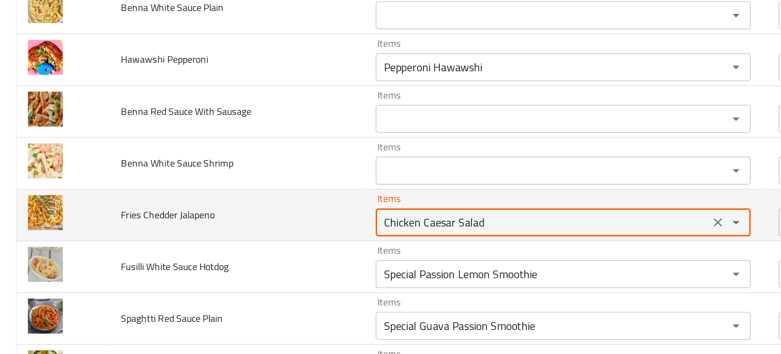
click at [282, 227] on Jalapeno "Chicken Caesar Salad" at bounding box center [316, 229] width 190 height 11
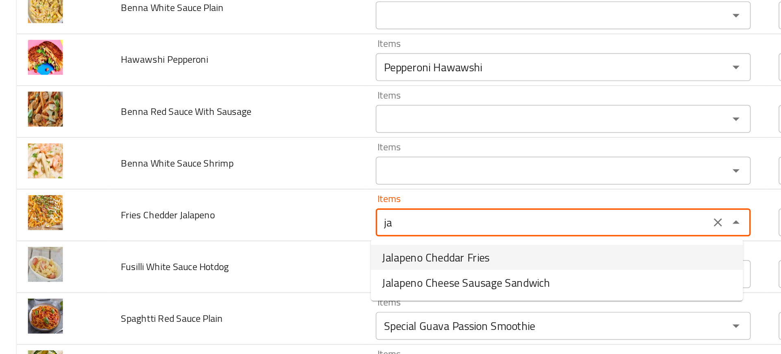
click at [274, 251] on span "Jalapeno Cheddar Fries" at bounding box center [254, 250] width 63 height 10
type Jalapeno "Jalapeno Cheddar Fries"
type Jalapeno-ar "بطاطس مقلية شيدر هالبينو"
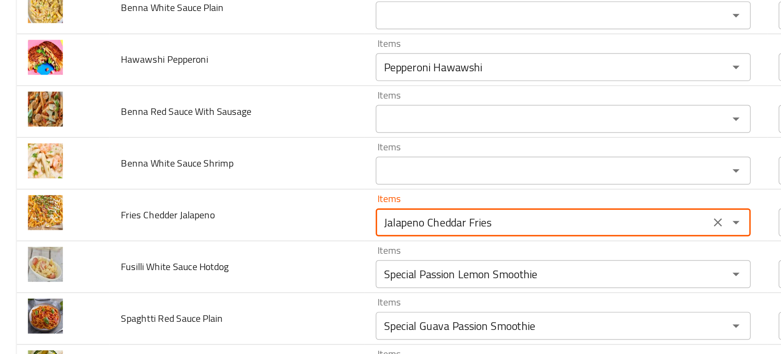
type Jalapeno "Jalapeno Cheddar Fries"
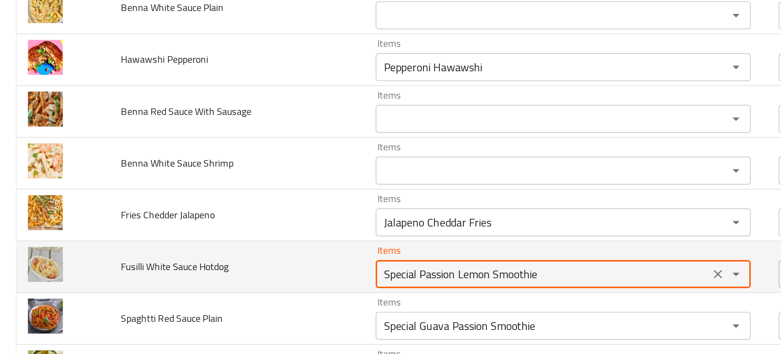
click at [280, 258] on Hotdog "Special Passion Lemon Smoothie" at bounding box center [316, 259] width 190 height 11
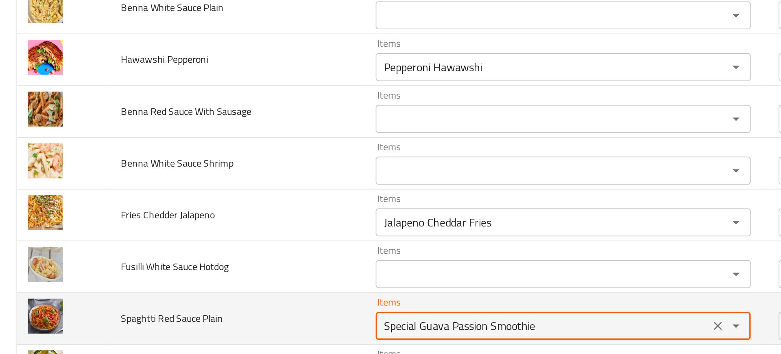
click at [255, 284] on Plain "Special Guava Passion Smoothie" at bounding box center [316, 289] width 190 height 11
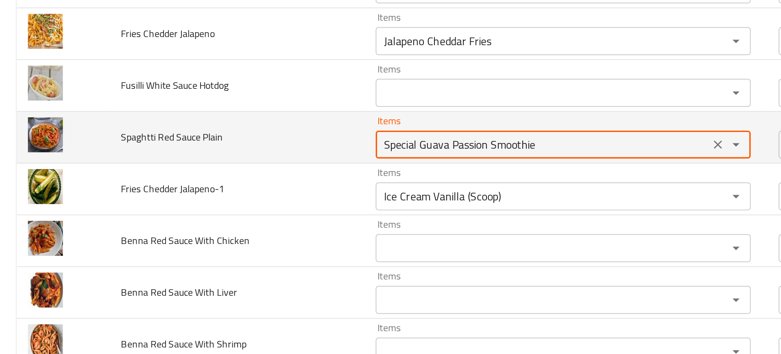
scroll to position [1435, 0]
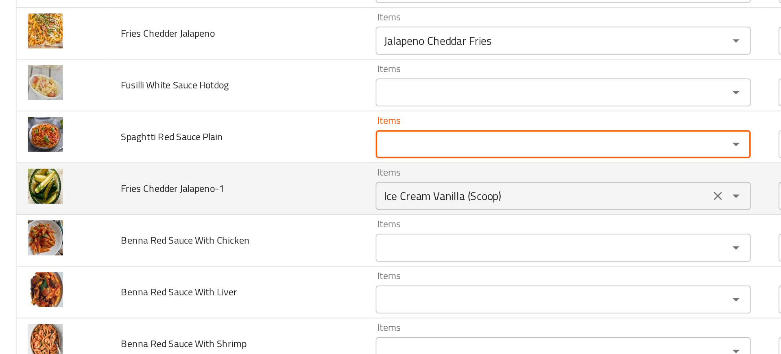
click at [226, 208] on div "Ice Cream Vanilla (Scoop) Items" at bounding box center [328, 214] width 219 height 16
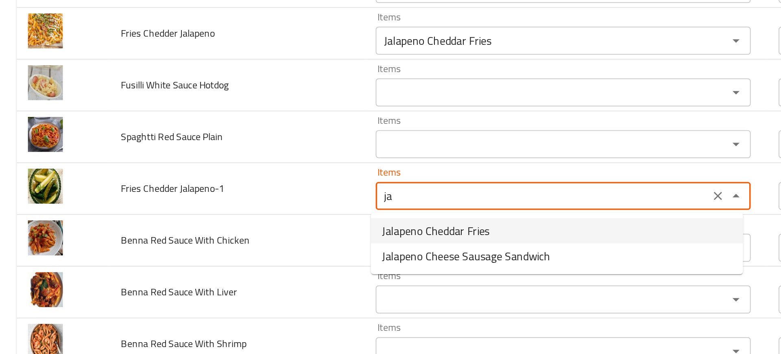
click at [237, 239] on span "Jalapeno Cheddar Fries" at bounding box center [254, 234] width 63 height 10
type Jalapeno-1 "Jalapeno Cheddar Fries"
type Jalapeno-1-ar "بطاطس مقلية شيدر هالبينو"
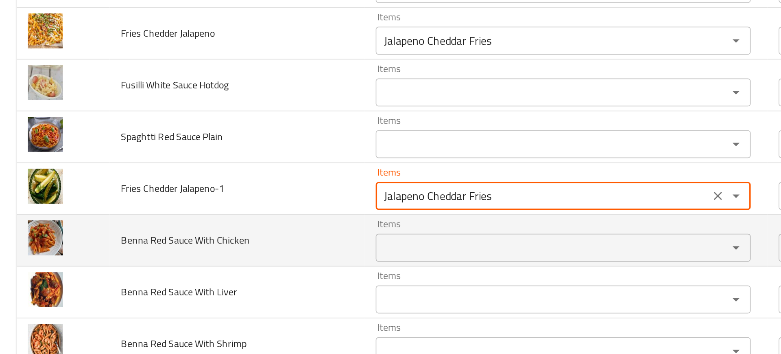
type Jalapeno-1 "Jalapeno Cheddar Fries"
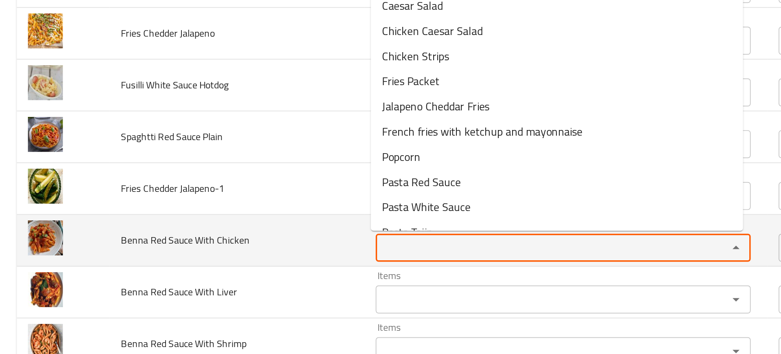
click at [248, 240] on Chicken "Items" at bounding box center [316, 243] width 190 height 11
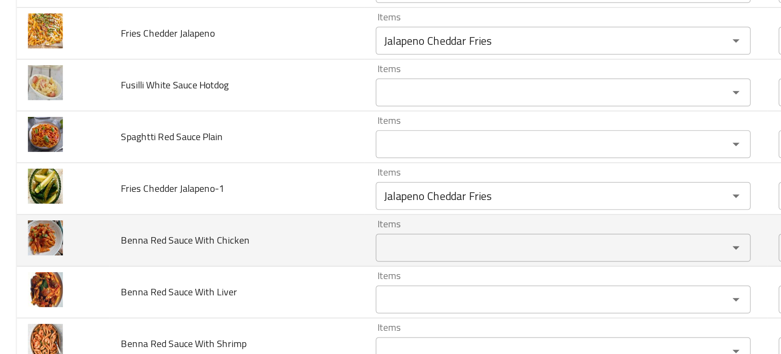
click at [183, 244] on td "Benna Red Sauce With Chicken" at bounding box center [138, 240] width 148 height 30
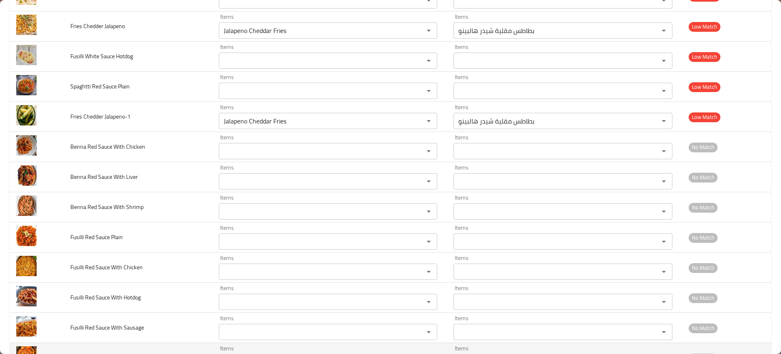
scroll to position [1464, 0]
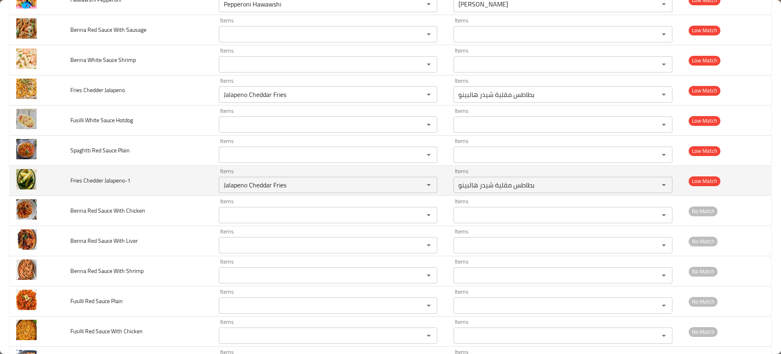
click at [70, 174] on td "Fries Chedder Jalapeno-1" at bounding box center [138, 181] width 148 height 30
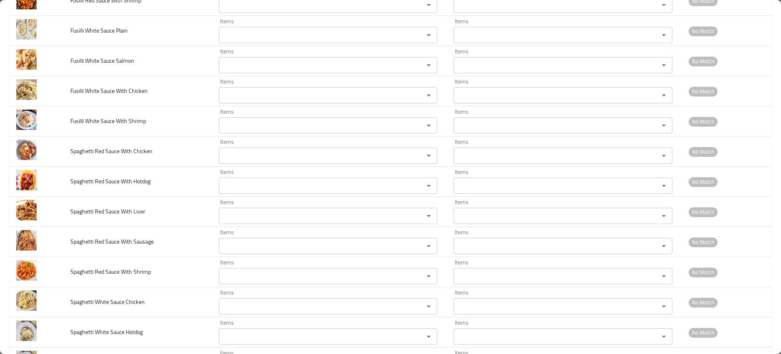
scroll to position [2015, 0]
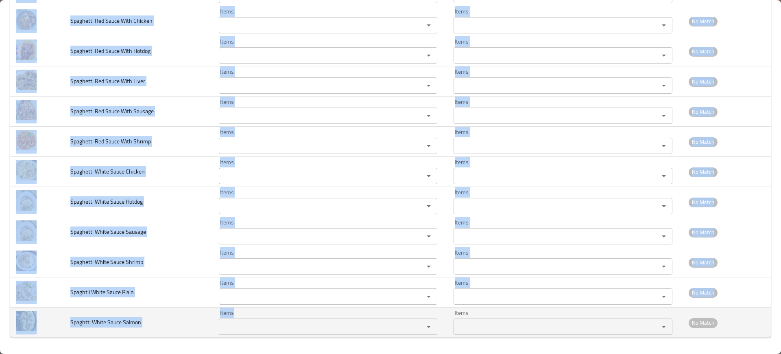
drag, startPoint x: 66, startPoint y: 166, endPoint x: 347, endPoint y: 328, distance: 323.9
copy tbody "Redbull Items Items Items Items Low Match Benna White Sauce Salmon Items Items …"
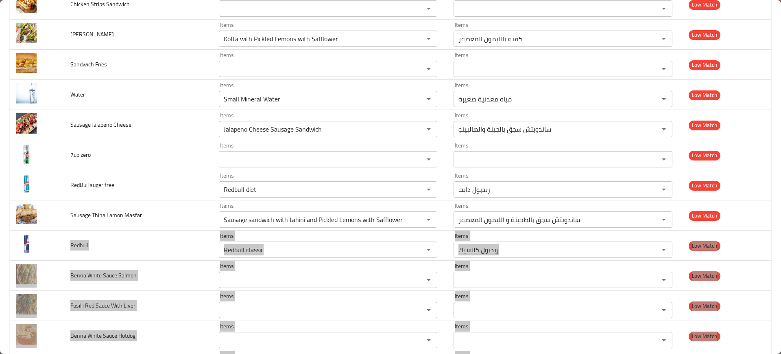
scroll to position [666, 0]
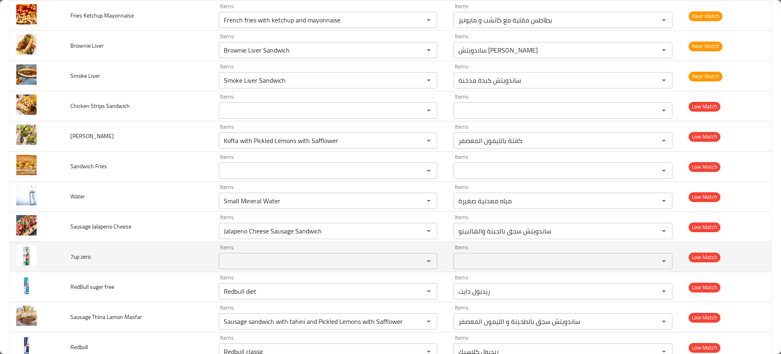
click at [76, 254] on span "7up zero" at bounding box center [80, 256] width 20 height 11
copy span "7up zero"
click at [76, 254] on span "7up zero" at bounding box center [80, 256] width 20 height 11
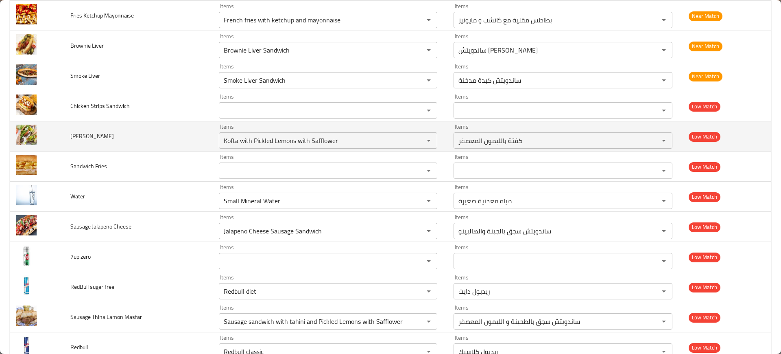
click at [142, 129] on td "Kofta Lamon" at bounding box center [138, 136] width 148 height 30
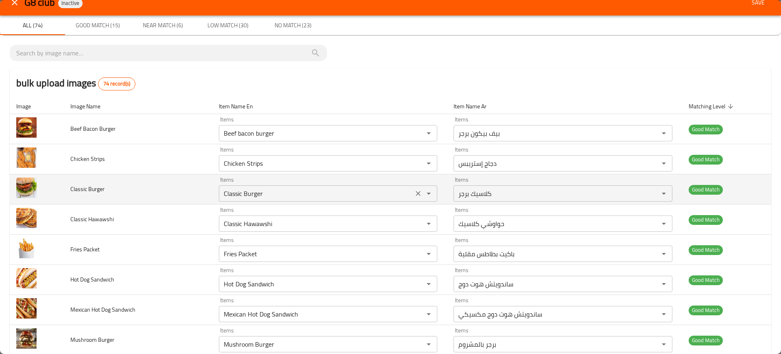
scroll to position [0, 0]
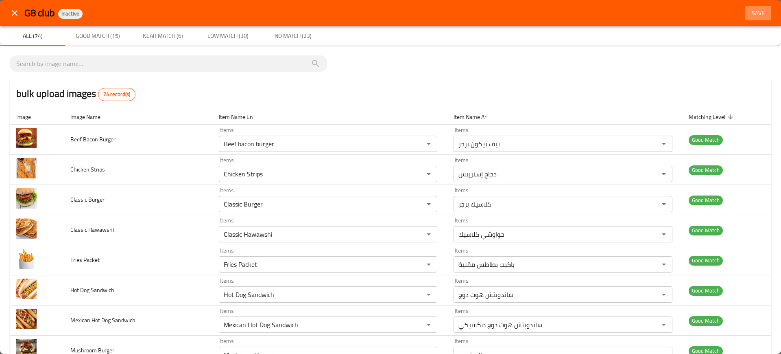
click at [749, 16] on span "Save" at bounding box center [759, 13] width 20 height 10
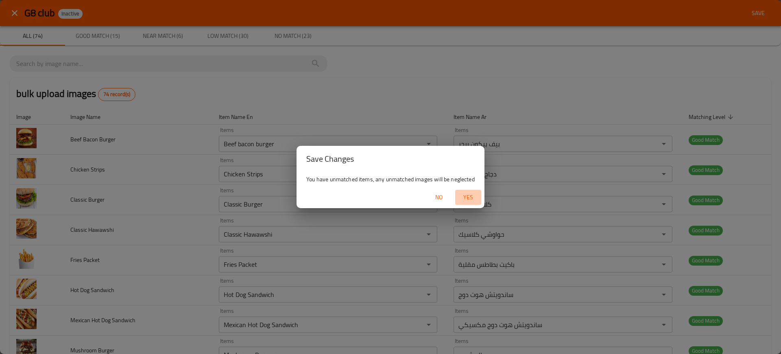
click at [472, 192] on span "Yes" at bounding box center [469, 197] width 20 height 10
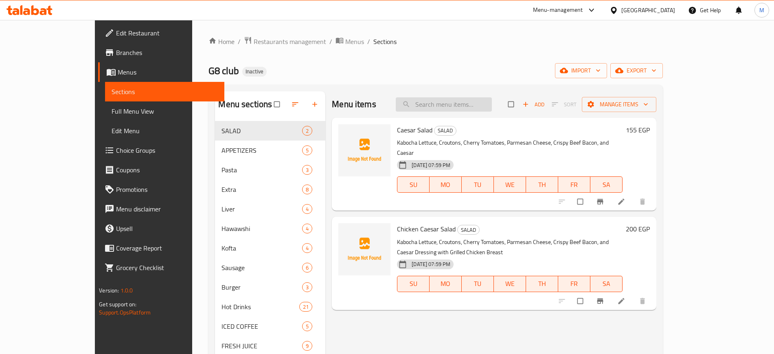
click at [473, 110] on input "search" at bounding box center [444, 104] width 96 height 14
paste input "Chicken Strips"
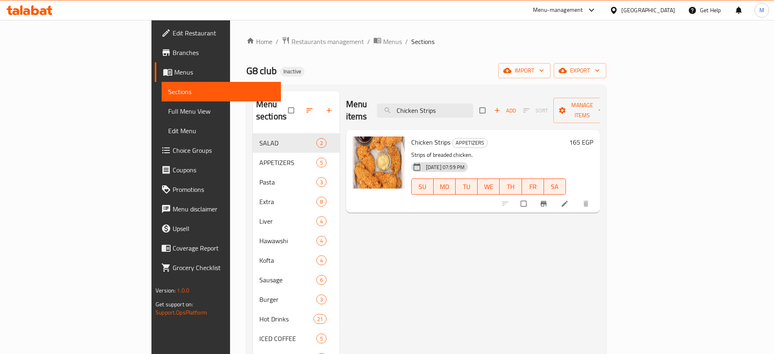
drag, startPoint x: 473, startPoint y: 104, endPoint x: 389, endPoint y: 107, distance: 83.9
click at [389, 107] on div "Menu items Chicken Strips Add Sort Manage items" at bounding box center [473, 110] width 254 height 39
paste input "Kofta with Pickled Lemons with Safflower"
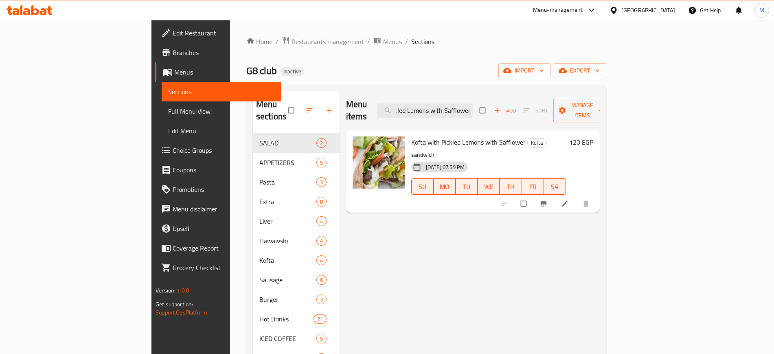
type input "Kofta with Pickled Lemons with Safflower"
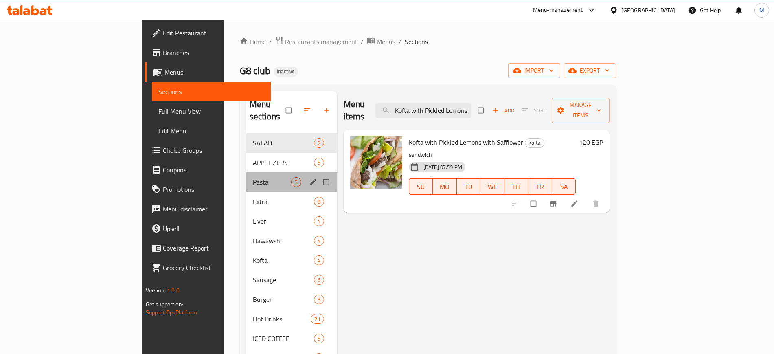
click at [246, 178] on div "Pasta 3" at bounding box center [291, 182] width 91 height 20
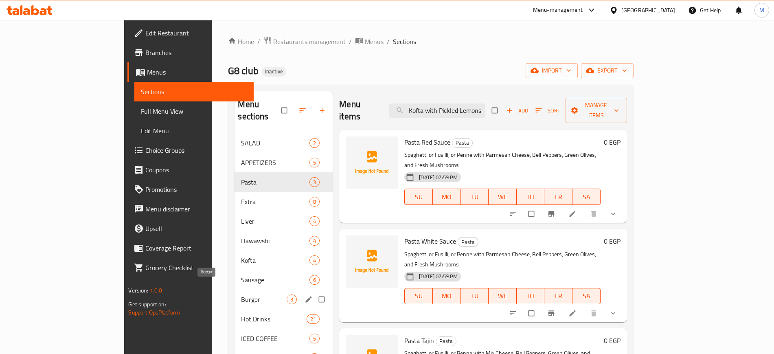
scroll to position [243, 0]
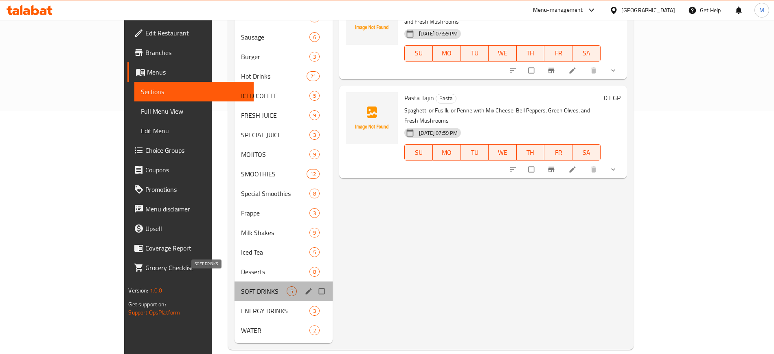
click at [241, 286] on span "SOFT DRINKS" at bounding box center [264, 291] width 46 height 10
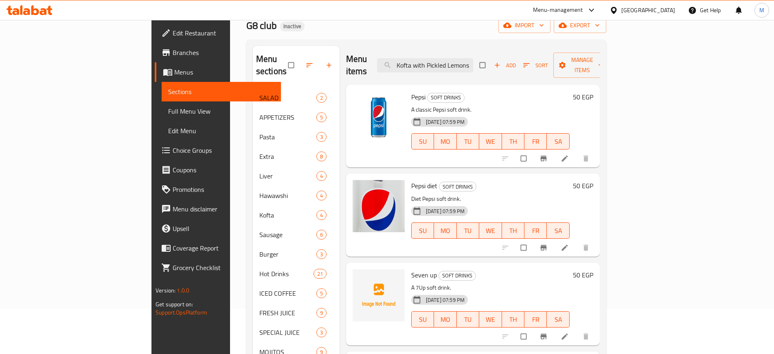
scroll to position [46, 0]
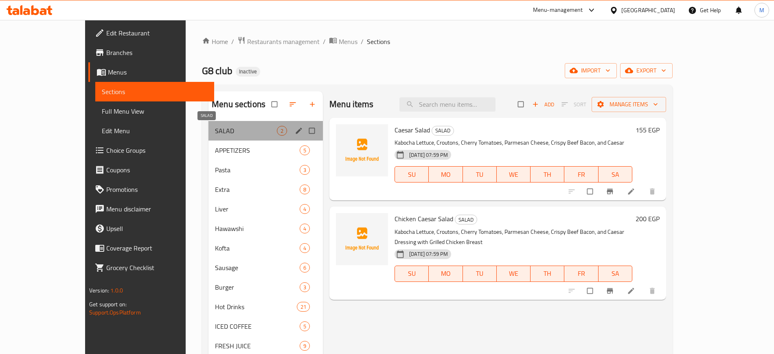
click at [215, 131] on span "SALAD" at bounding box center [246, 131] width 62 height 10
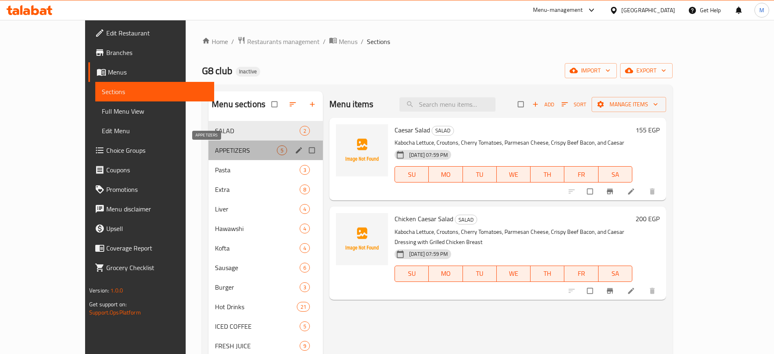
click at [215, 146] on span "APPETIZERS" at bounding box center [246, 150] width 62 height 10
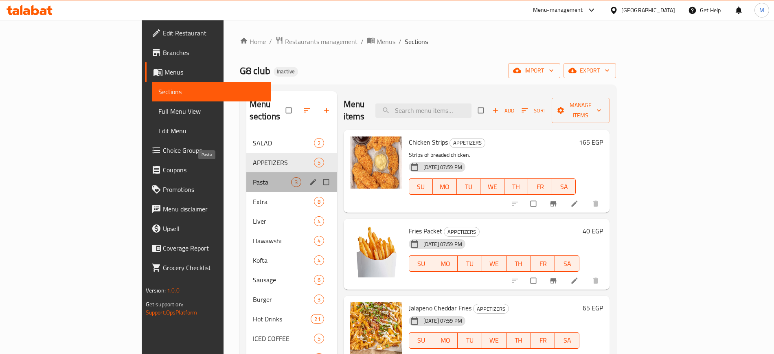
click at [253, 177] on span "Pasta" at bounding box center [272, 182] width 38 height 10
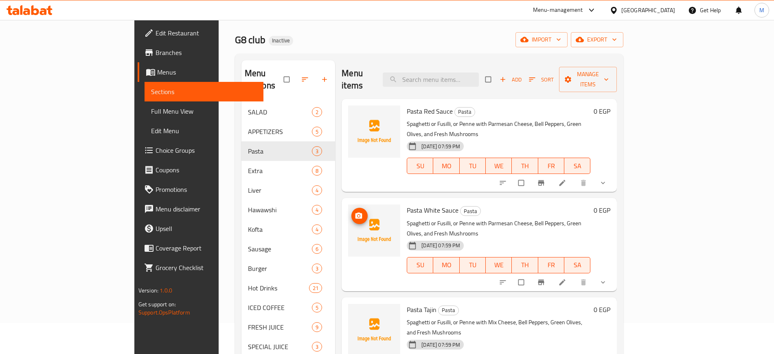
scroll to position [32, 0]
click at [354, 111] on icon "upload picture" at bounding box center [358, 115] width 8 height 8
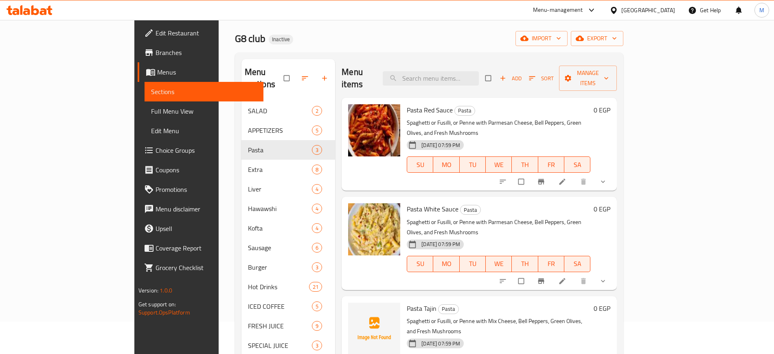
click at [341, 343] on div "Pasta Tajin Pasta Spaghetti or Fusilli, or Penne with Mix Cheese, Bell Peppers,…" at bounding box center [478, 342] width 275 height 93
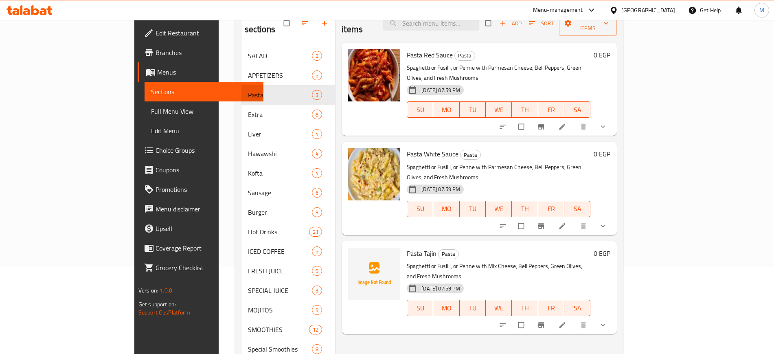
scroll to position [87, 0]
click at [616, 141] on div "Pasta White Sauce Pasta Spaghetti or Fusilli, or Penne with Parmesan Cheese, Be…" at bounding box center [478, 187] width 275 height 93
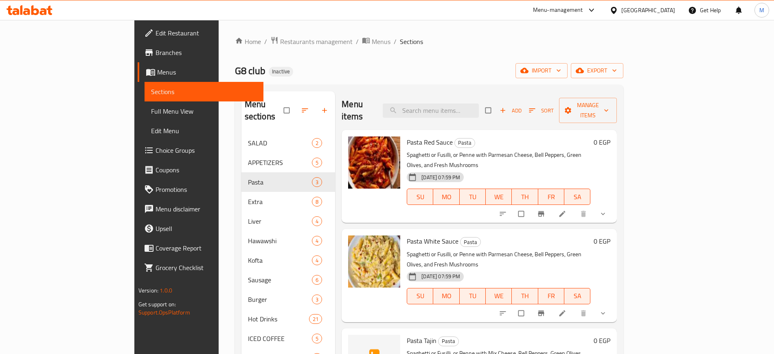
click at [623, 78] on div "Home / Restaurants management / Menus / Sections G8 club Inactive import export…" at bounding box center [429, 314] width 388 height 556
click at [584, 72] on icon "button" at bounding box center [579, 70] width 8 height 5
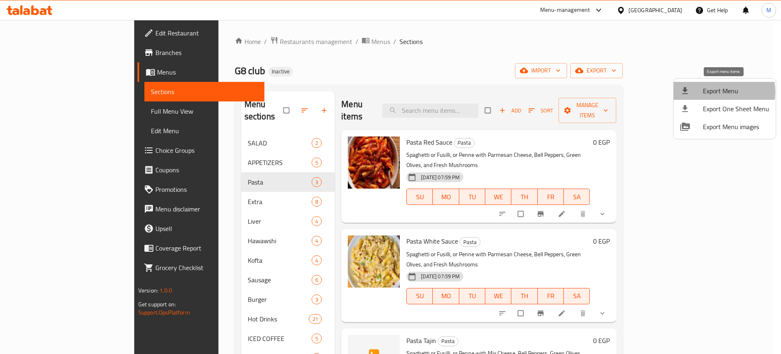
click at [717, 92] on span "Export Menu" at bounding box center [736, 91] width 66 height 10
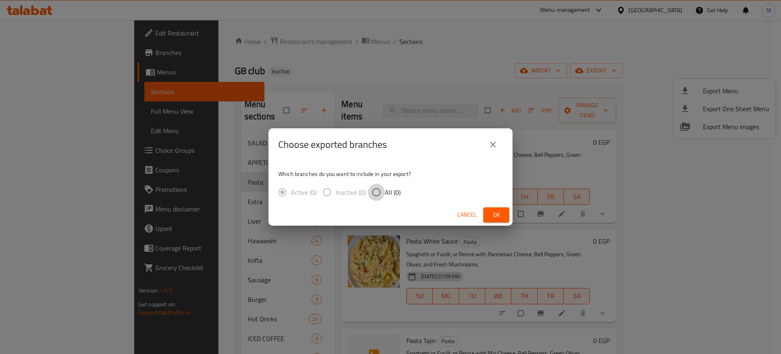
click at [371, 194] on input "All (0)" at bounding box center [376, 192] width 17 height 17
radio input "true"
click at [492, 216] on span "Ok" at bounding box center [496, 215] width 13 height 10
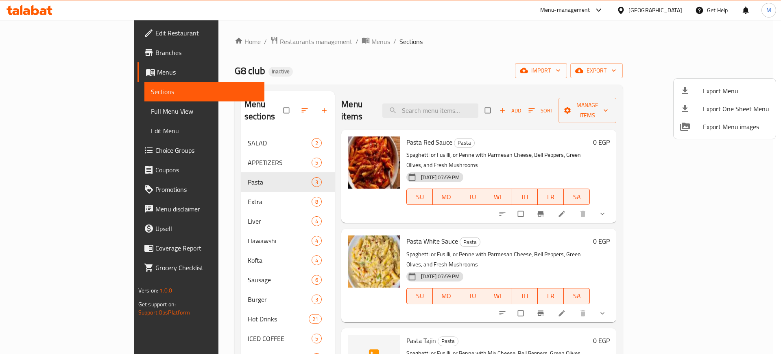
click at [455, 220] on div at bounding box center [390, 177] width 781 height 354
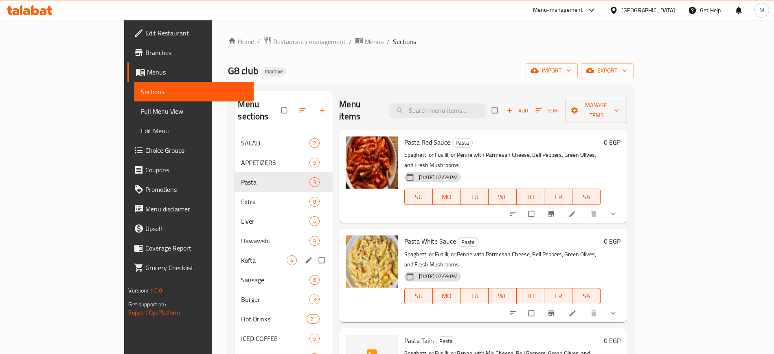
scroll to position [243, 0]
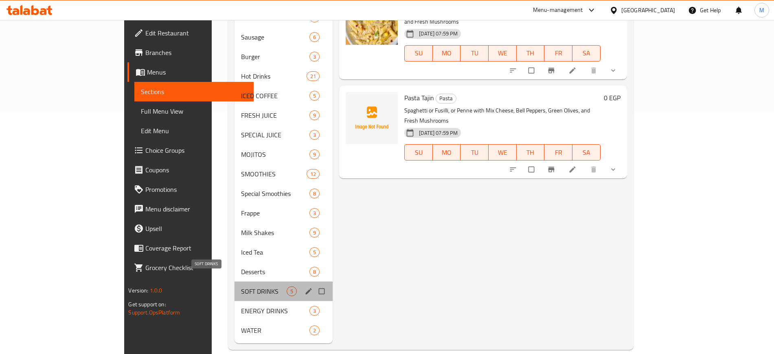
click at [241, 286] on span "SOFT DRINKS" at bounding box center [264, 291] width 46 height 10
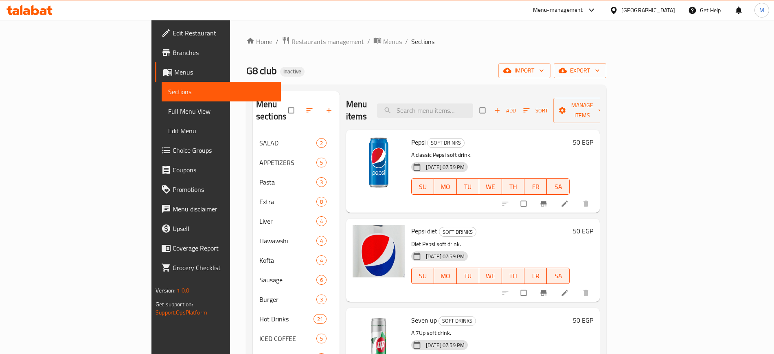
click at [483, 337] on div "[DATE] 07:59 PM SU MO TU WE TH FR SA" at bounding box center [490, 359] width 165 height 44
click at [566, 71] on icon "button" at bounding box center [562, 70] width 8 height 5
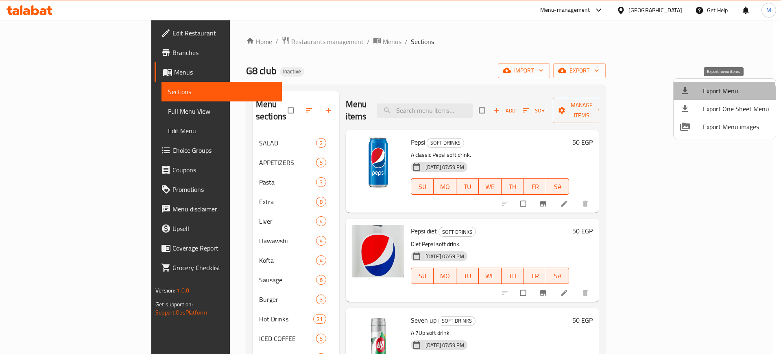
click at [720, 96] on span "Export Menu" at bounding box center [736, 91] width 66 height 10
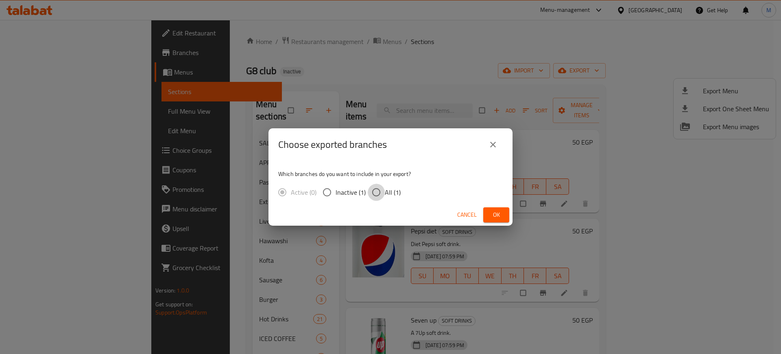
click at [373, 196] on input "All (1)" at bounding box center [376, 192] width 17 height 17
radio input "true"
click at [492, 215] on span "Ok" at bounding box center [496, 215] width 13 height 10
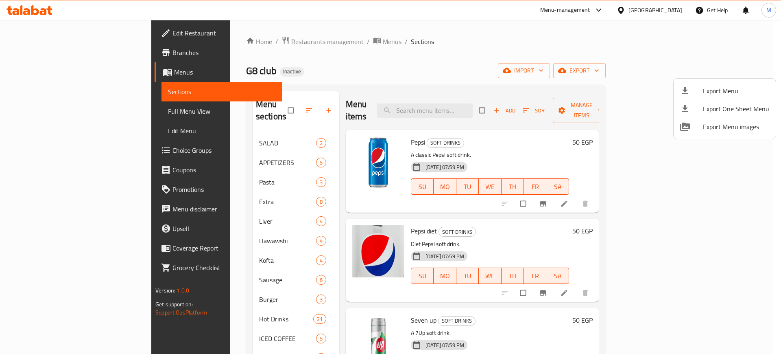
click at [492, 215] on div at bounding box center [390, 177] width 781 height 354
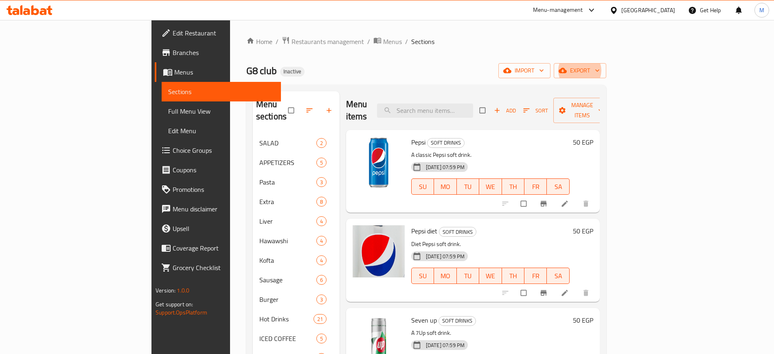
click at [155, 26] on link "Edit Restaurant" at bounding box center [218, 33] width 126 height 20
